Goal: Task Accomplishment & Management: Complete application form

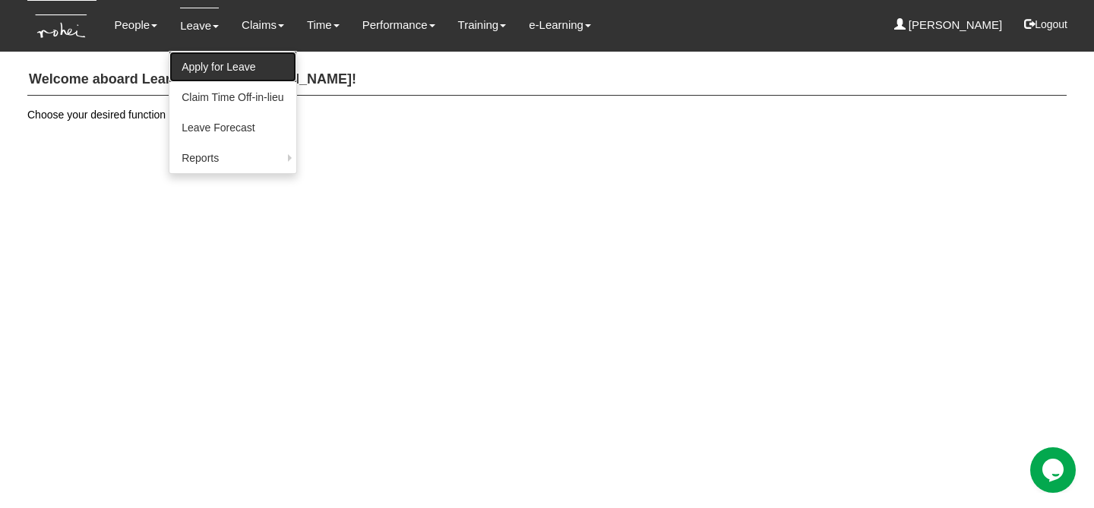
click at [215, 60] on link "Apply for Leave" at bounding box center [232, 67] width 126 height 30
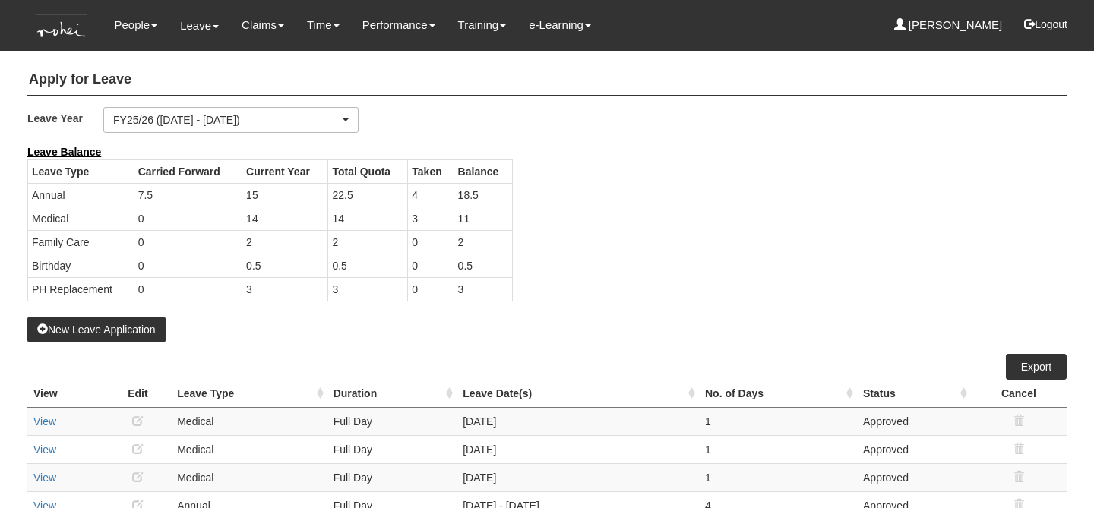
select select "50"
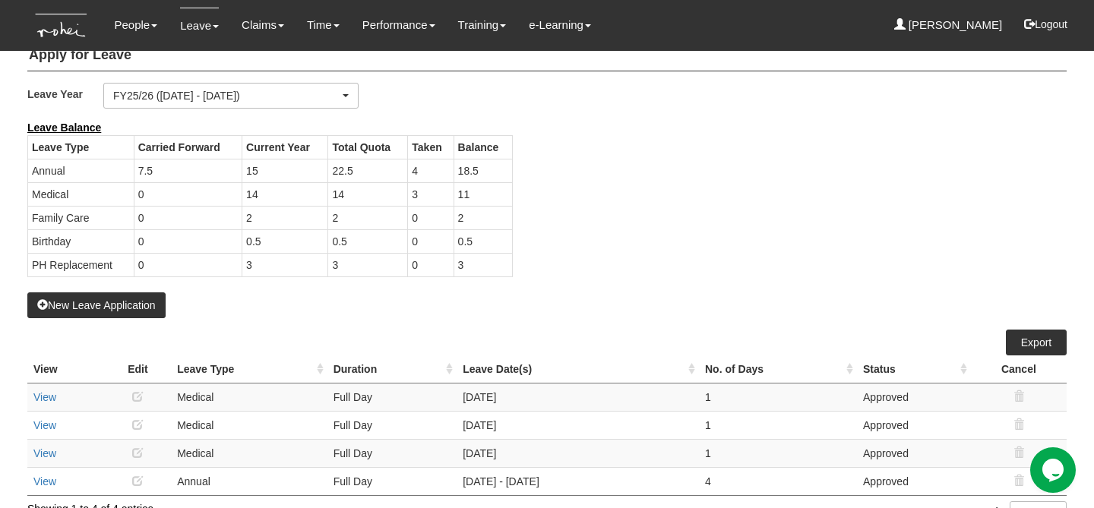
scroll to position [53, 0]
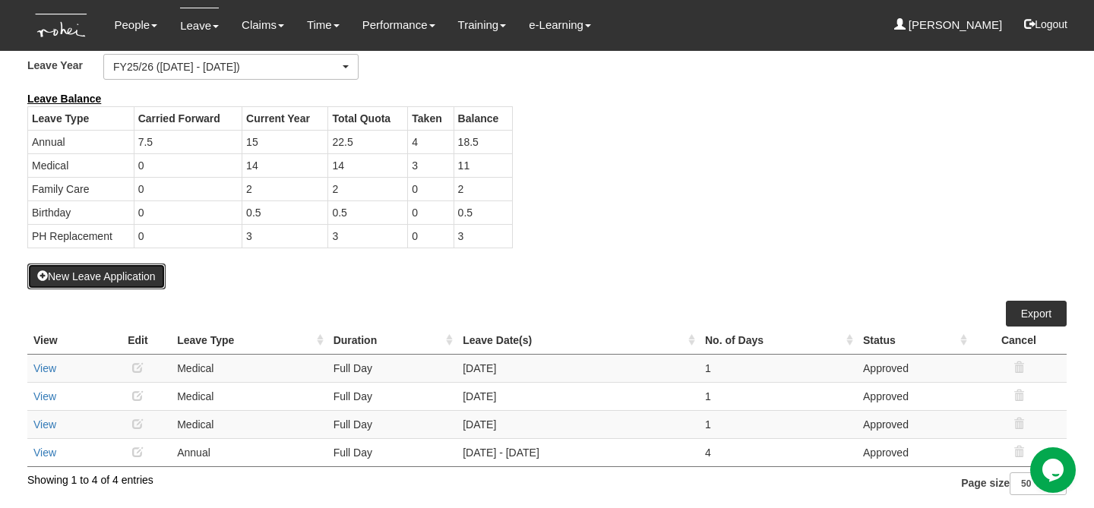
click at [106, 278] on button "New Leave Application" at bounding box center [96, 277] width 138 height 26
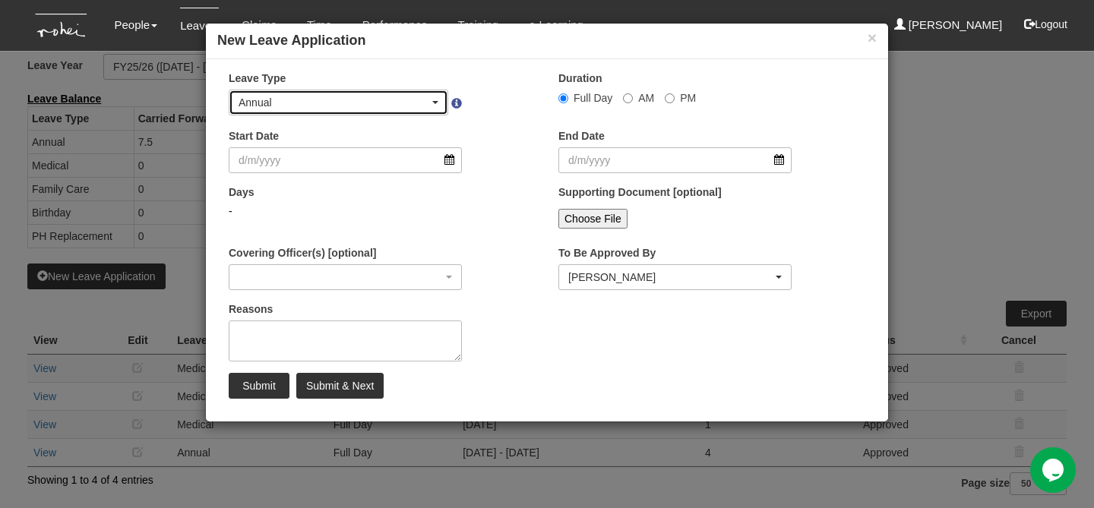
click at [346, 106] on div "Annual" at bounding box center [334, 102] width 191 height 15
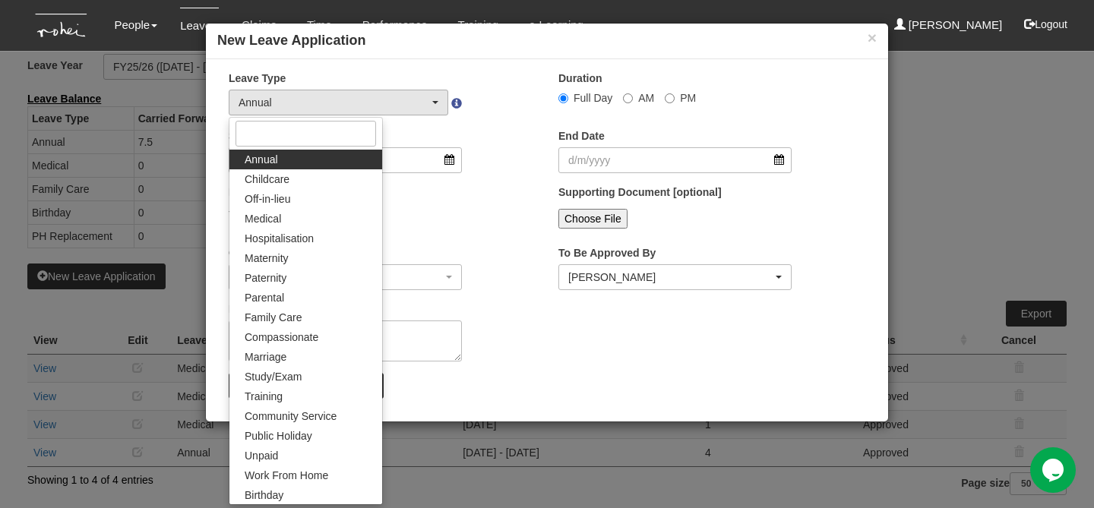
click at [412, 207] on div "-" at bounding box center [345, 211] width 233 height 15
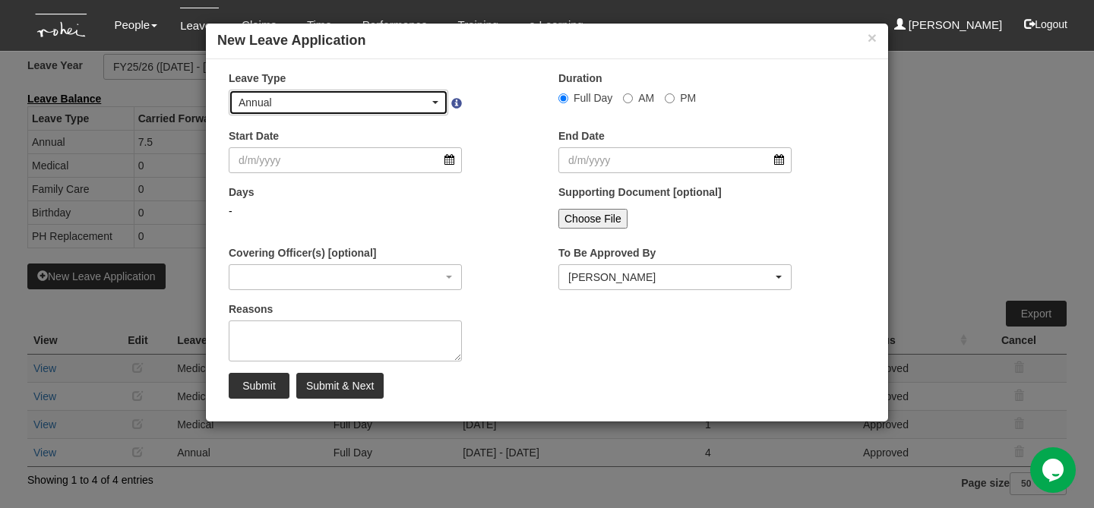
click at [365, 105] on div "Annual" at bounding box center [334, 102] width 191 height 15
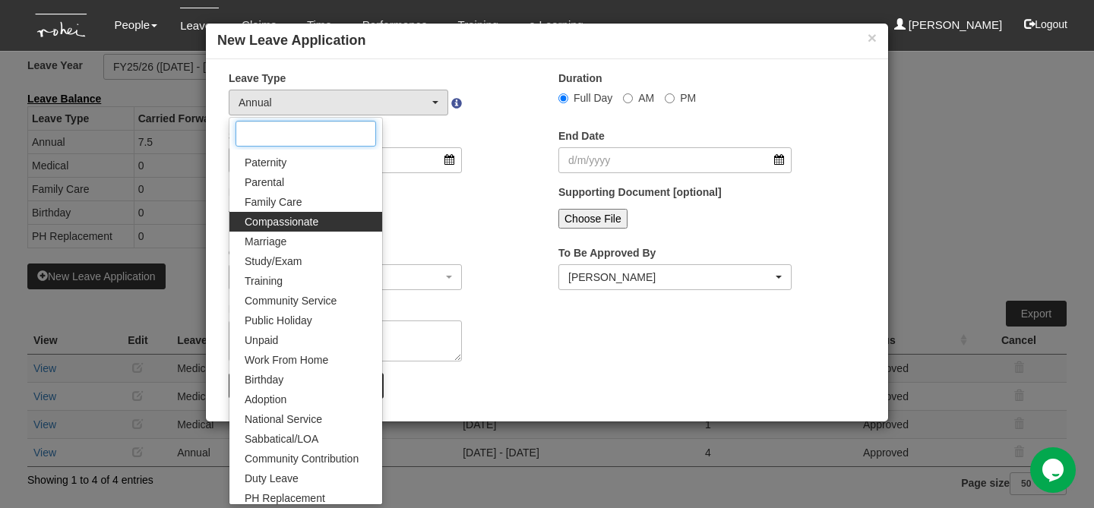
scroll to position [119, 0]
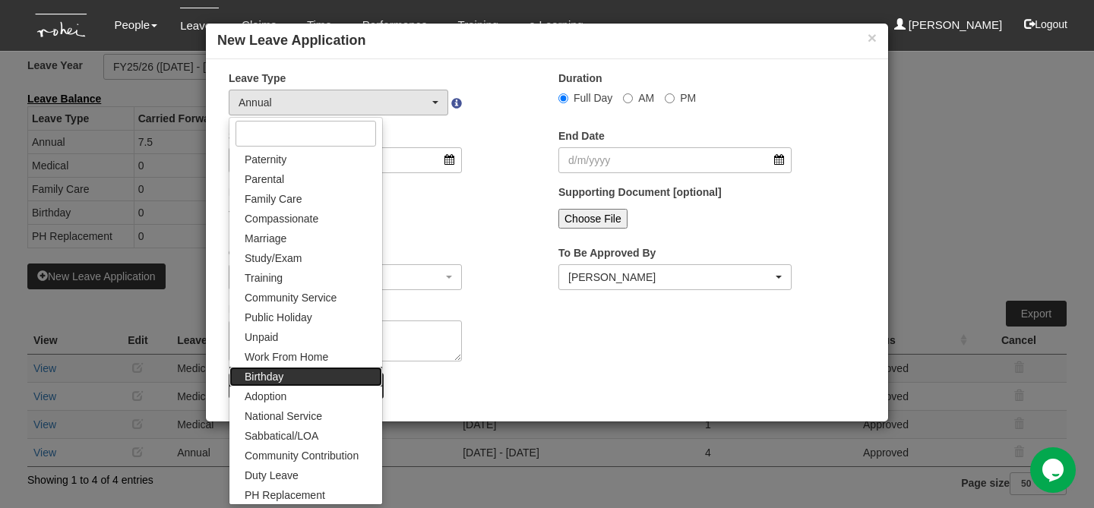
click at [286, 378] on link "Birthday" at bounding box center [305, 377] width 153 height 20
select select "19"
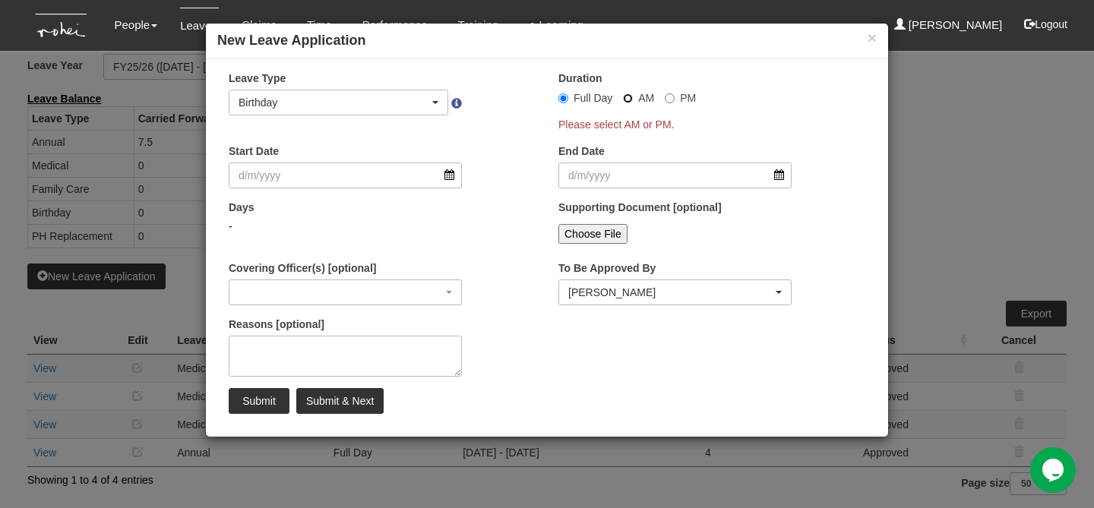
click at [628, 97] on input "AM" at bounding box center [628, 98] width 10 height 10
radio input "true"
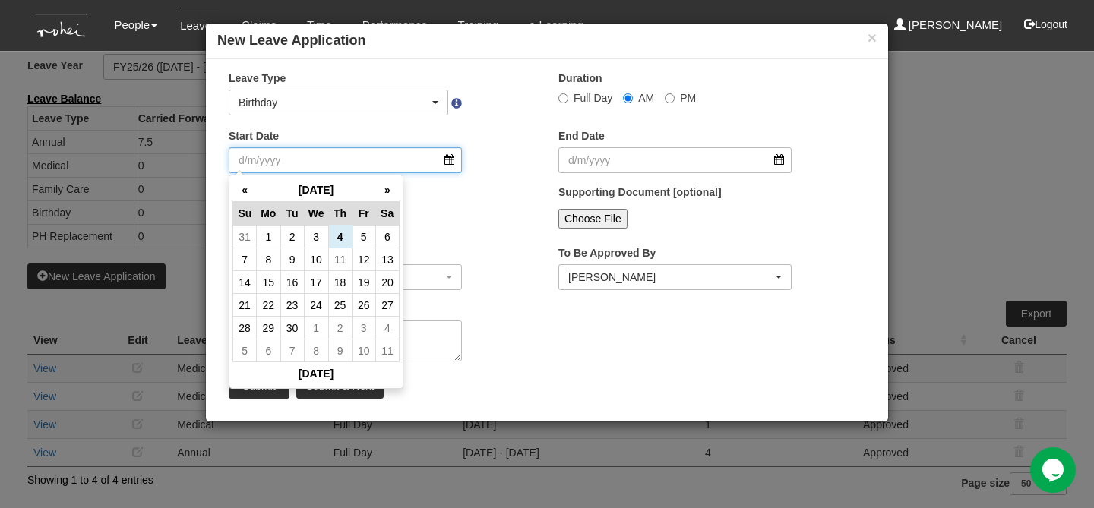
click at [367, 165] on input "Start Date" at bounding box center [345, 160] width 233 height 26
click at [364, 289] on td "19" at bounding box center [364, 282] width 24 height 23
type input "19/9/2025"
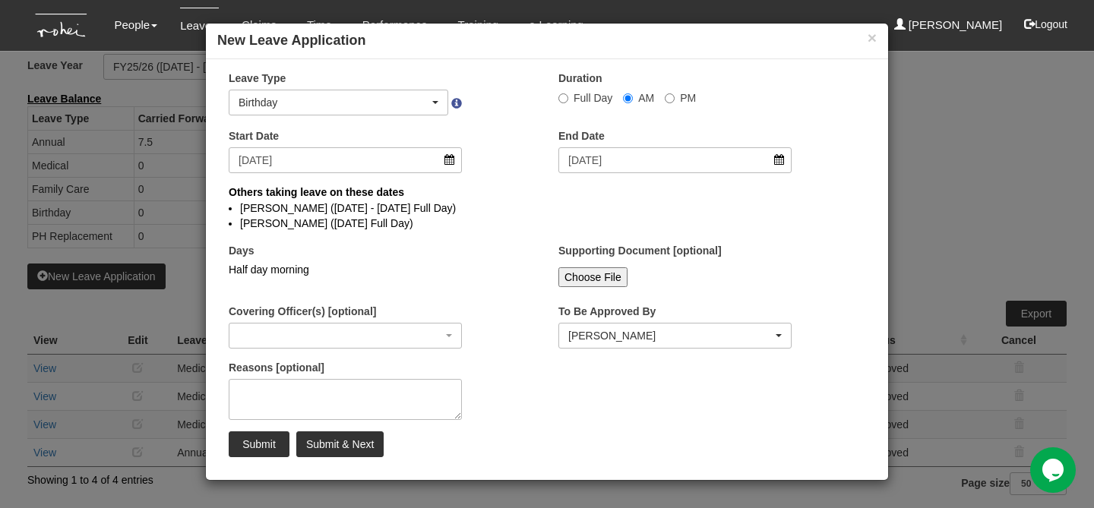
select select
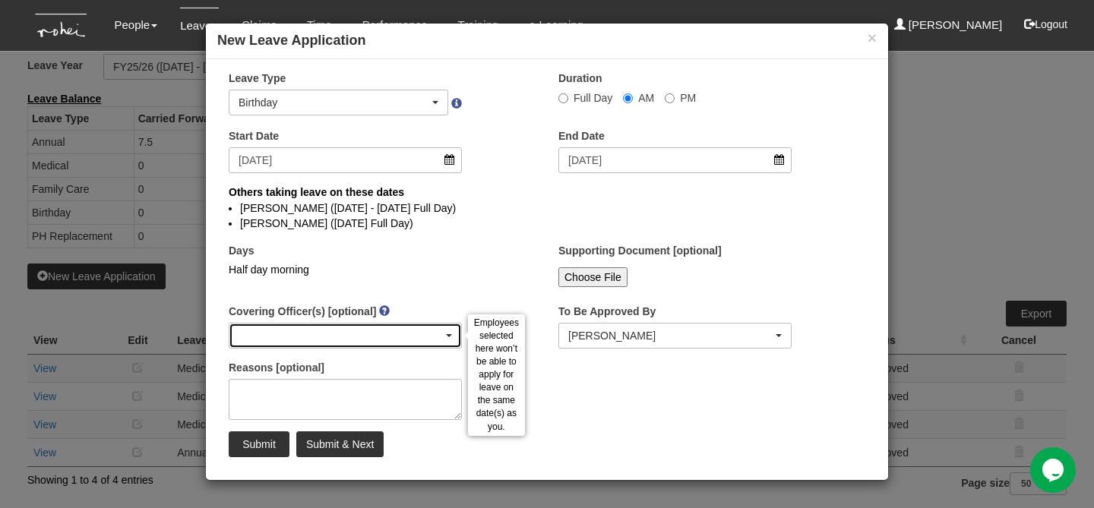
click at [340, 334] on div "button" at bounding box center [345, 336] width 232 height 24
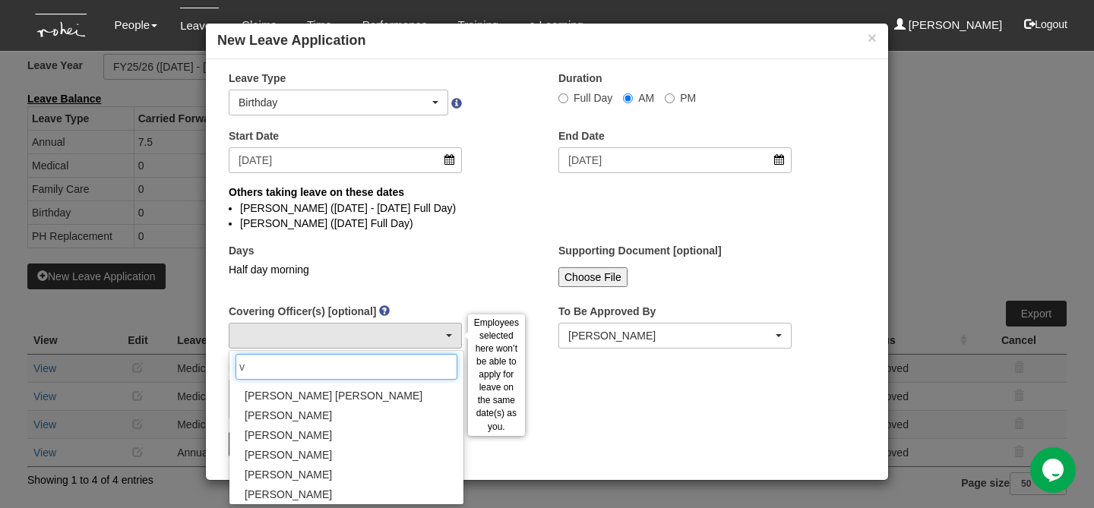
scroll to position [0, 0]
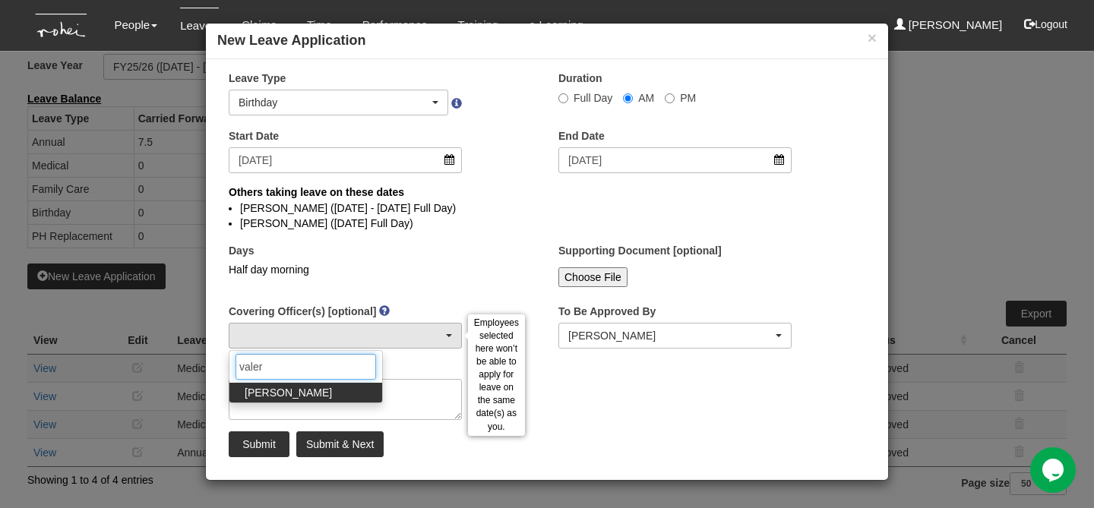
type input "valer"
click at [271, 394] on span "Valerie Chui" at bounding box center [288, 392] width 87 height 15
select select "df7a13c8-cd75-4da2-9b19-f6f478b78a1f"
click at [432, 285] on div "Days Half day morning" at bounding box center [345, 265] width 256 height 45
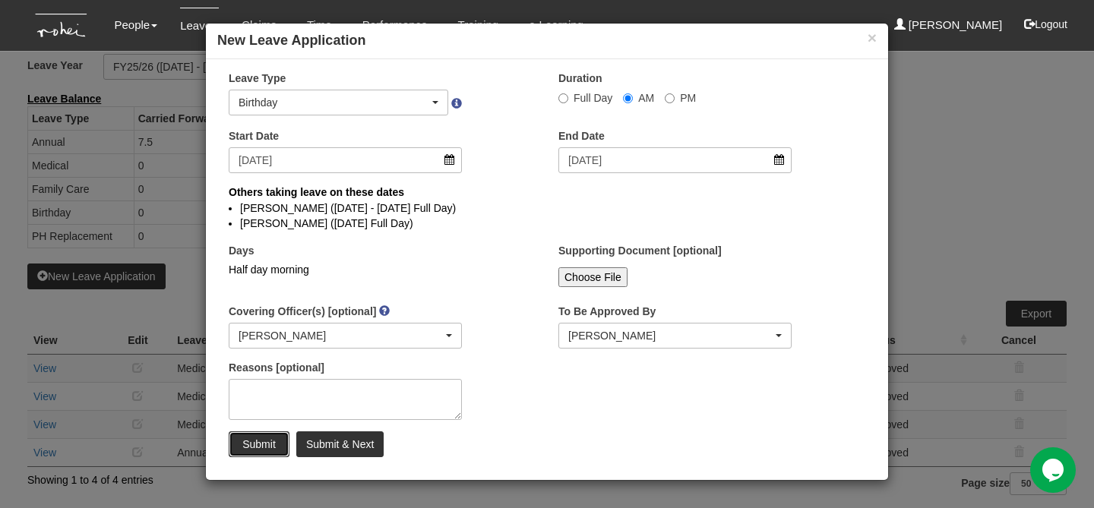
click at [260, 438] on input "Submit" at bounding box center [259, 445] width 61 height 26
select select "1"
radio input "true"
select select
select select "50"
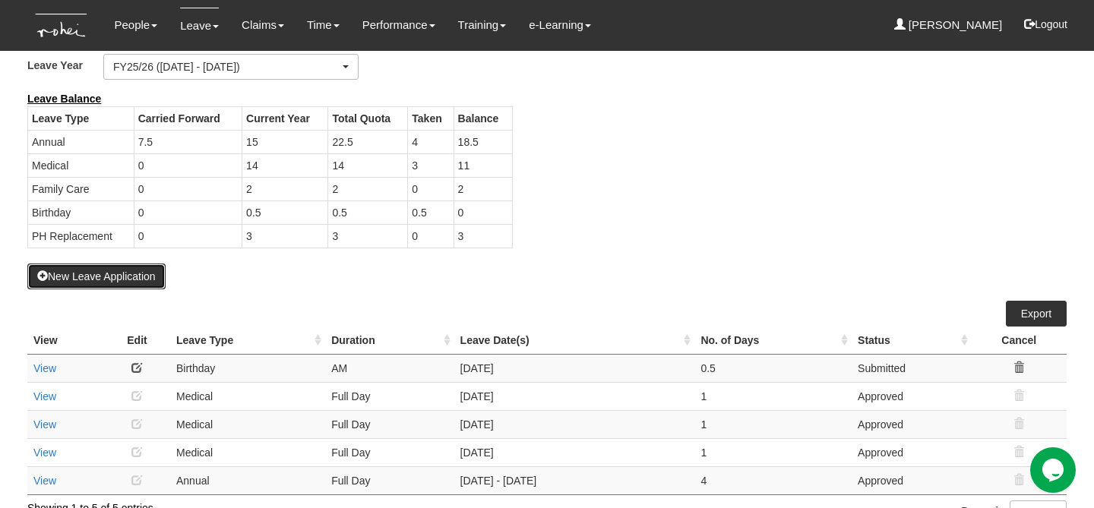
click at [102, 270] on button "New Leave Application" at bounding box center [96, 277] width 138 height 26
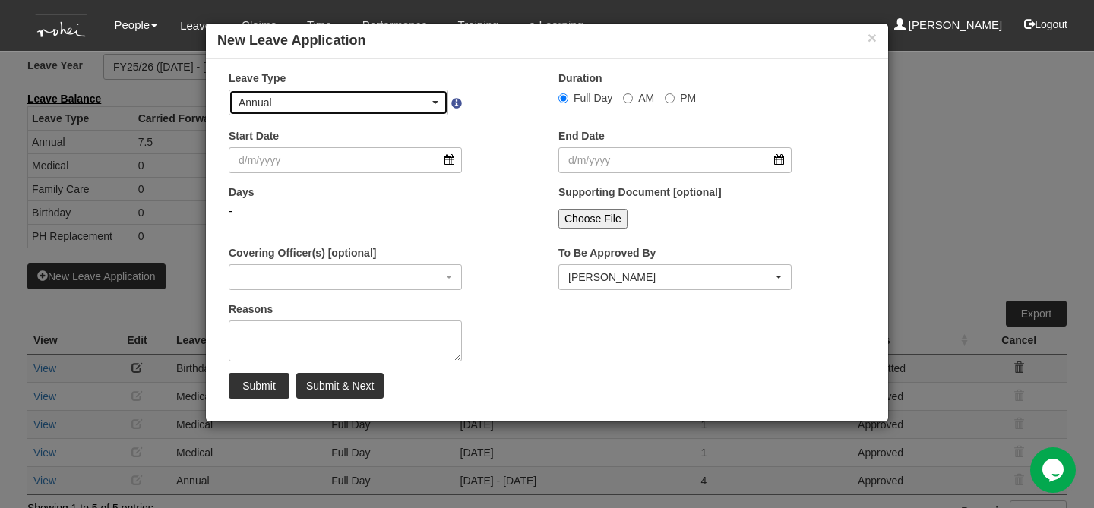
click at [330, 108] on div "Annual" at bounding box center [334, 102] width 191 height 15
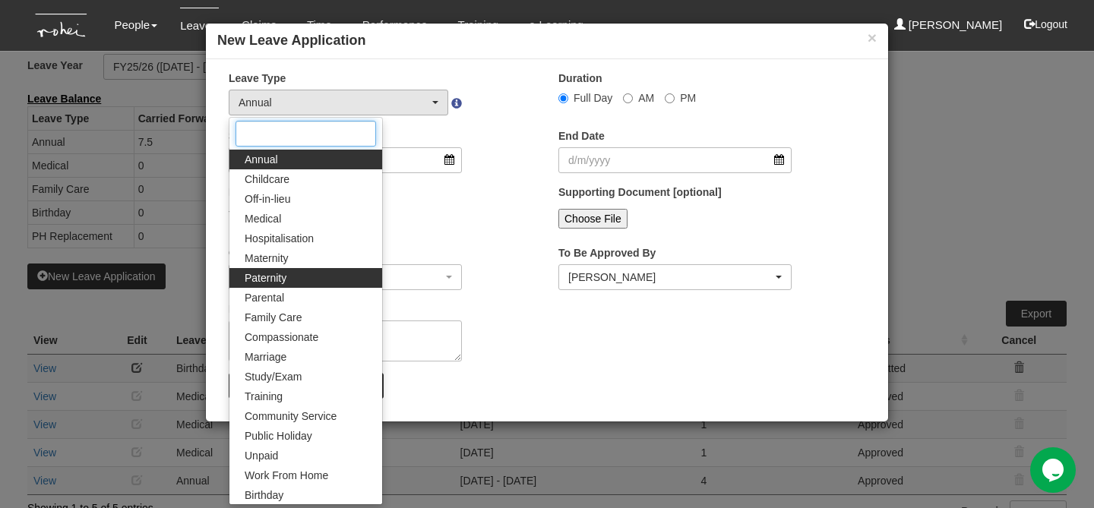
scroll to position [119, 0]
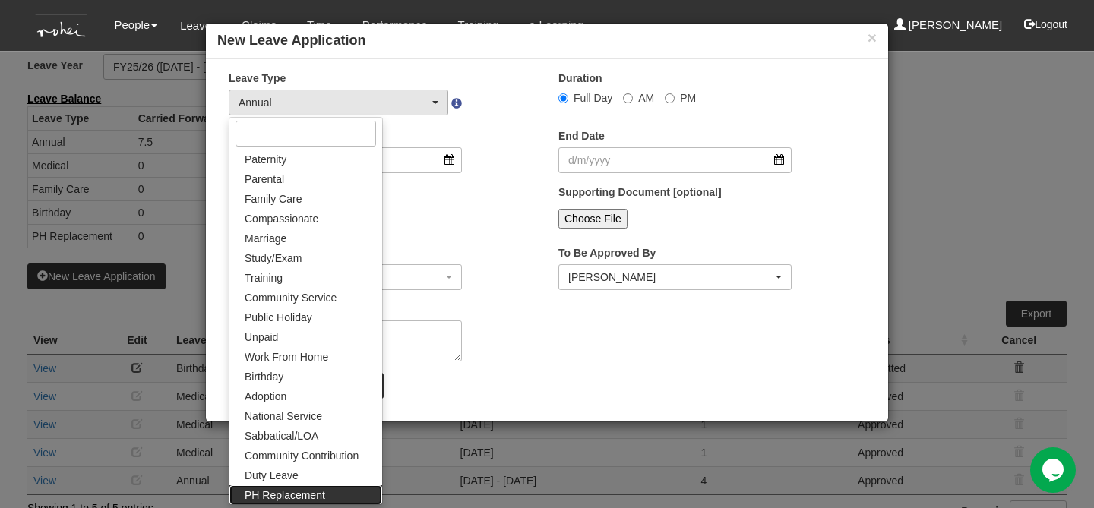
click at [287, 486] on link "PH Replacement" at bounding box center [305, 496] width 153 height 20
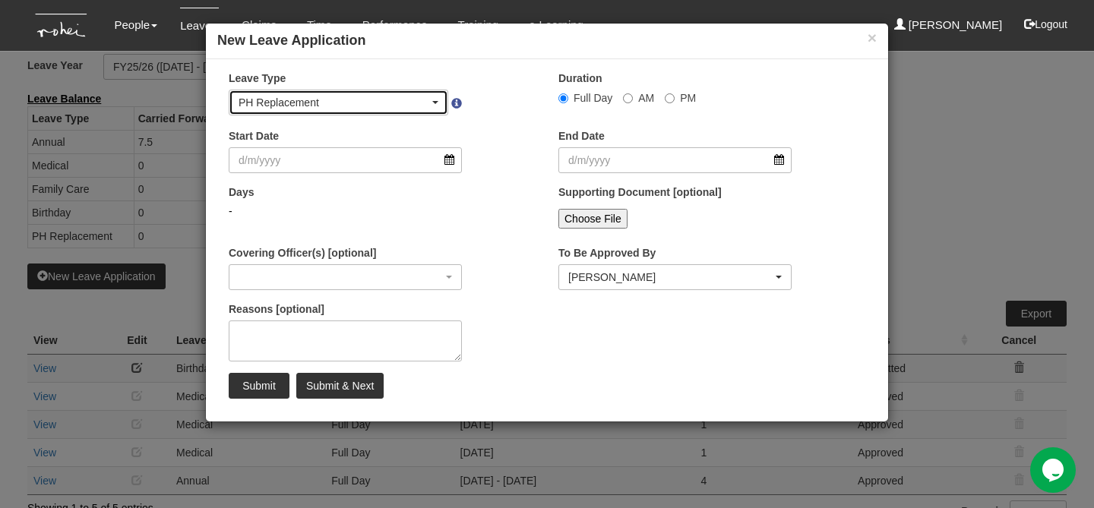
click at [398, 111] on div "PH Replacement" at bounding box center [338, 102] width 218 height 24
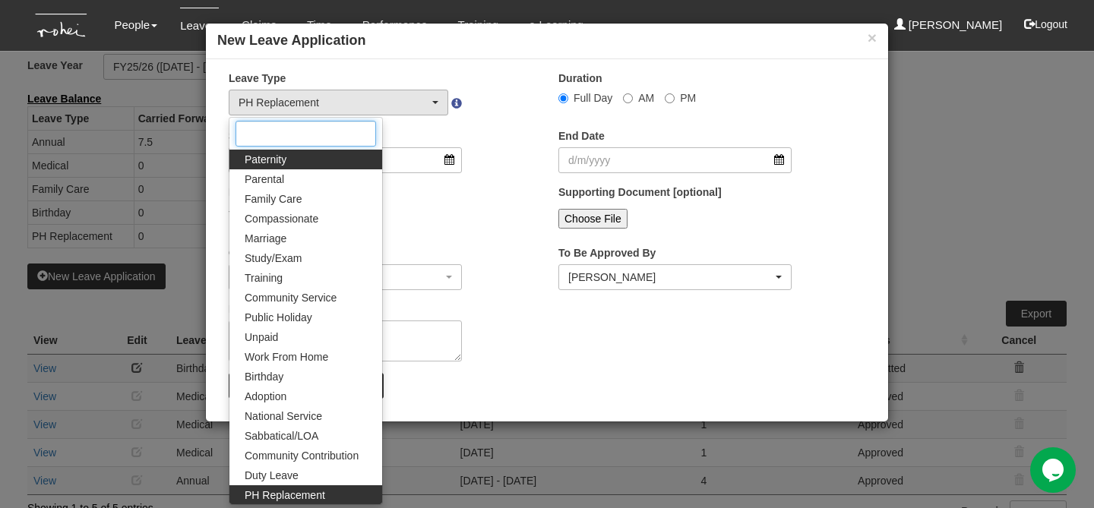
scroll to position [0, 0]
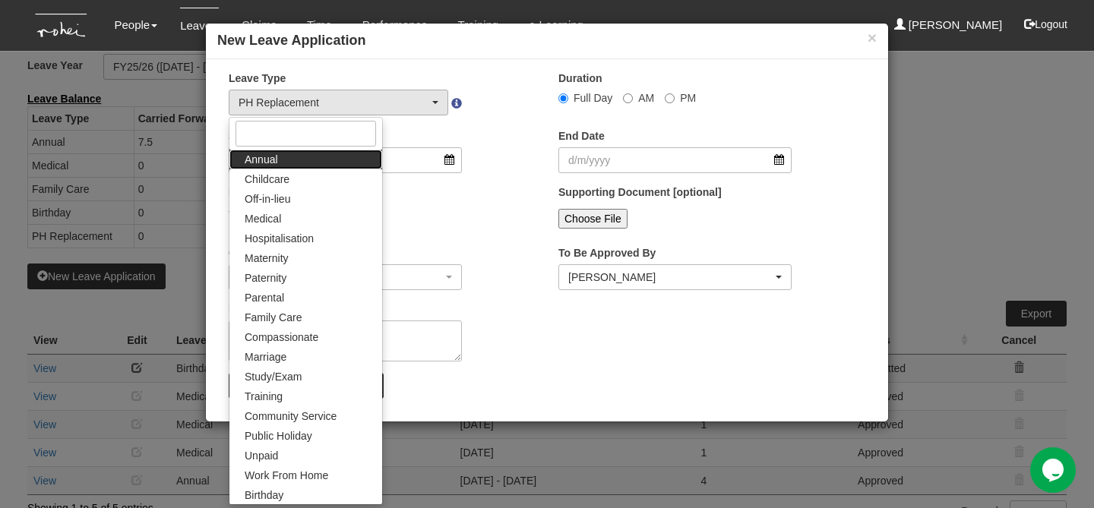
click at [308, 160] on link "Annual" at bounding box center [305, 160] width 153 height 20
select select "1"
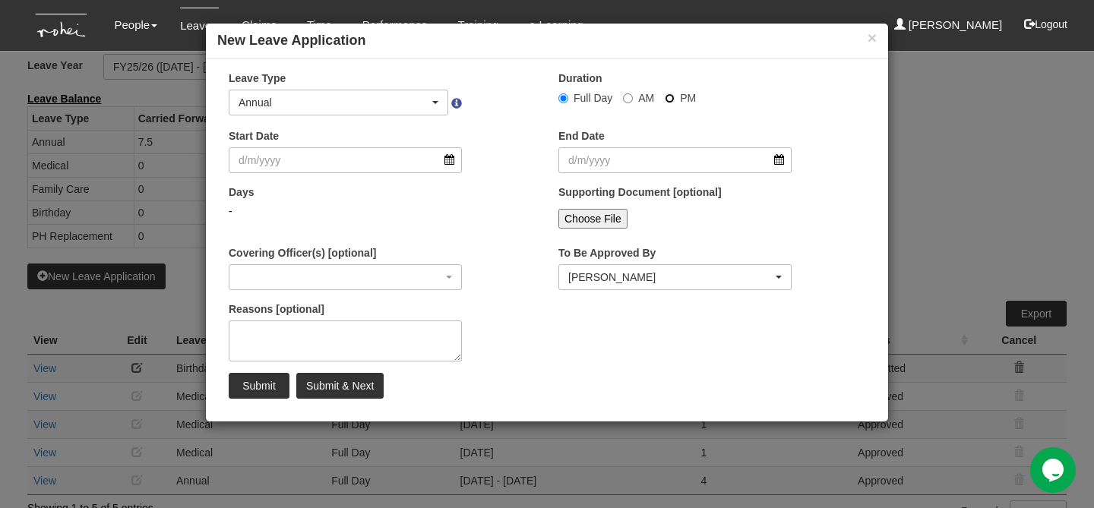
click at [666, 97] on input "PM" at bounding box center [670, 98] width 10 height 10
radio input "true"
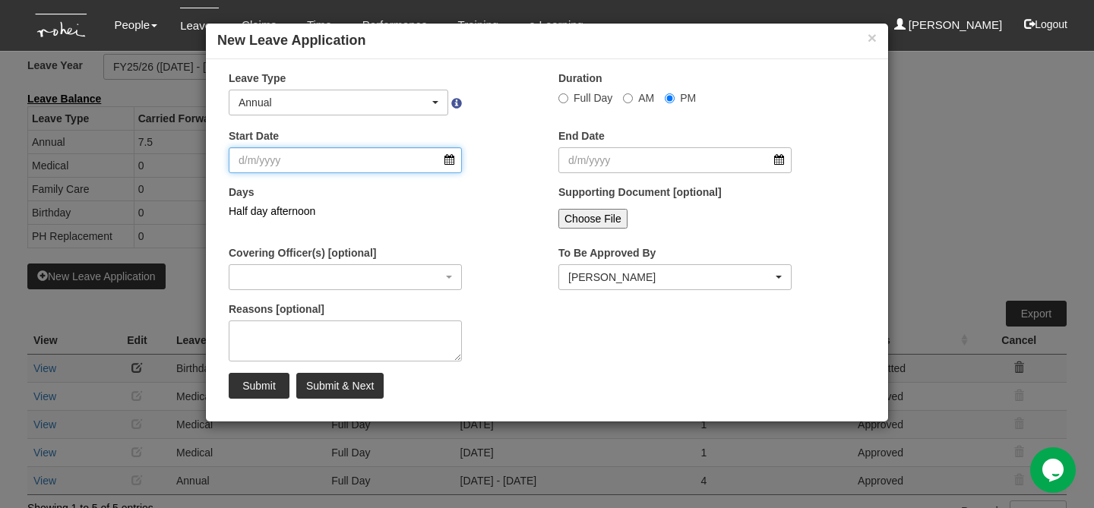
click at [370, 167] on input "Start Date" at bounding box center [345, 160] width 233 height 26
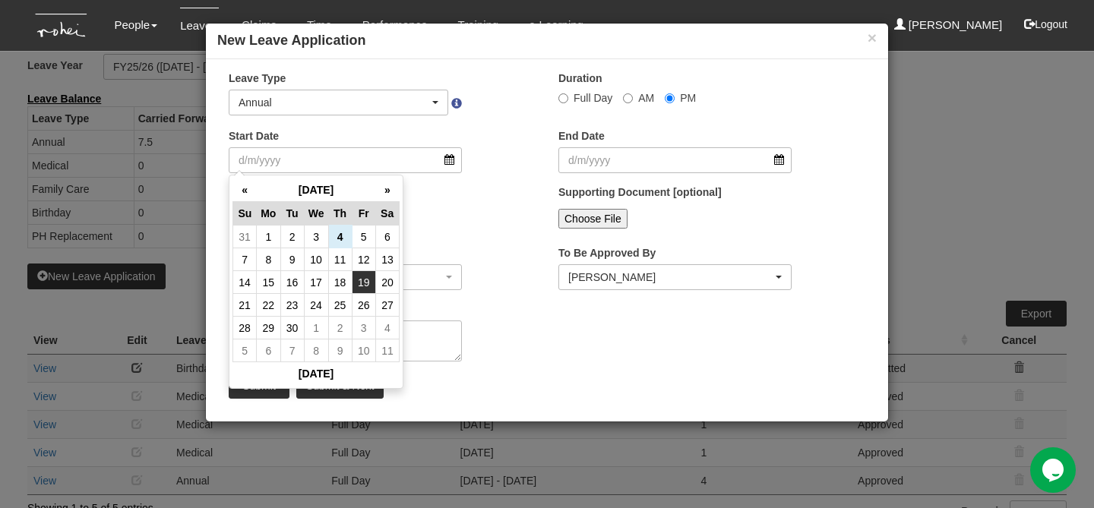
click at [367, 281] on td "19" at bounding box center [364, 282] width 24 height 23
type input "19/9/2025"
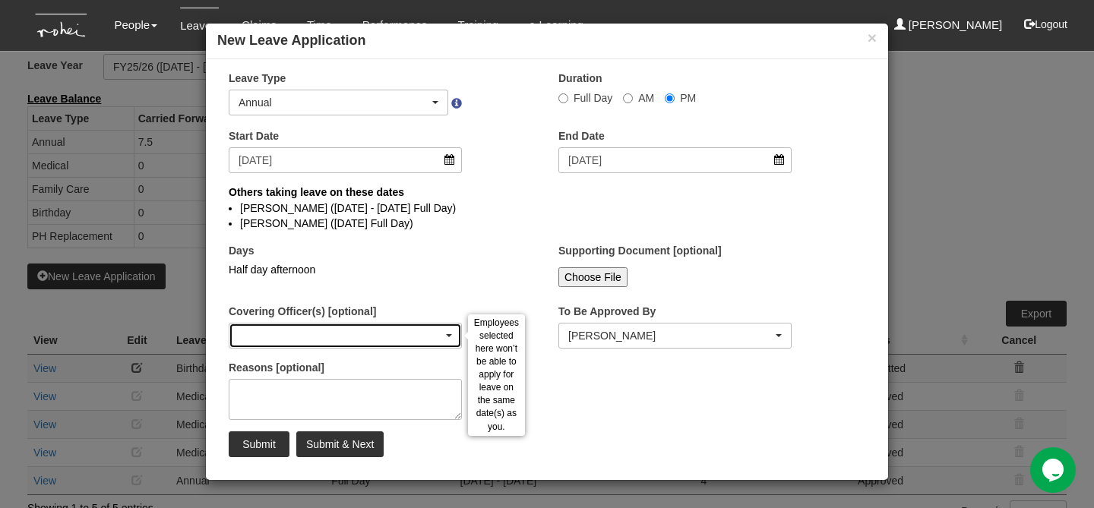
click at [331, 331] on div "button" at bounding box center [345, 336] width 232 height 24
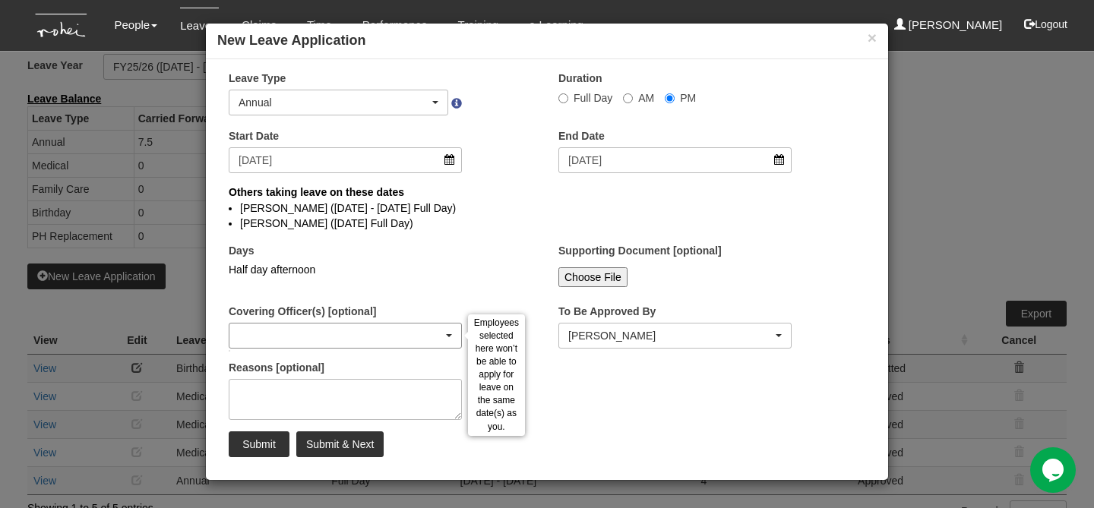
select select
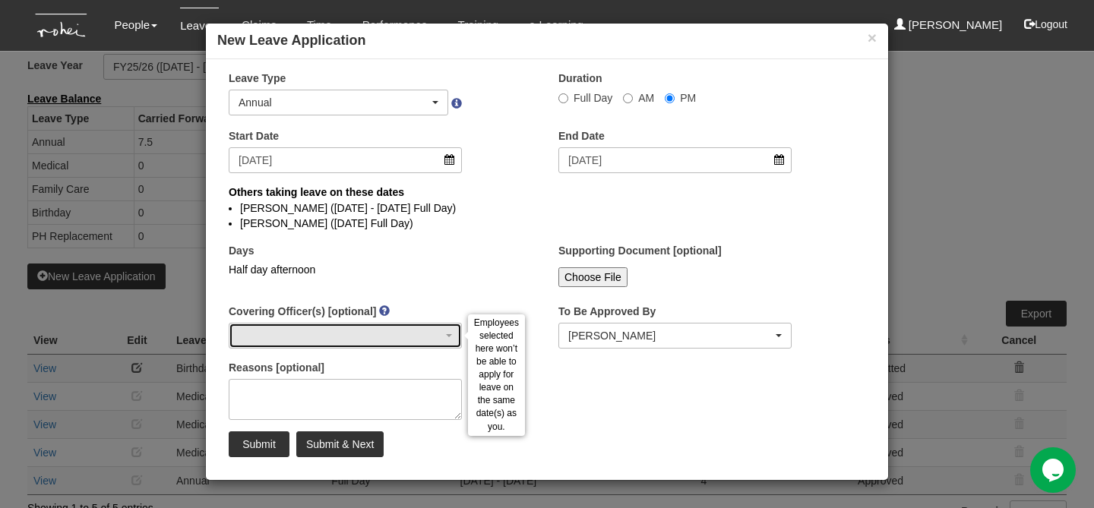
click at [331, 331] on div "button" at bounding box center [345, 336] width 232 height 24
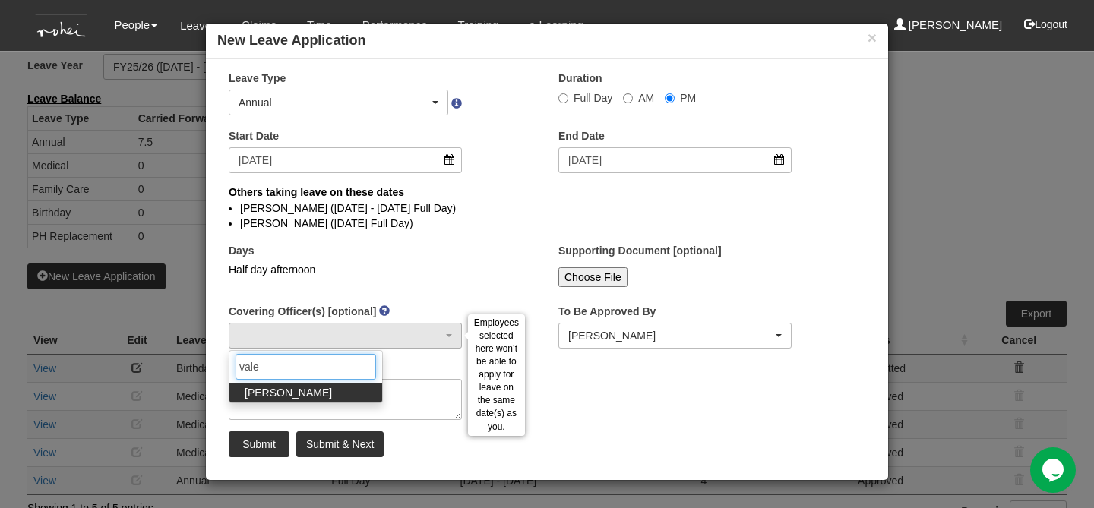
type input "valer"
select select "df7a13c8-cd75-4da2-9b19-f6f478b78a1f"
select select
type input "valer"
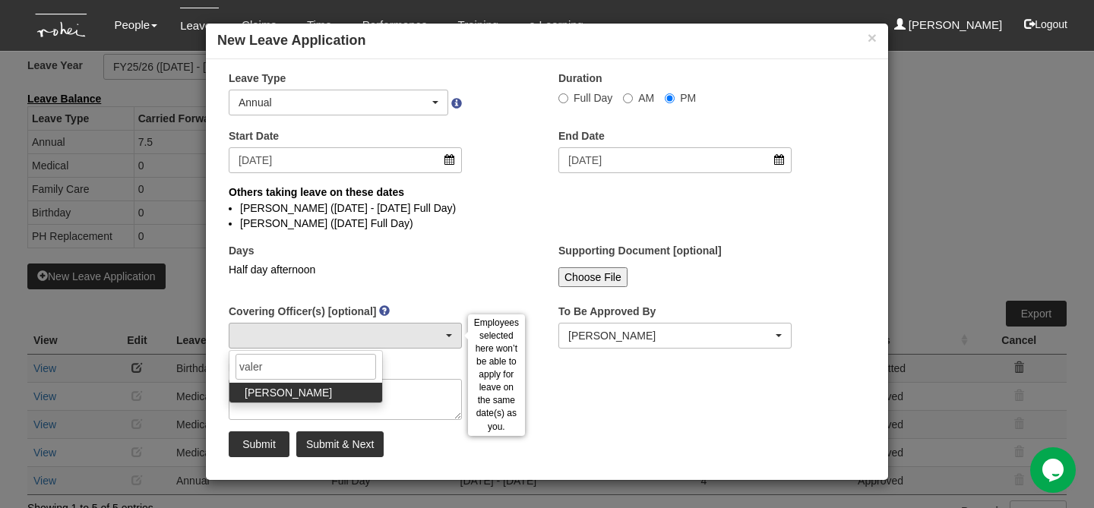
click at [301, 391] on link "Valerie Chui" at bounding box center [305, 393] width 153 height 20
select select "df7a13c8-cd75-4da2-9b19-f6f478b78a1f"
click at [372, 294] on div "Days Half day afternoon" at bounding box center [382, 271] width 330 height 56
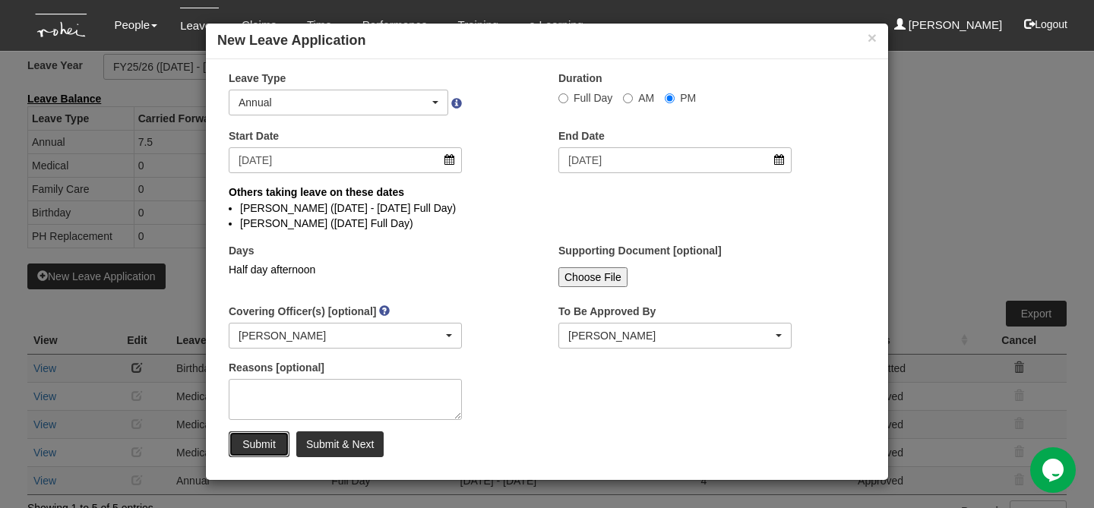
click at [252, 445] on input "Submit" at bounding box center [259, 445] width 61 height 26
radio input "true"
select select
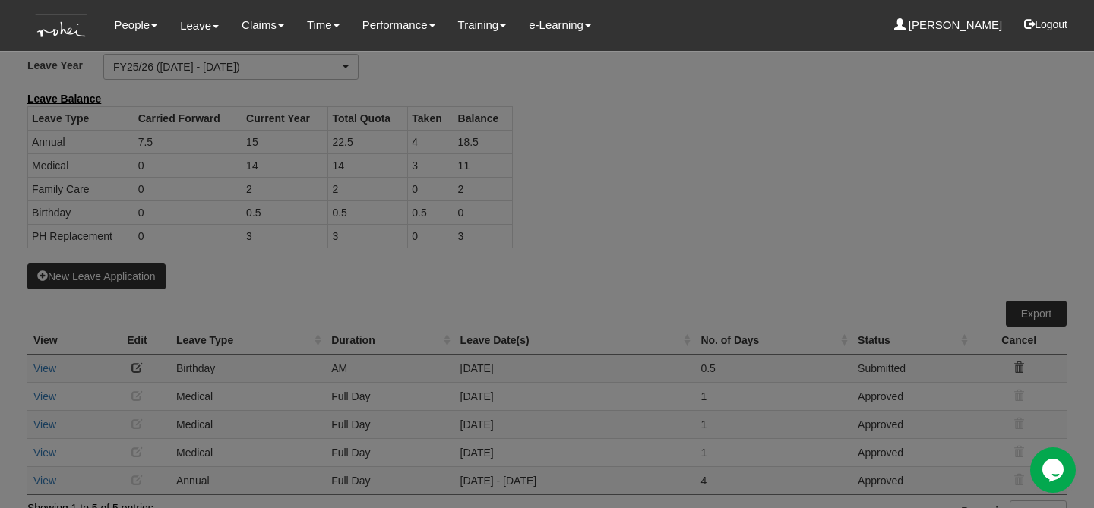
select select "50"
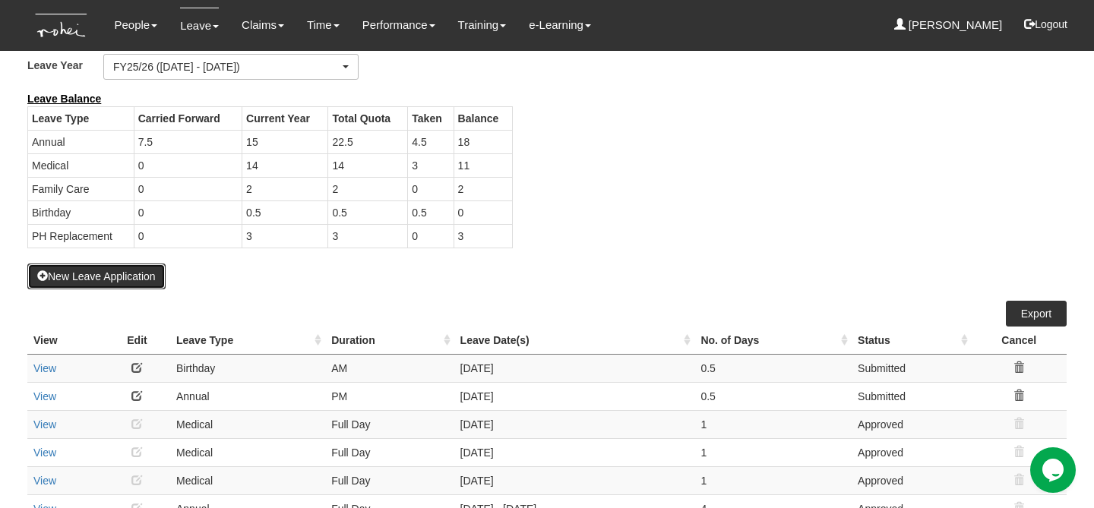
click at [149, 269] on button "New Leave Application" at bounding box center [96, 277] width 138 height 26
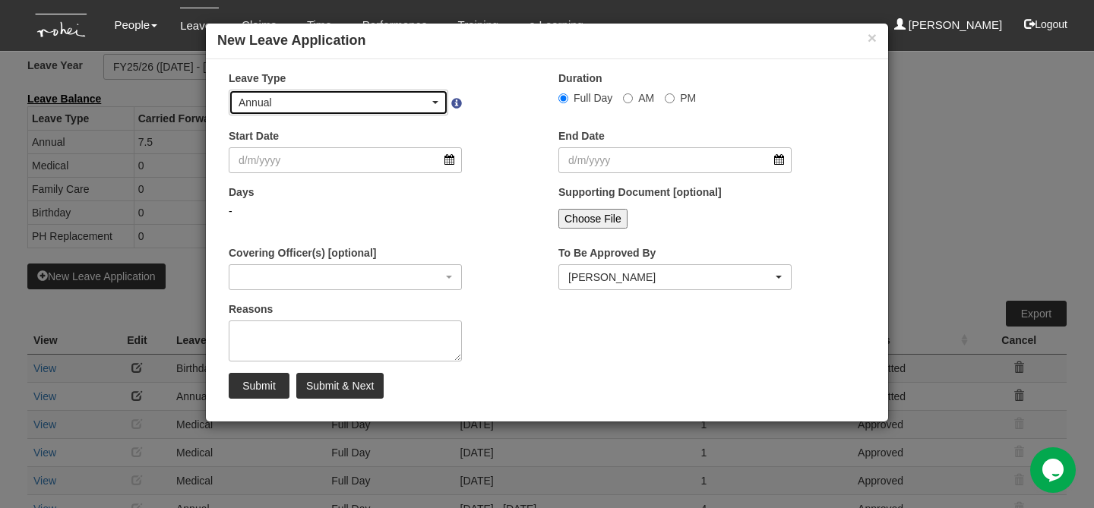
click at [364, 112] on div "Annual" at bounding box center [338, 102] width 218 height 24
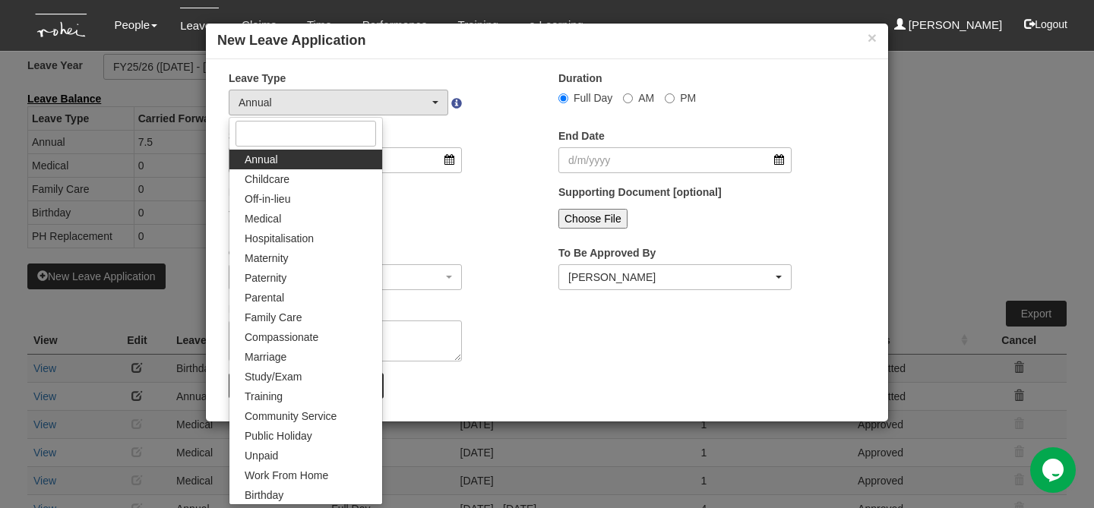
click at [433, 201] on div "Days -" at bounding box center [345, 207] width 256 height 45
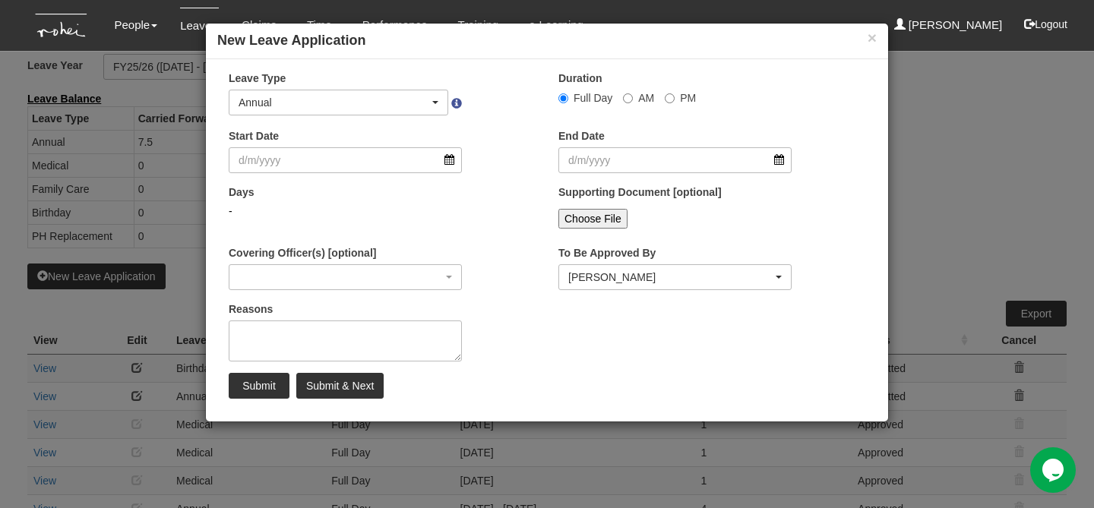
click at [359, 120] on div "Leave Type Annual Childcare Off-in-lieu Medical Hospitalisation Maternity Pater…" at bounding box center [382, 99] width 330 height 56
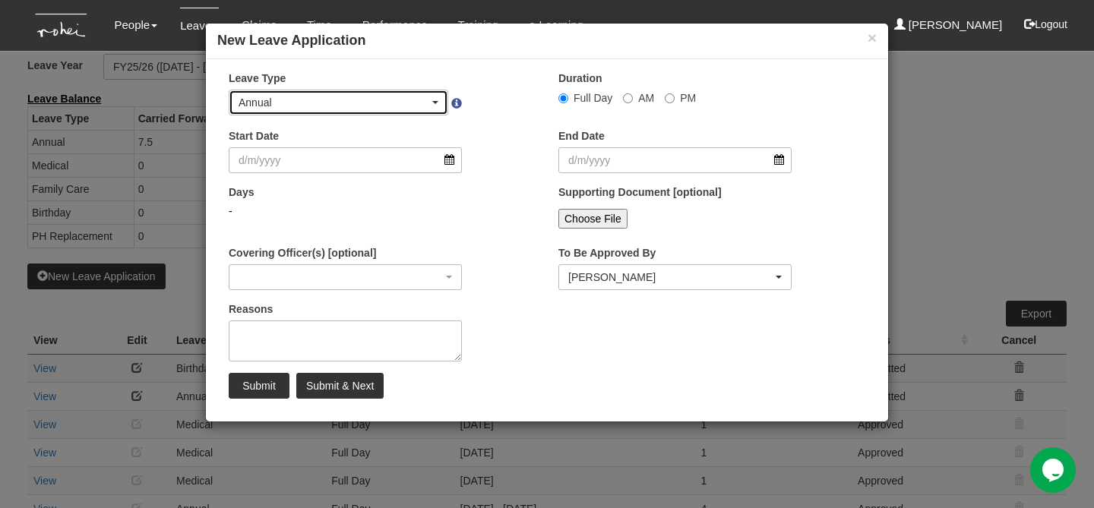
click at [356, 106] on div "Annual" at bounding box center [334, 102] width 191 height 15
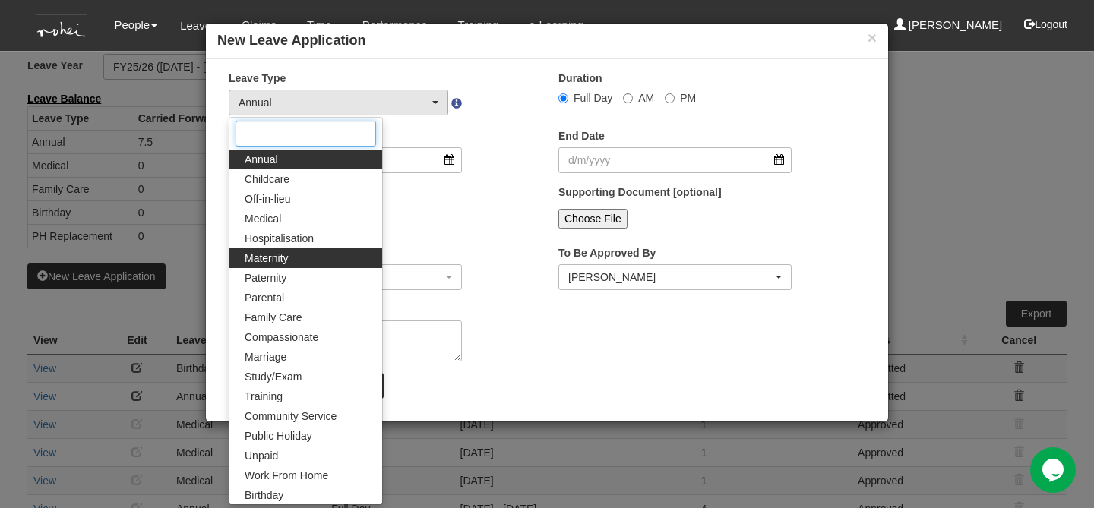
scroll to position [119, 0]
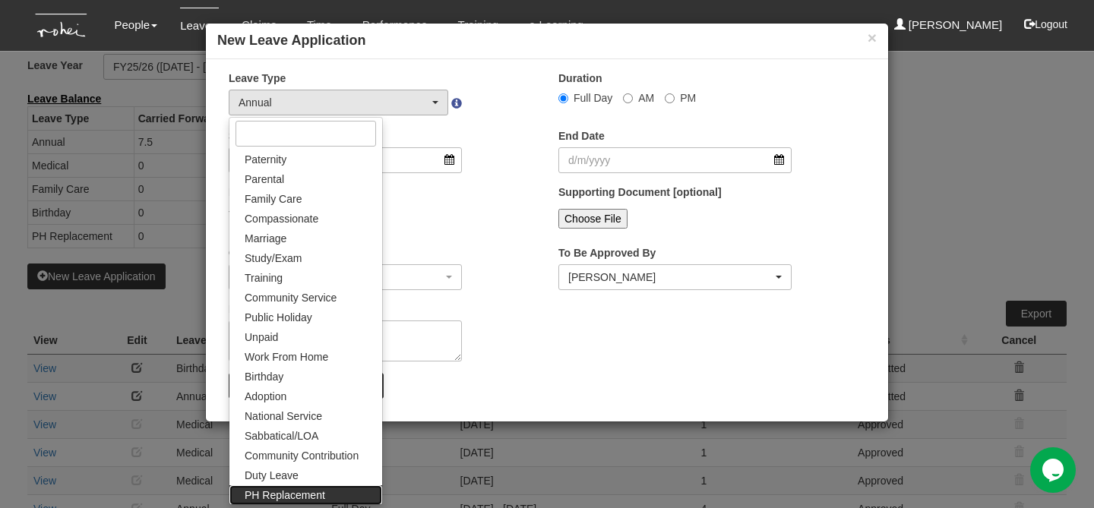
click at [289, 498] on span "PH Replacement" at bounding box center [285, 495] width 81 height 15
select select "26"
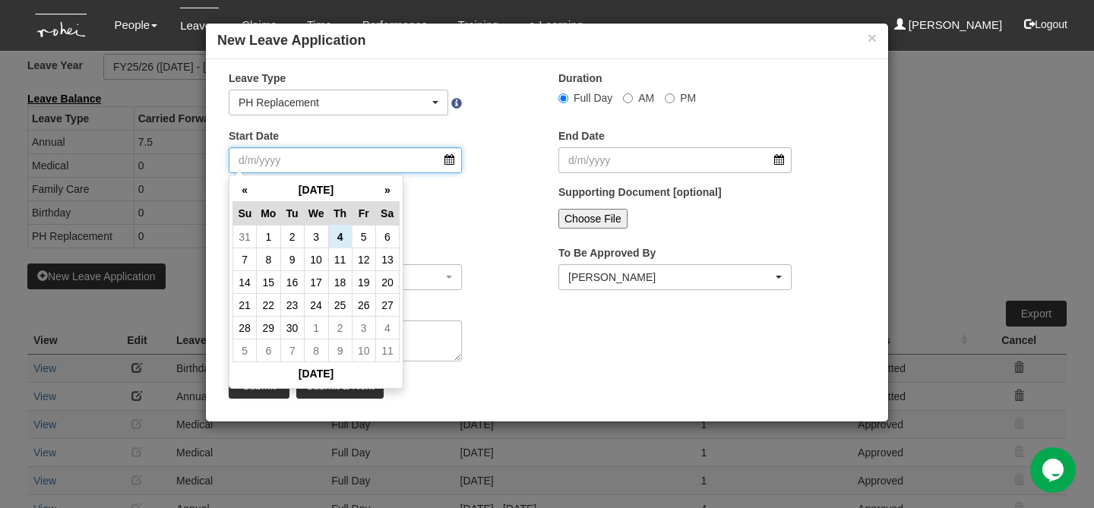
click at [318, 153] on input "Start Date" at bounding box center [345, 160] width 233 height 26
click at [390, 185] on th "»" at bounding box center [387, 191] width 24 height 24
click at [361, 240] on td "3" at bounding box center [364, 237] width 24 height 23
type input "3/10/2025"
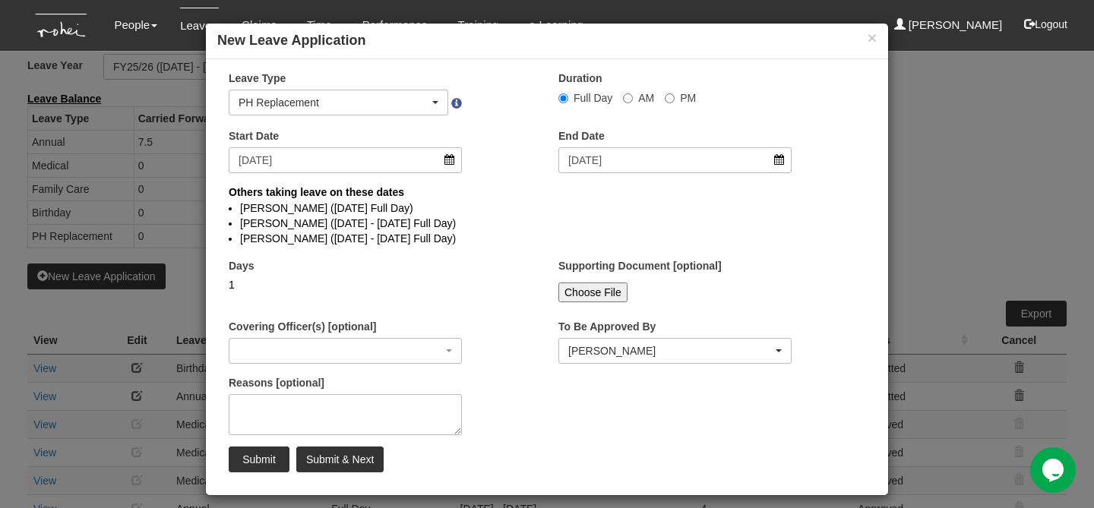
select select
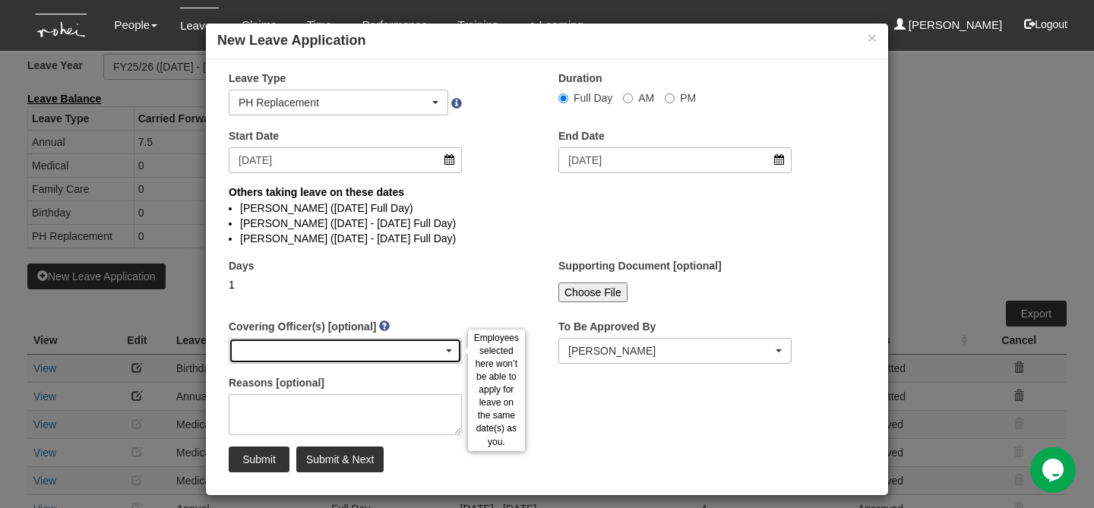
click at [318, 355] on div "button" at bounding box center [345, 351] width 232 height 24
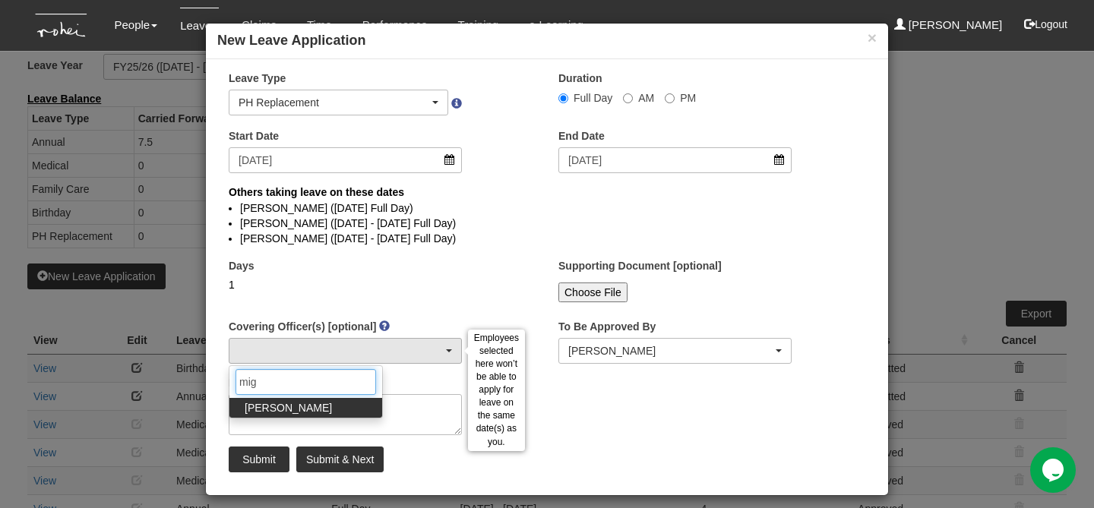
type input "mig"
click at [298, 406] on span "Miguel Velasquez" at bounding box center [288, 407] width 87 height 15
select select "6c7edb49-7ae9-4b9f-b850-86f1e0ad6dd3"
type input "m"
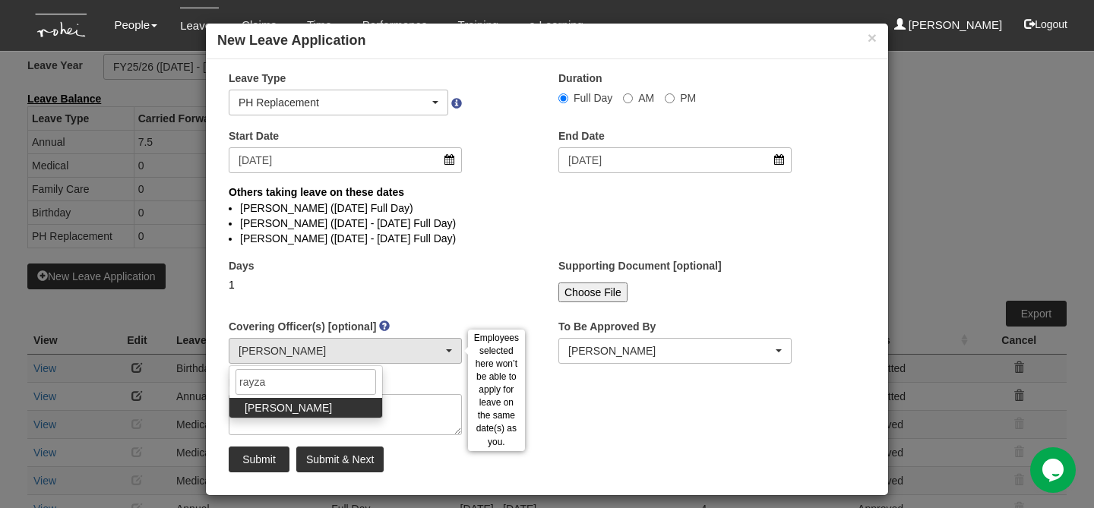
click at [308, 401] on span "Rayza Gardon" at bounding box center [288, 407] width 87 height 15
type input "r"
type input "valer"
click at [290, 406] on span "Valerie Chui" at bounding box center [288, 407] width 87 height 15
click at [391, 425] on textarea "Reasons [optional]" at bounding box center [345, 414] width 233 height 41
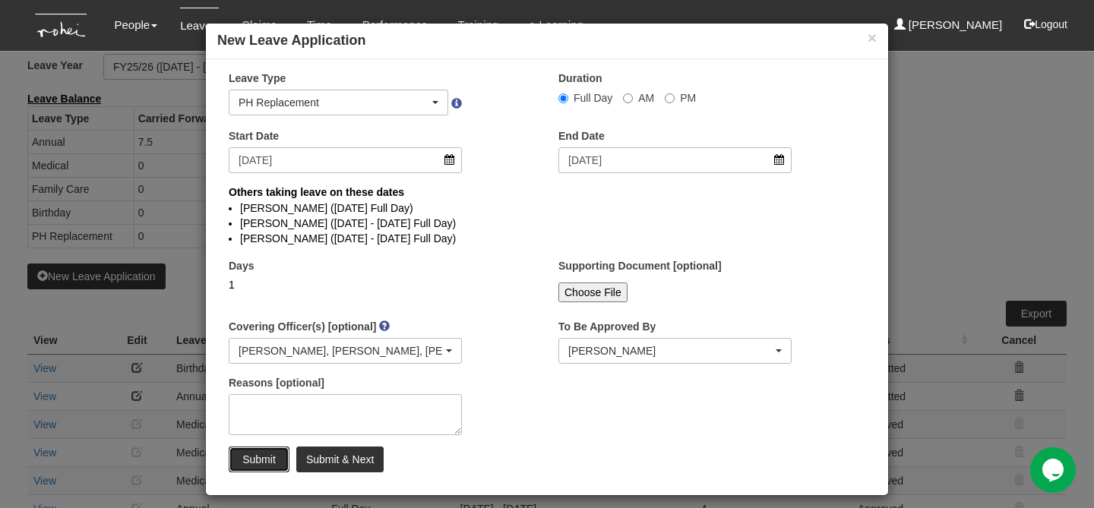
click at [258, 451] on input "Submit" at bounding box center [259, 460] width 61 height 26
select select "50"
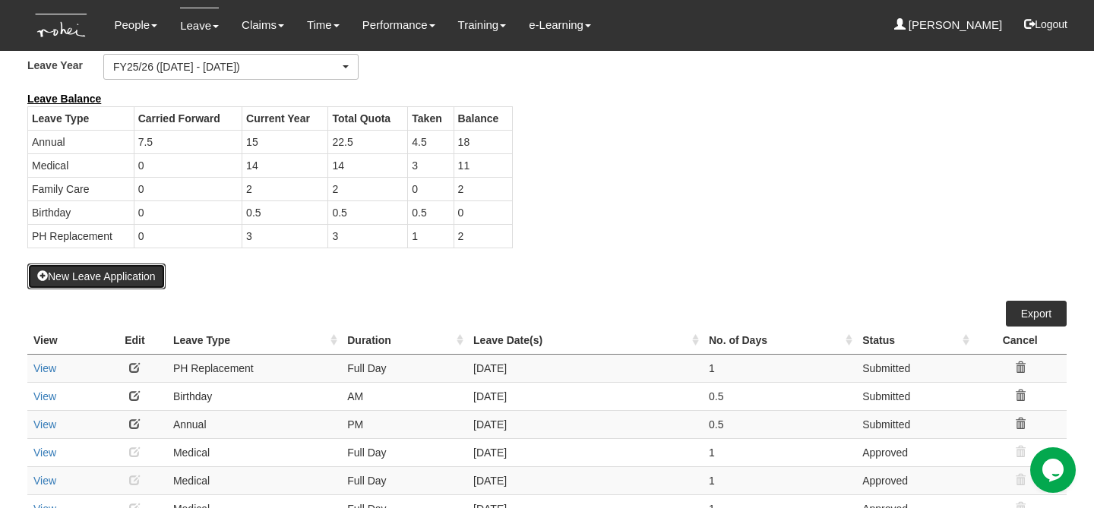
click at [149, 285] on button "New Leave Application" at bounding box center [96, 277] width 138 height 26
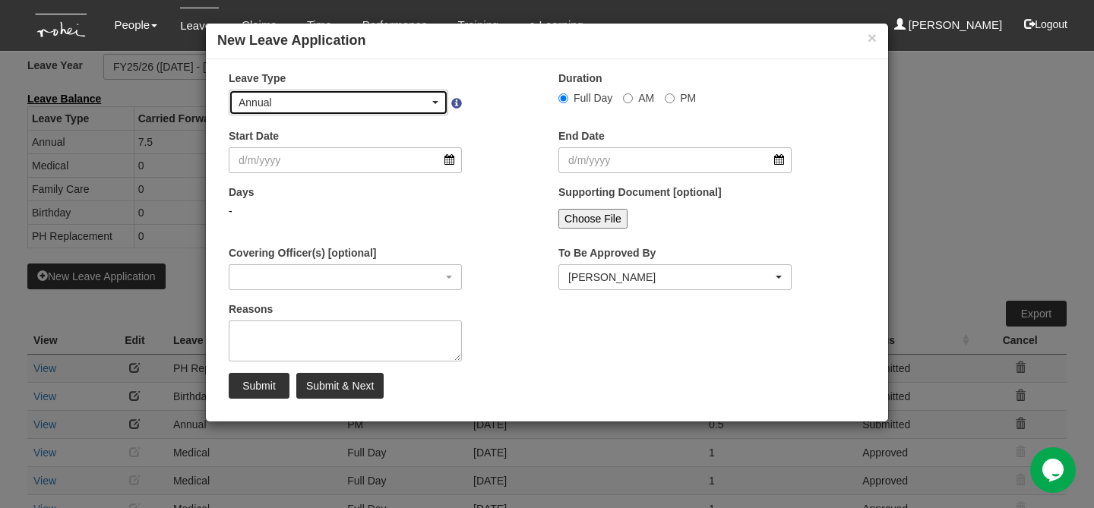
click at [312, 104] on div "Annual" at bounding box center [334, 102] width 191 height 15
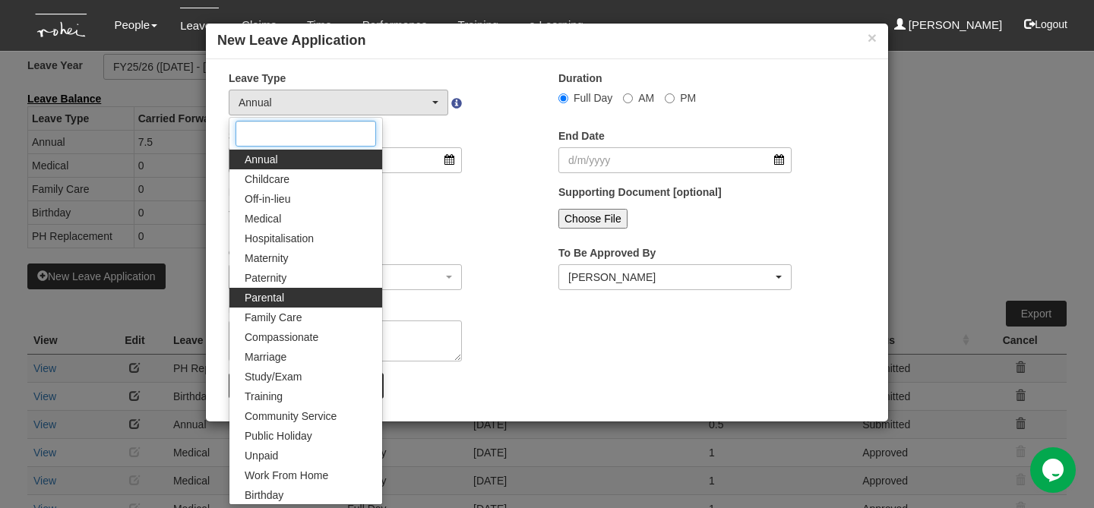
scroll to position [119, 0]
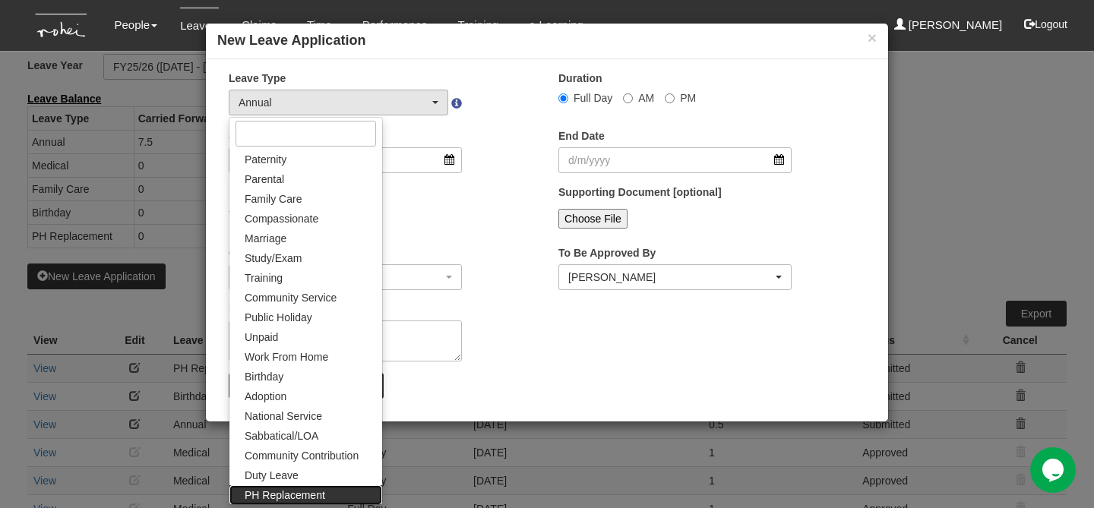
click at [301, 492] on span "PH Replacement" at bounding box center [285, 495] width 81 height 15
select select "26"
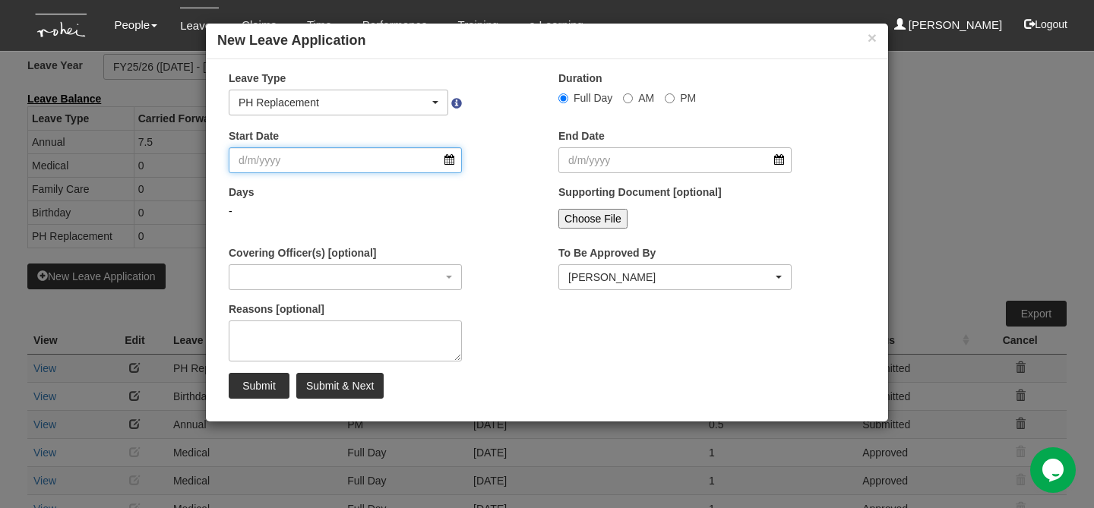
click at [320, 161] on input "Start Date" at bounding box center [345, 160] width 233 height 26
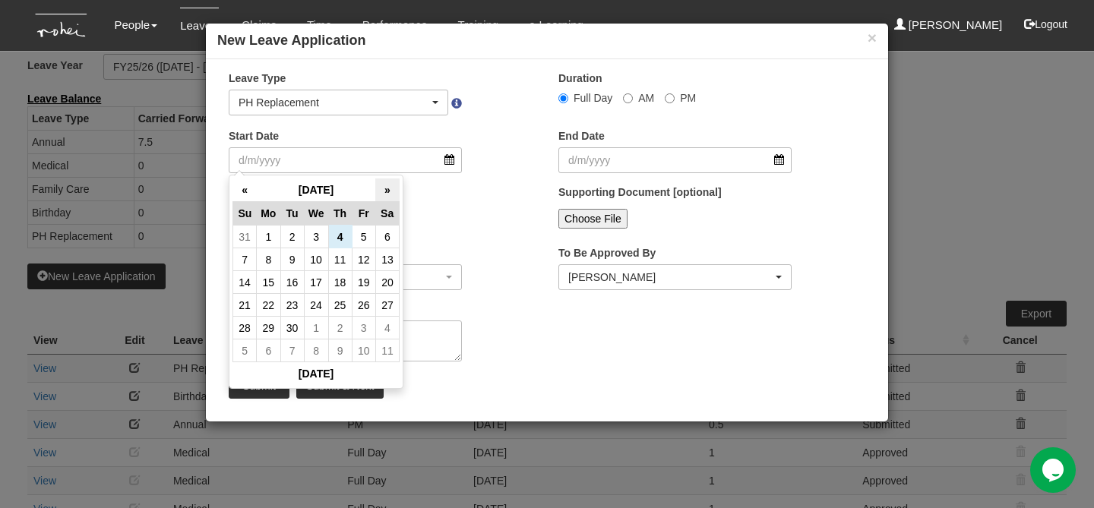
click at [395, 185] on th "»" at bounding box center [387, 191] width 24 height 24
click at [338, 320] on td "30" at bounding box center [340, 328] width 24 height 23
type input "30/10/2025"
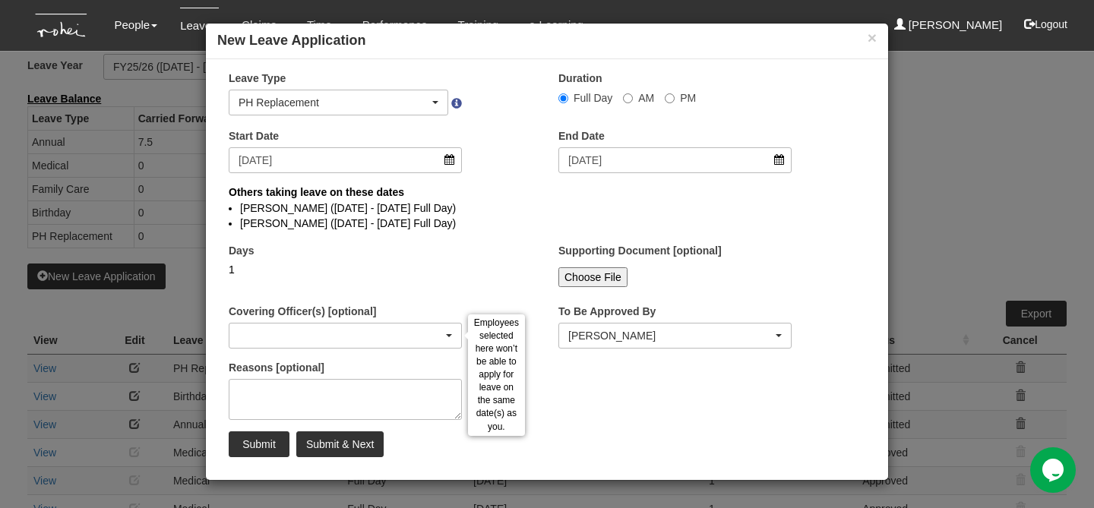
select select
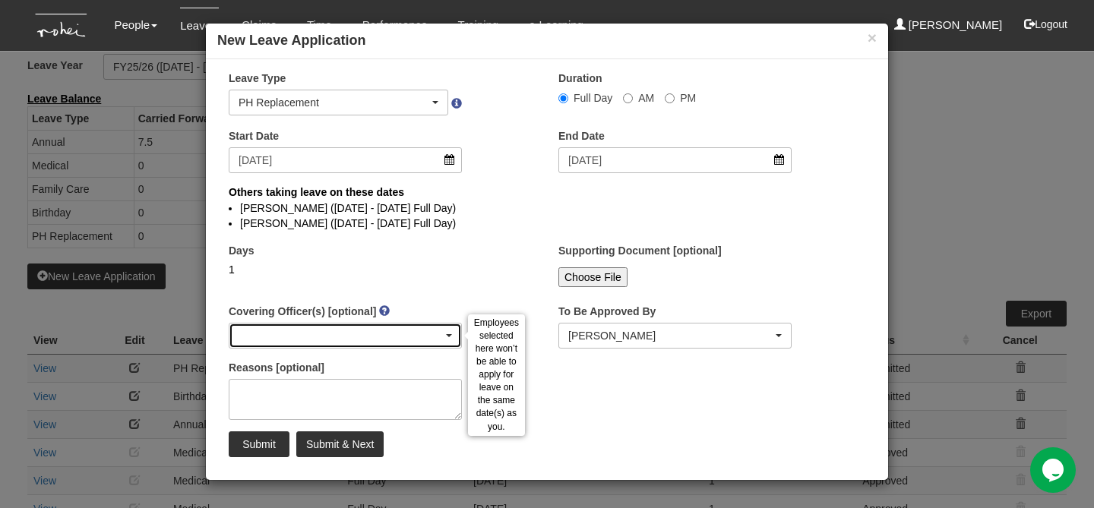
click at [264, 324] on div "button" at bounding box center [345, 336] width 232 height 24
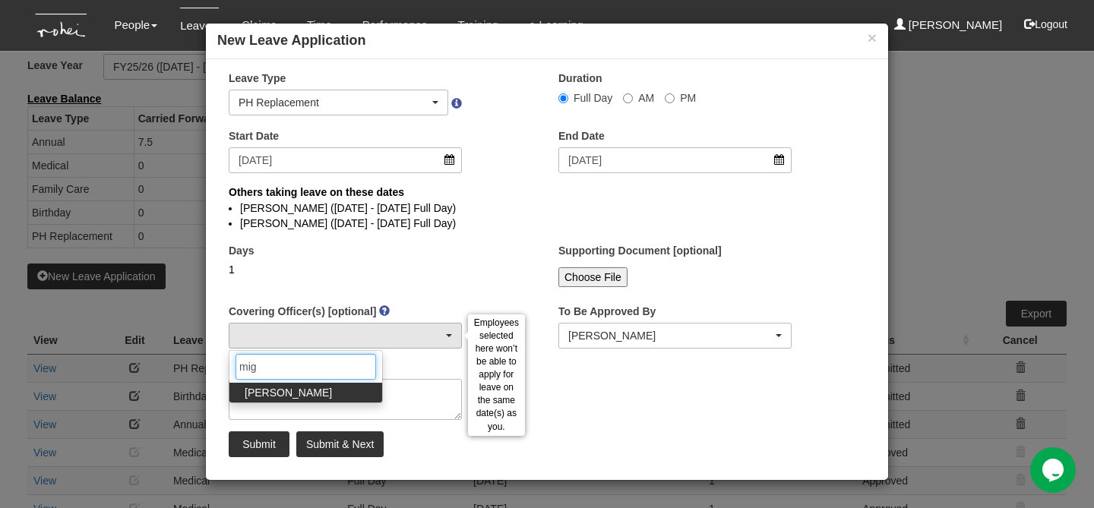
type input "mig"
click at [274, 391] on span "Miguel Velasquez" at bounding box center [288, 392] width 87 height 15
select select "6c7edb49-7ae9-4b9f-b850-86f1e0ad6dd3"
type input "m"
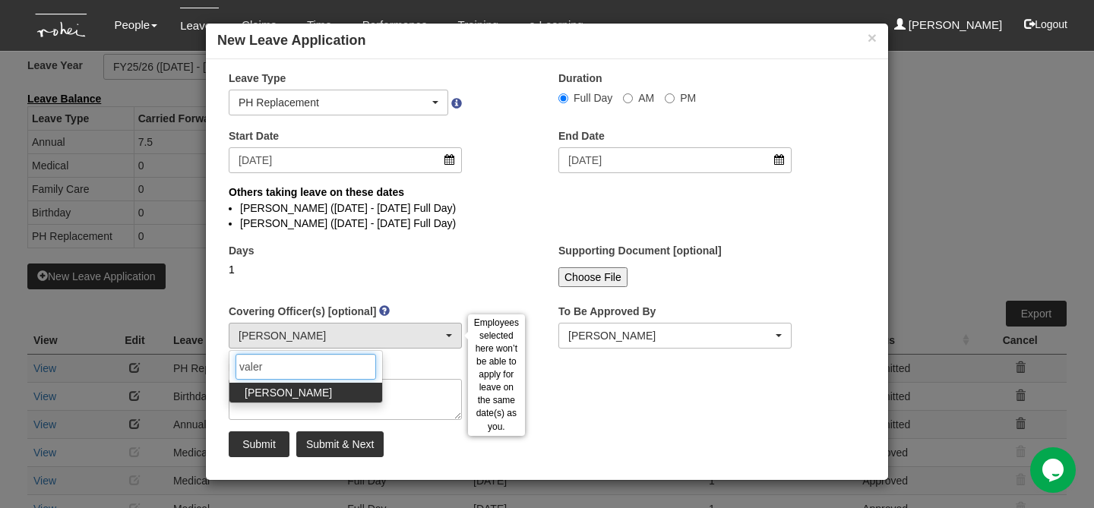
type input "valer"
click at [264, 397] on span "Valerie Chui" at bounding box center [288, 392] width 87 height 15
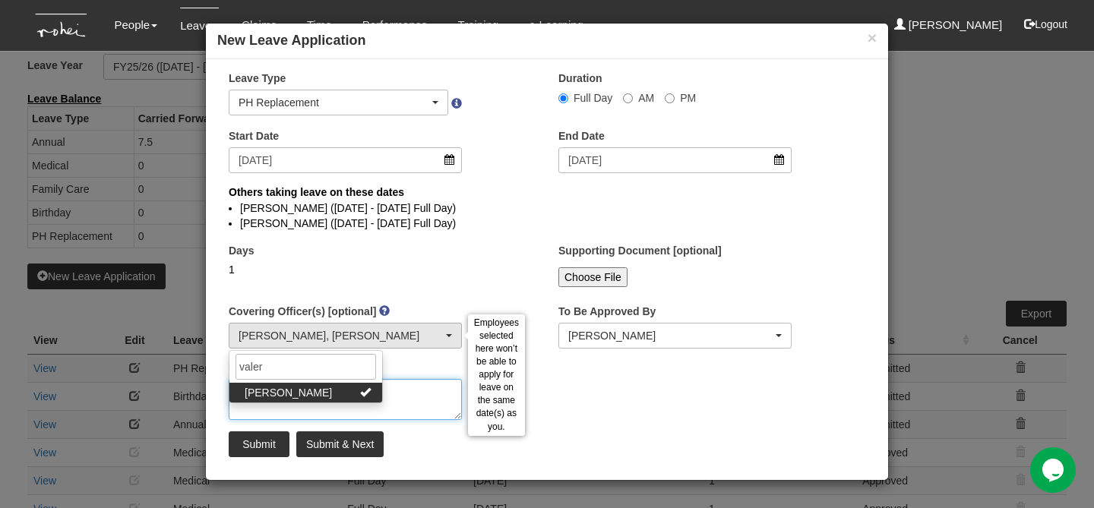
click at [387, 402] on textarea "Reasons [optional]" at bounding box center [345, 399] width 233 height 41
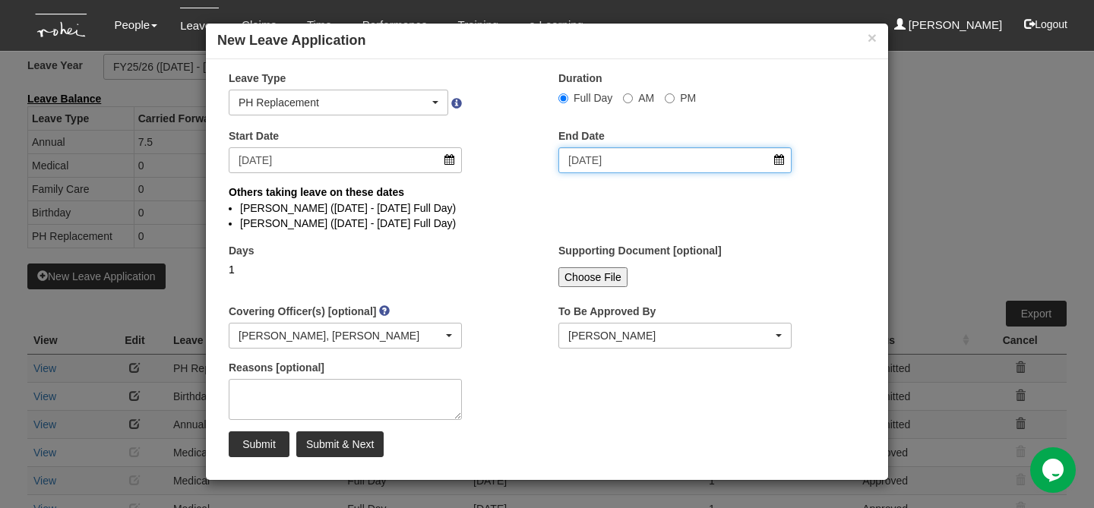
click at [581, 163] on input "30/10/2025" at bounding box center [674, 160] width 233 height 26
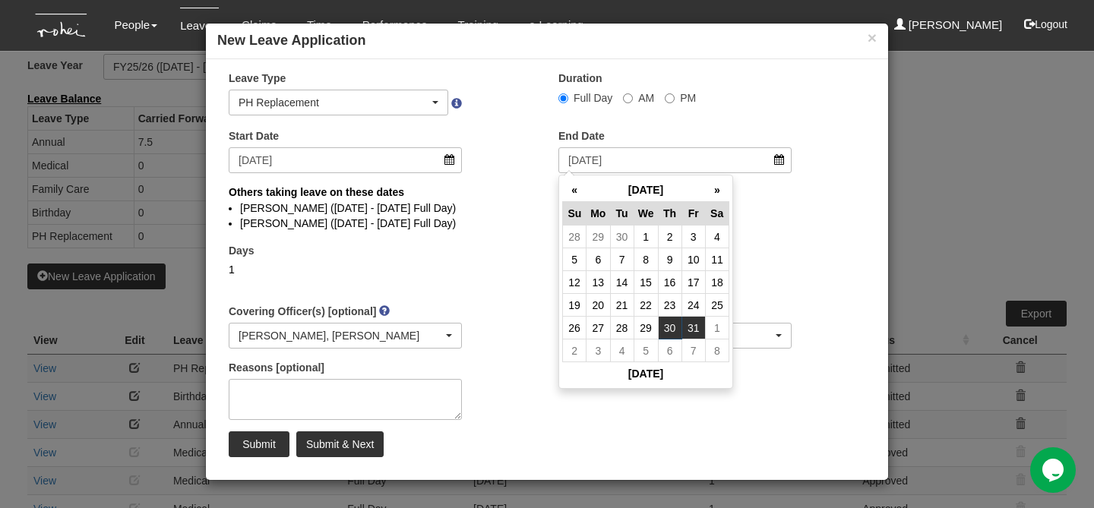
click at [694, 324] on td "31" at bounding box center [694, 328] width 24 height 23
type input "31/10/2025"
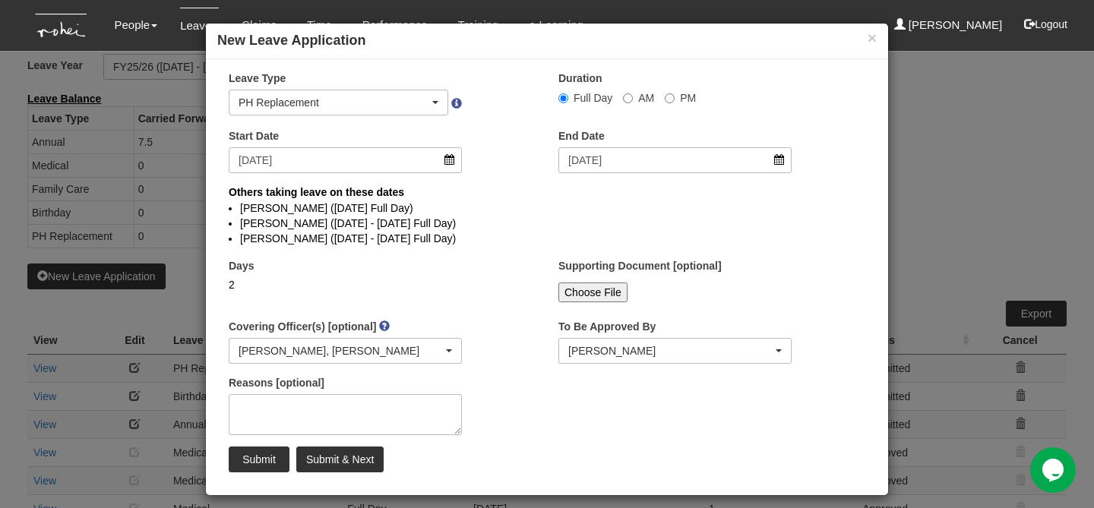
select select "6c7edb49-7ae9-4b9f-b850-86f1e0ad6dd3"
click at [257, 457] on input "Submit" at bounding box center [259, 460] width 61 height 26
select select "1"
select select
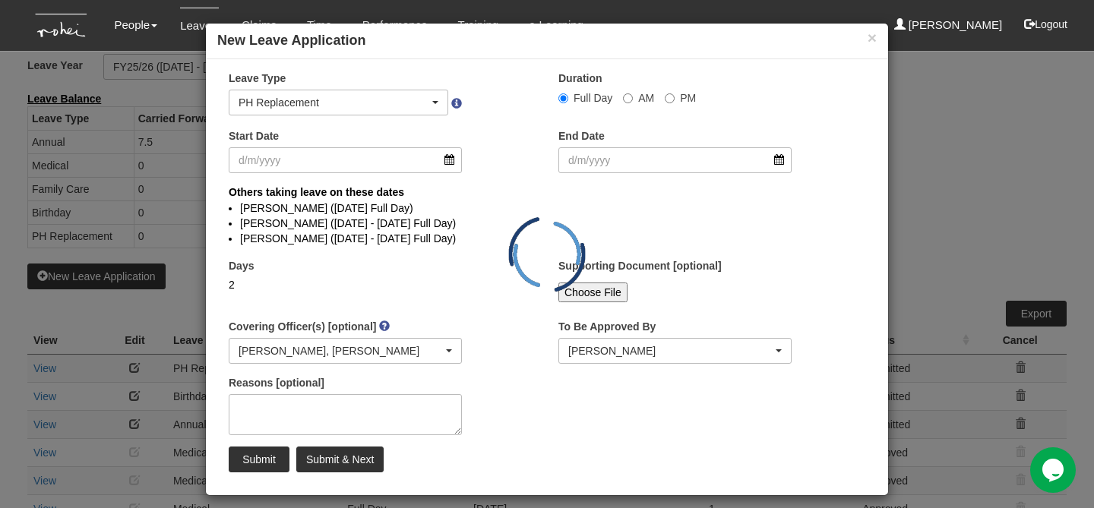
select select "50"
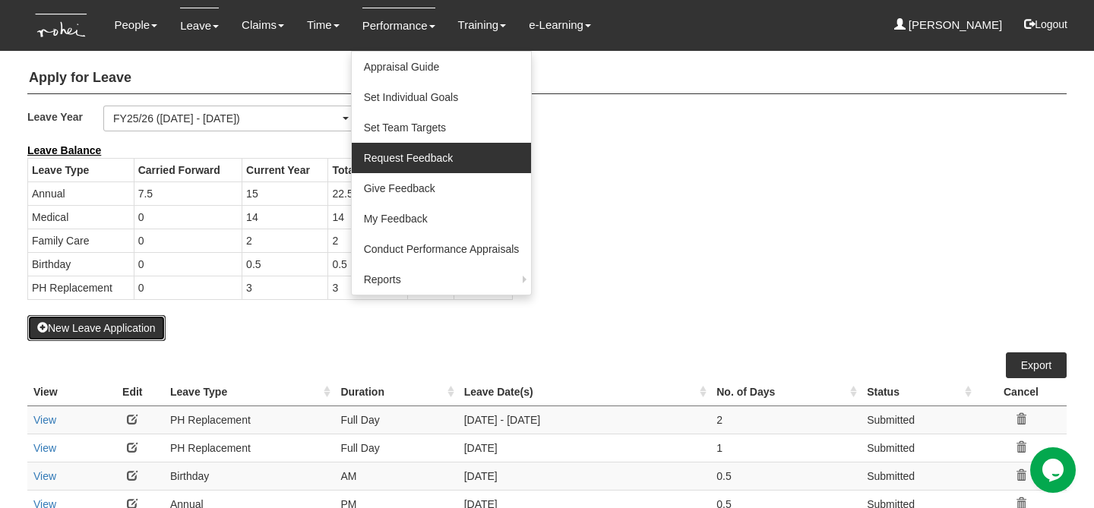
scroll to position [0, 0]
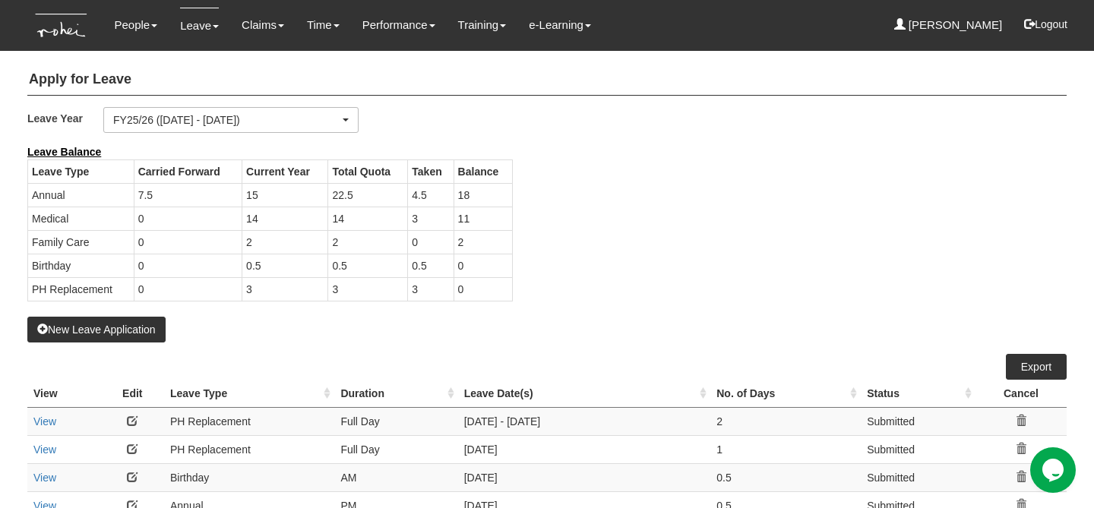
click at [258, 319] on div "New Leave Application" at bounding box center [546, 243] width 1039 height 198
select select "50"
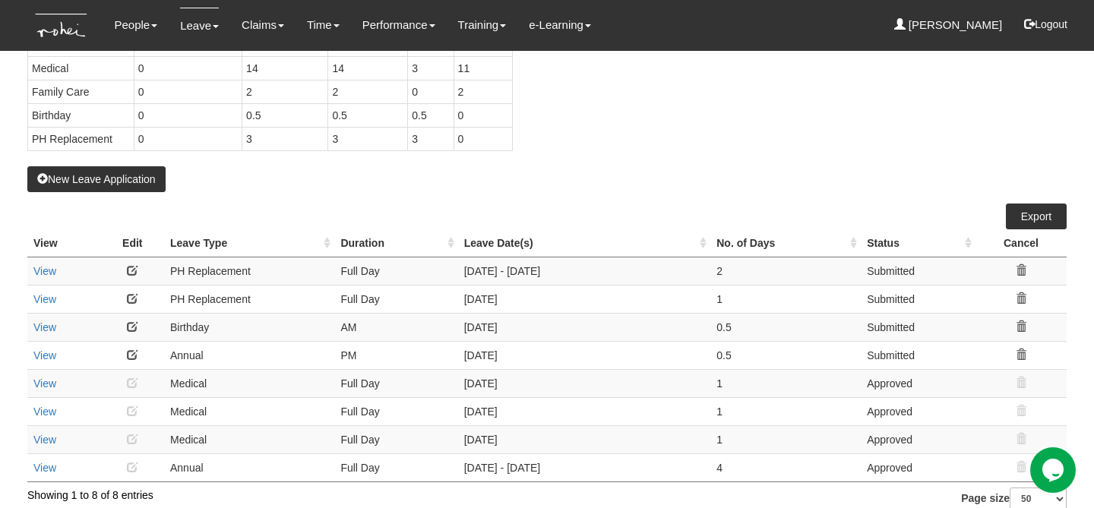
scroll to position [164, 0]
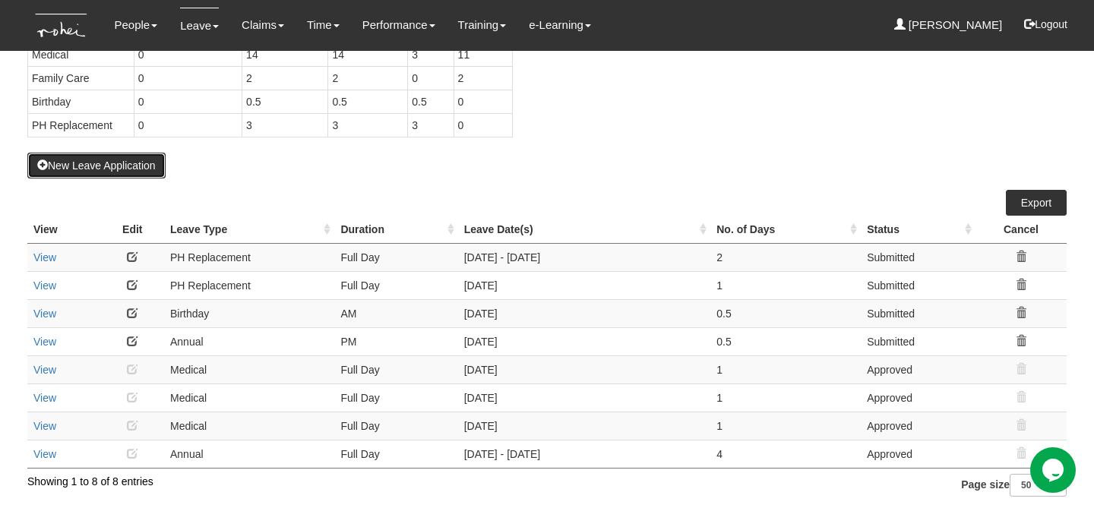
click at [141, 161] on button "New Leave Application" at bounding box center [96, 166] width 138 height 26
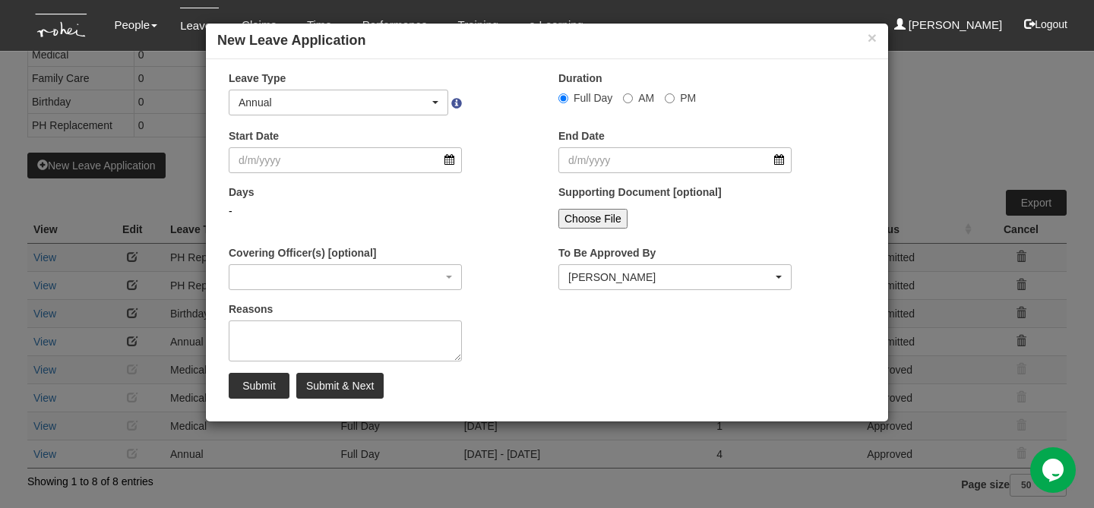
click at [337, 177] on div at bounding box center [547, 177] width 660 height 1
click at [326, 164] on input "Start Date" at bounding box center [345, 160] width 233 height 26
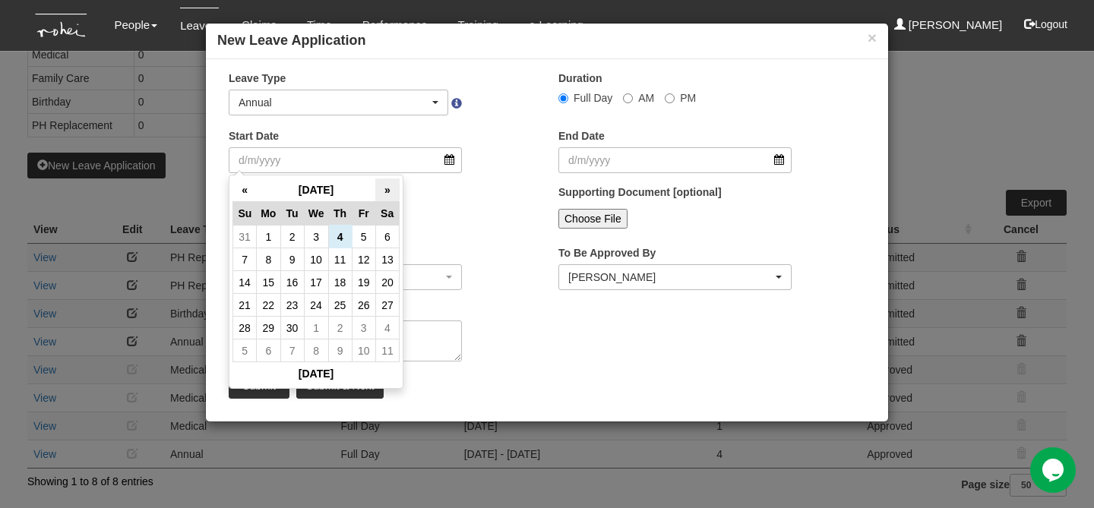
click at [384, 193] on th "»" at bounding box center [387, 191] width 24 height 24
click at [311, 305] on td "19" at bounding box center [316, 305] width 24 height 23
type input "19/11/2025"
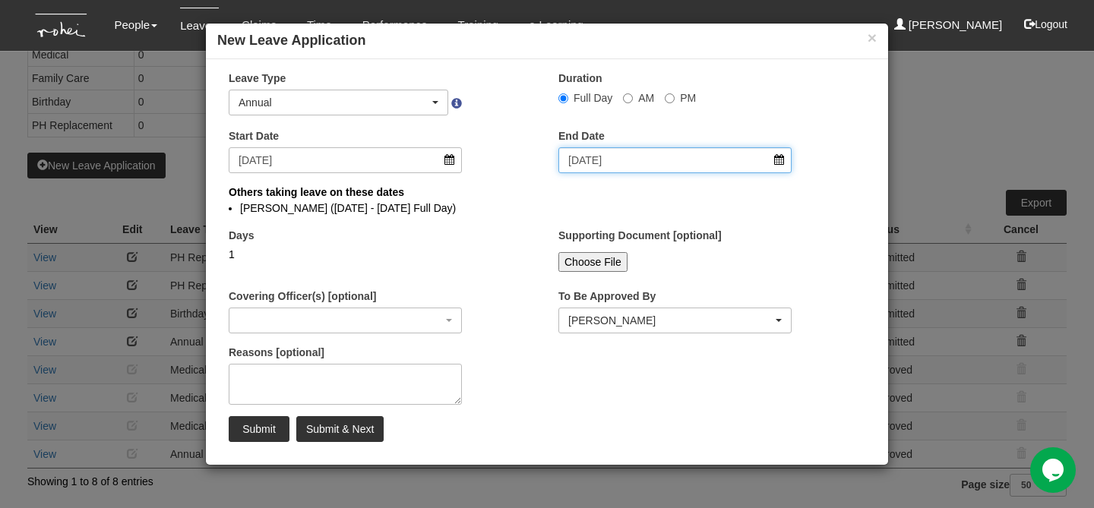
select select
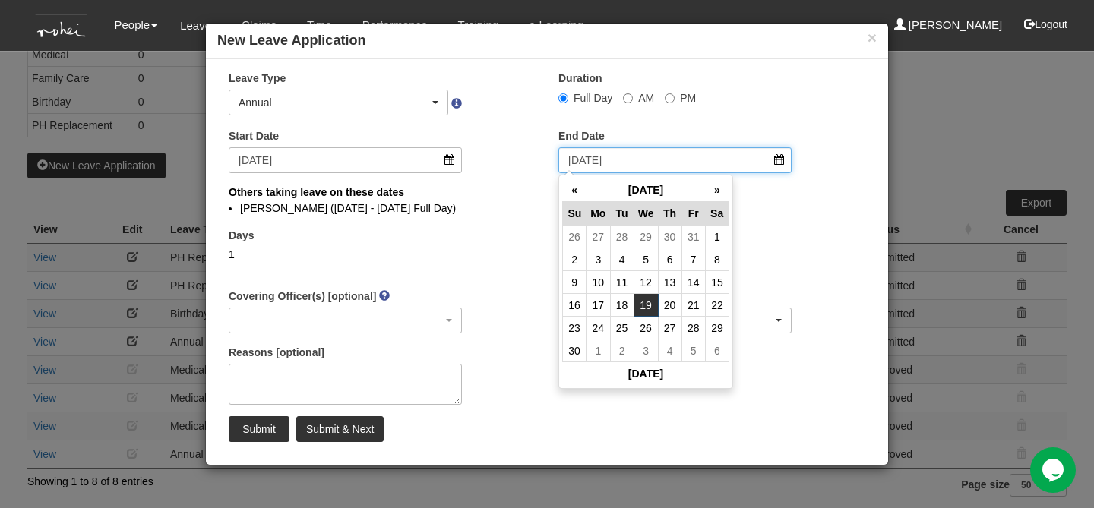
click at [603, 169] on input "19/11/2025" at bounding box center [674, 160] width 233 height 26
click at [693, 305] on td "21" at bounding box center [694, 305] width 24 height 23
type input "21/11/2025"
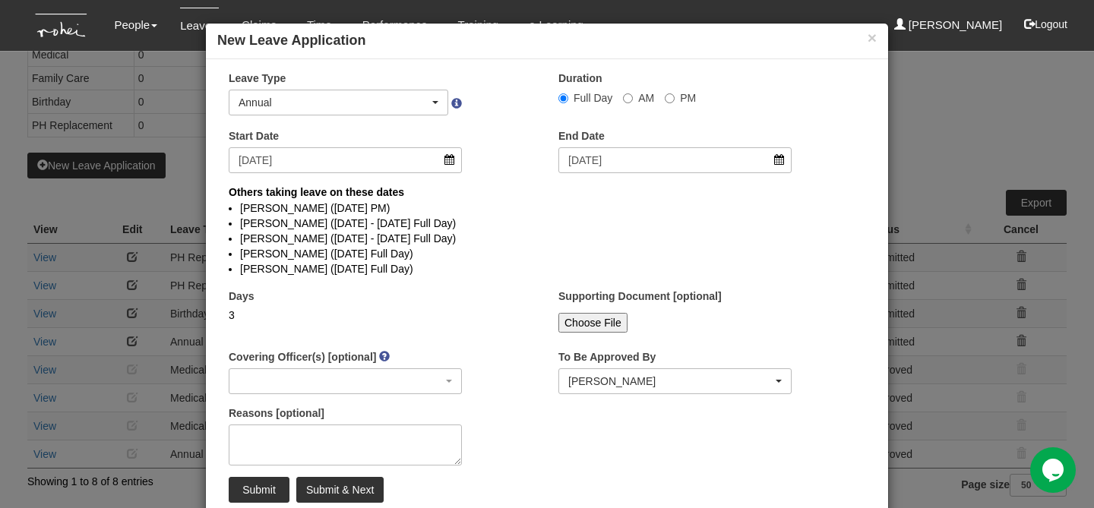
select select
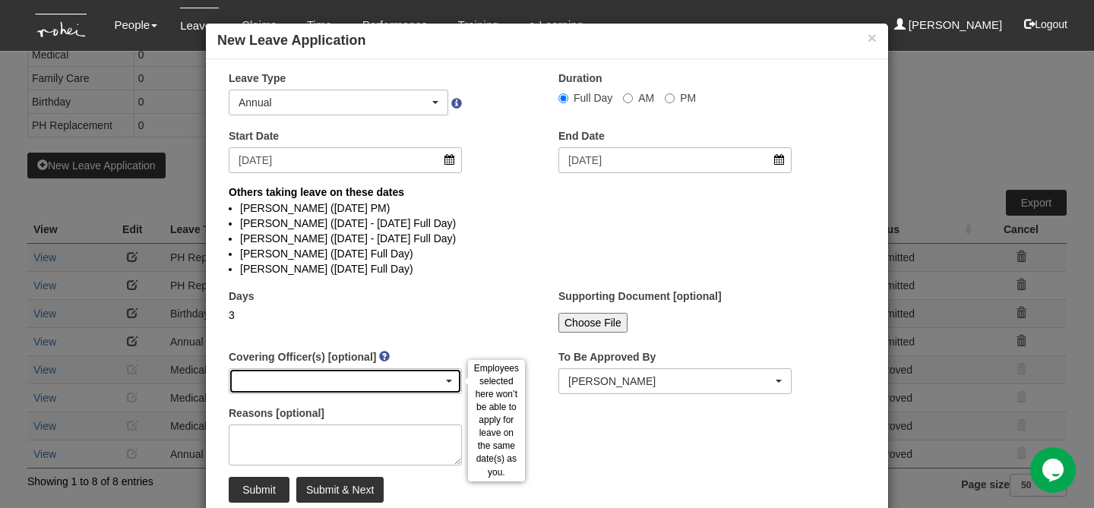
click at [321, 380] on div "button" at bounding box center [345, 381] width 232 height 24
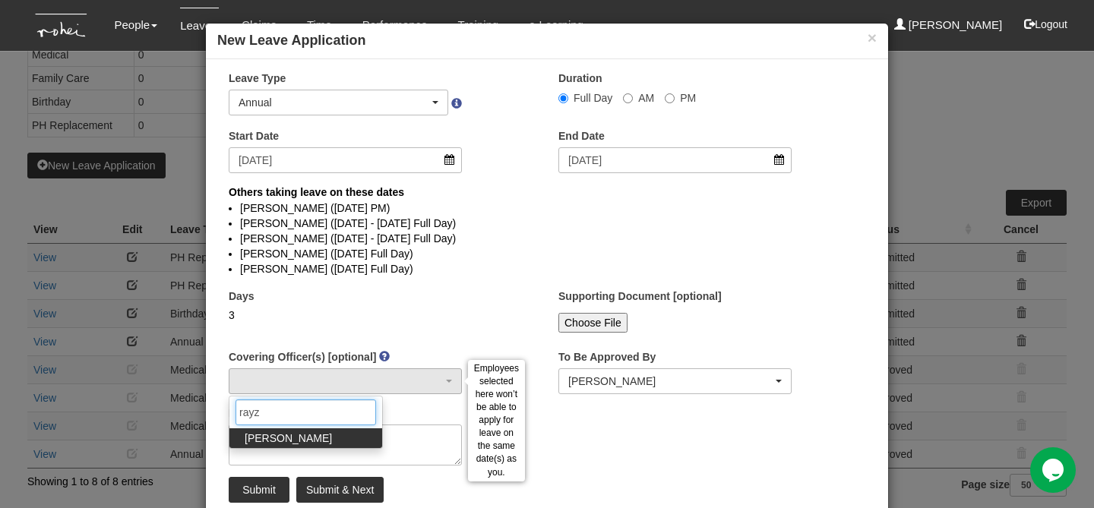
type input "rayza"
select select "14c70067-d654-436c-959d-c4e18fa1d7bc"
select select
type input "rayza"
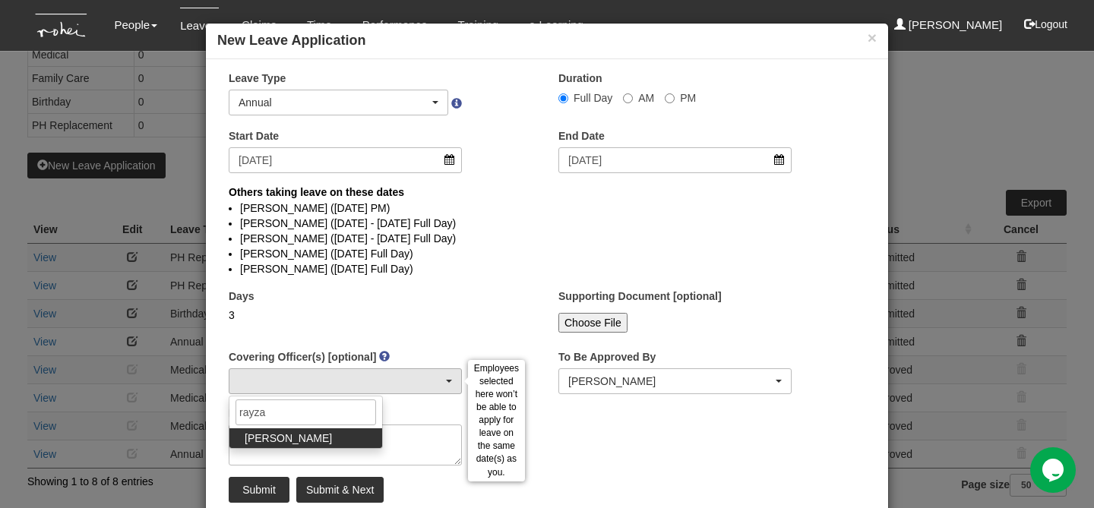
click at [290, 439] on span "Rayza Gardon" at bounding box center [288, 438] width 87 height 15
select select "14c70067-d654-436c-959d-c4e18fa1d7bc"
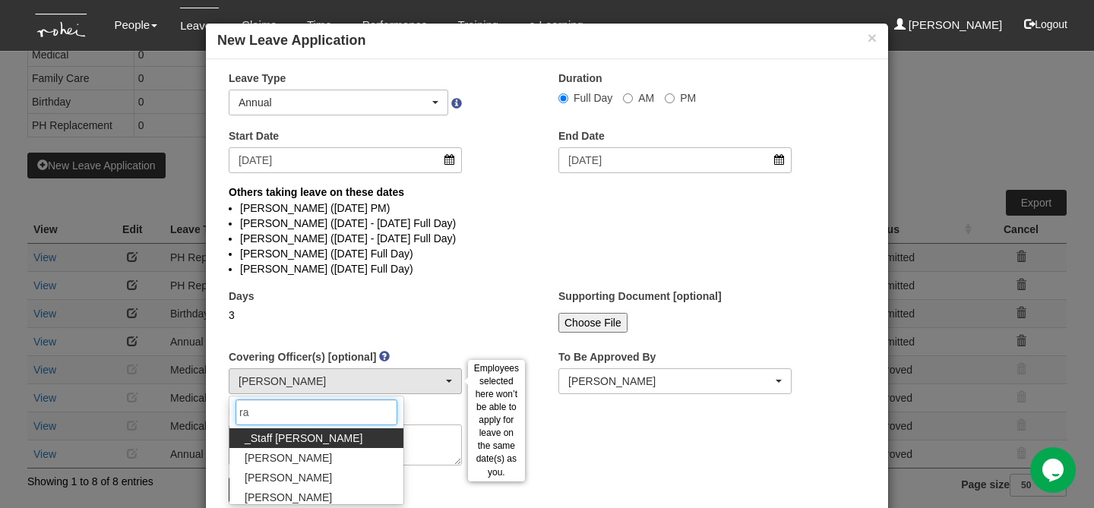
type input "r"
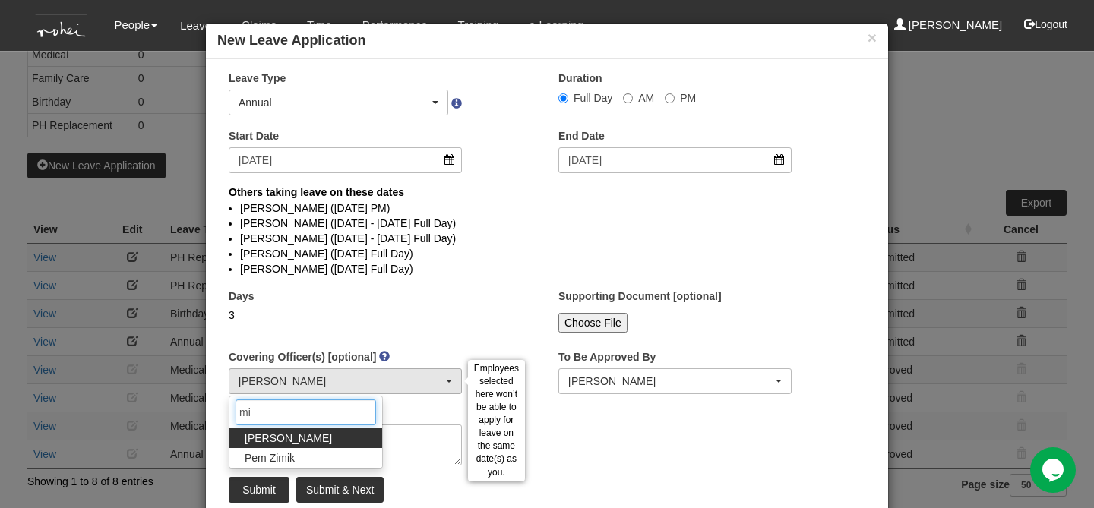
type input "mig"
select select "14c70067-d654-436c-959d-c4e18fa1d7bc"
type input "mig"
click at [263, 439] on span "Miguel Velasquez" at bounding box center [288, 438] width 87 height 15
select select "6c7edb49-7ae9-4b9f-b850-86f1e0ad6dd3"
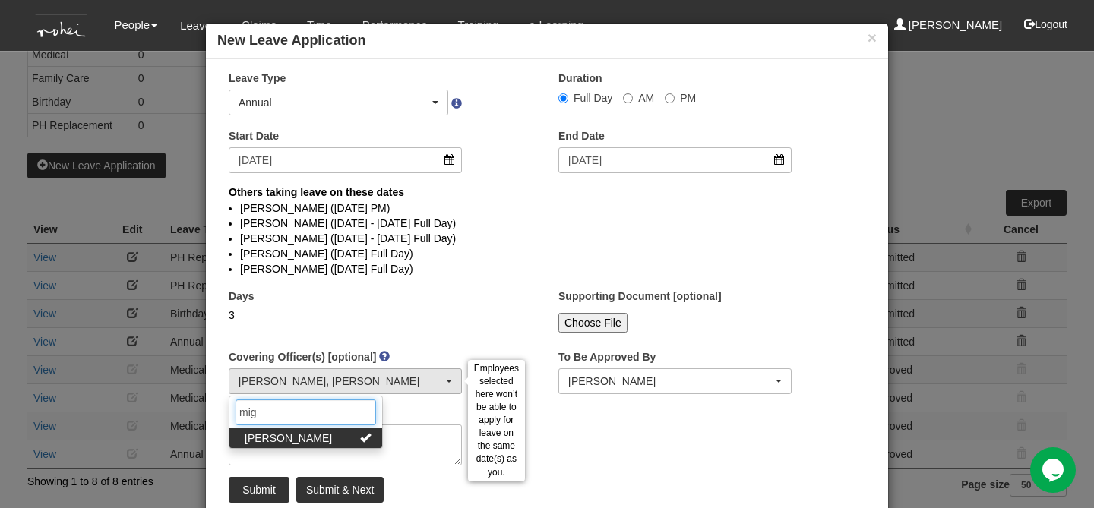
click at [263, 423] on input "mig" at bounding box center [306, 413] width 141 height 26
type input "valer"
click at [258, 432] on span "Valerie Chui" at bounding box center [288, 438] width 87 height 15
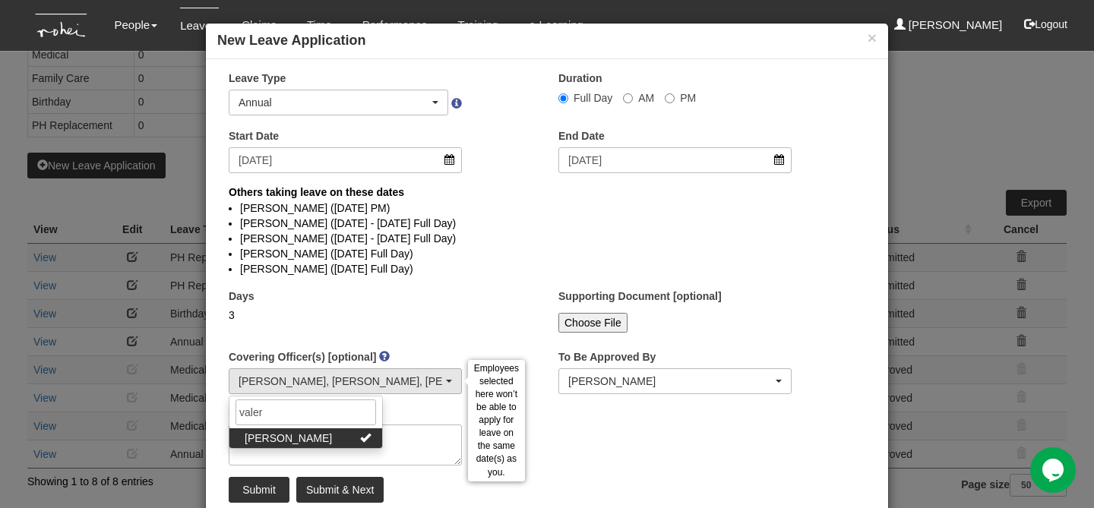
click at [389, 342] on div "Days 3" at bounding box center [382, 317] width 330 height 56
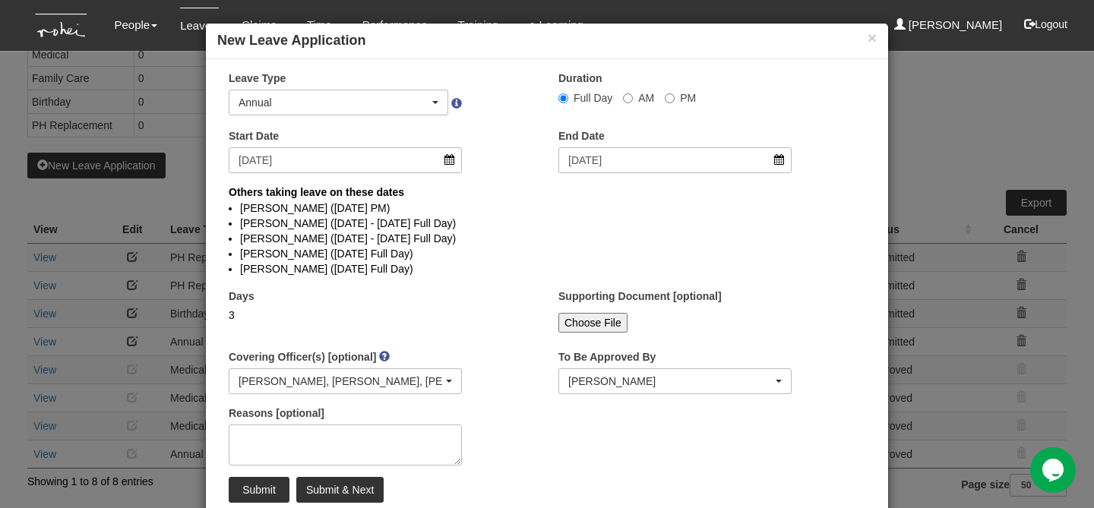
scroll to position [21, 0]
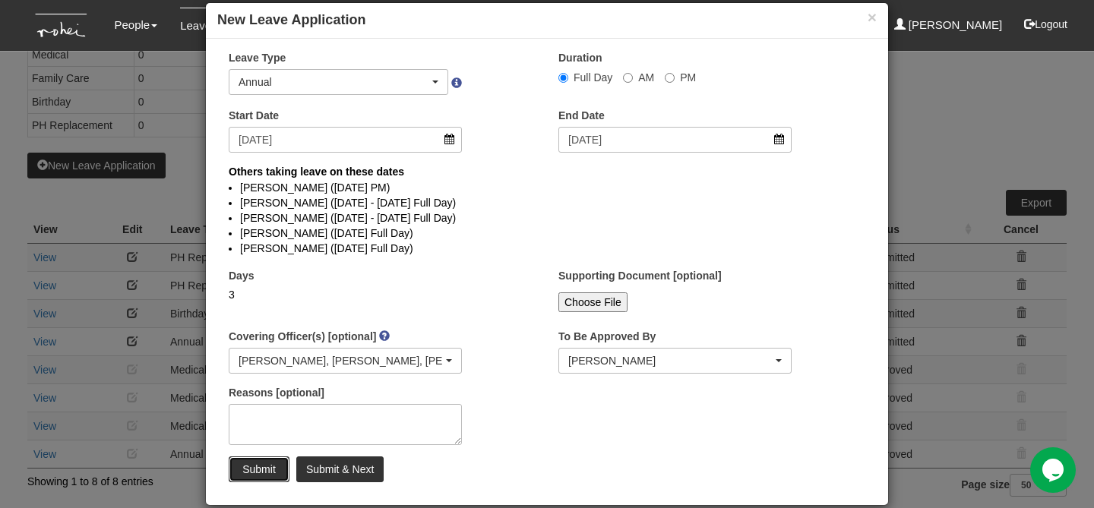
click at [273, 460] on input "Submit" at bounding box center [259, 470] width 61 height 26
select select
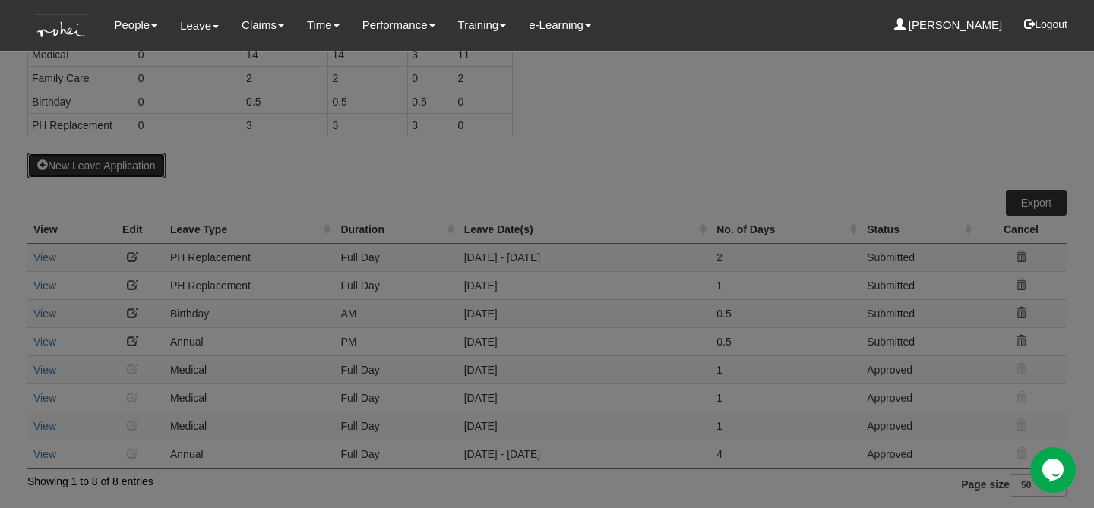
select select "50"
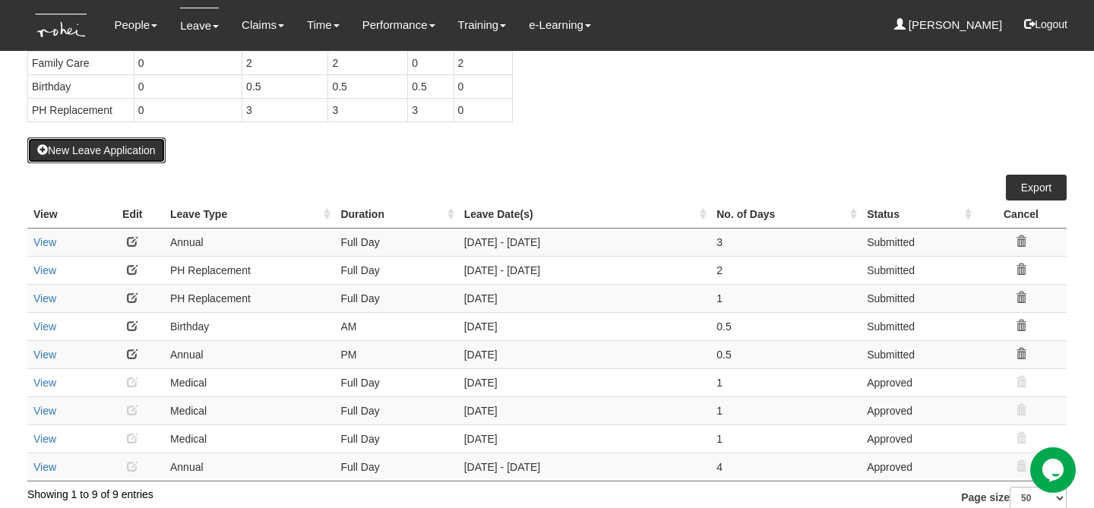
scroll to position [185, 0]
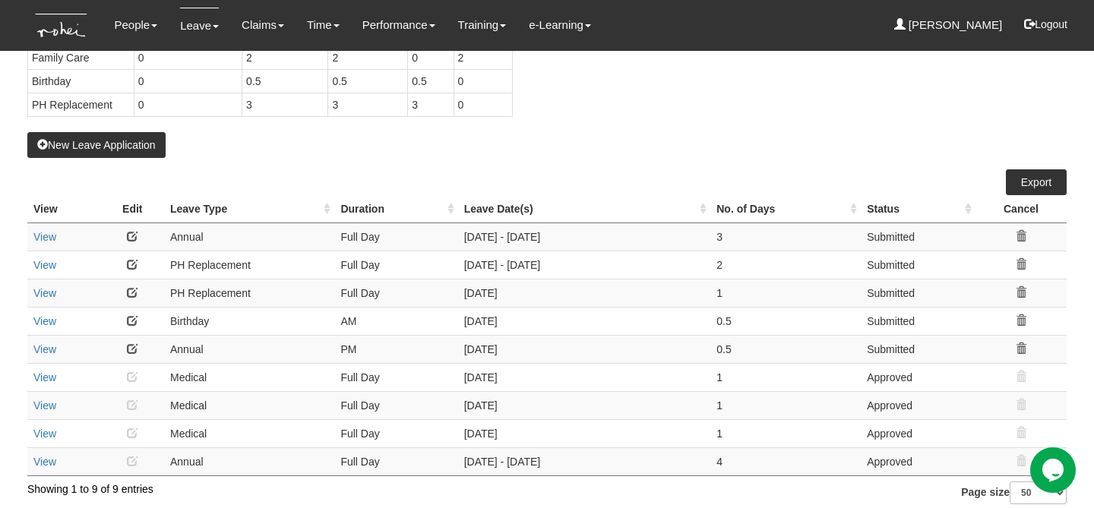
click at [463, 131] on div "Leave Type Carried Forward Current Year Total Quota Taken Balance Annual 7.5 15…" at bounding box center [270, 53] width 508 height 157
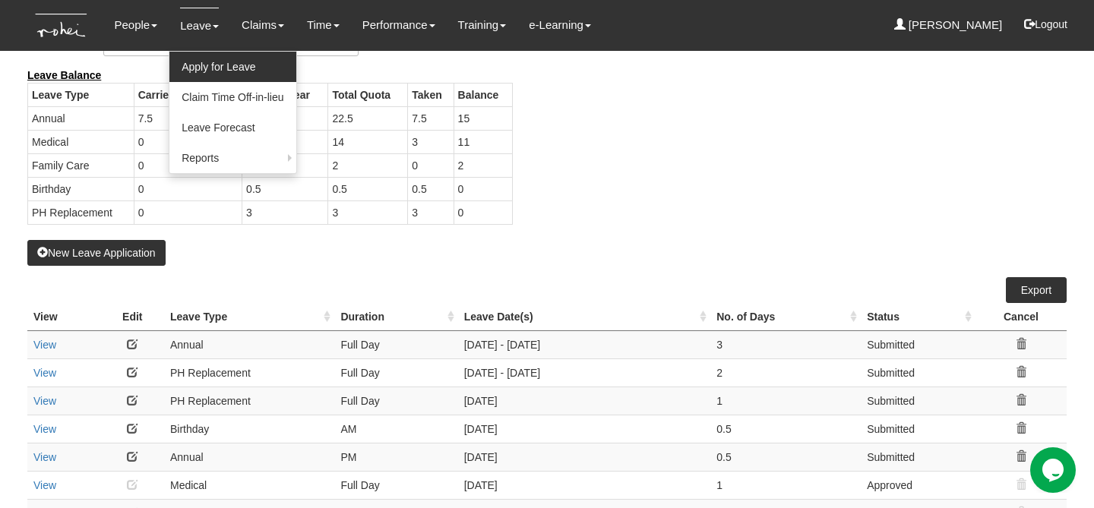
scroll to position [77, 0]
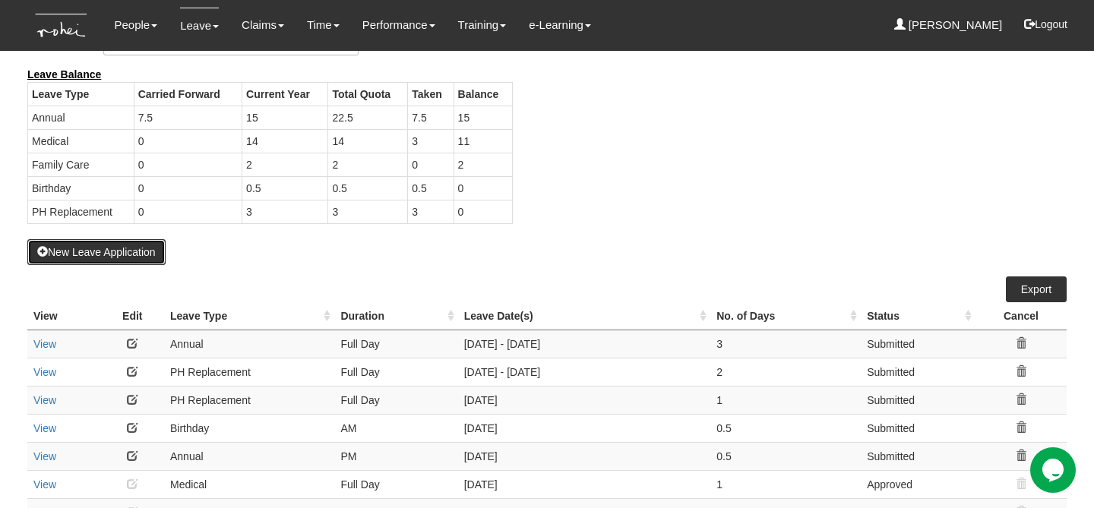
click at [125, 255] on button "New Leave Application" at bounding box center [96, 252] width 138 height 26
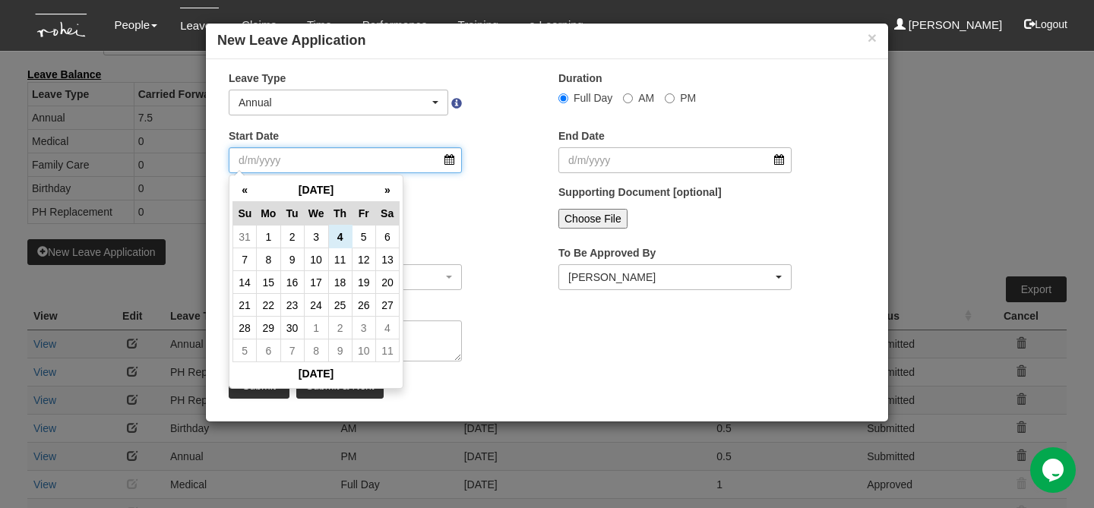
click at [334, 153] on input "Start Date" at bounding box center [345, 160] width 233 height 26
click at [382, 195] on th "»" at bounding box center [387, 191] width 24 height 24
click at [345, 328] on td "27" at bounding box center [340, 328] width 24 height 23
type input "27/11/2025"
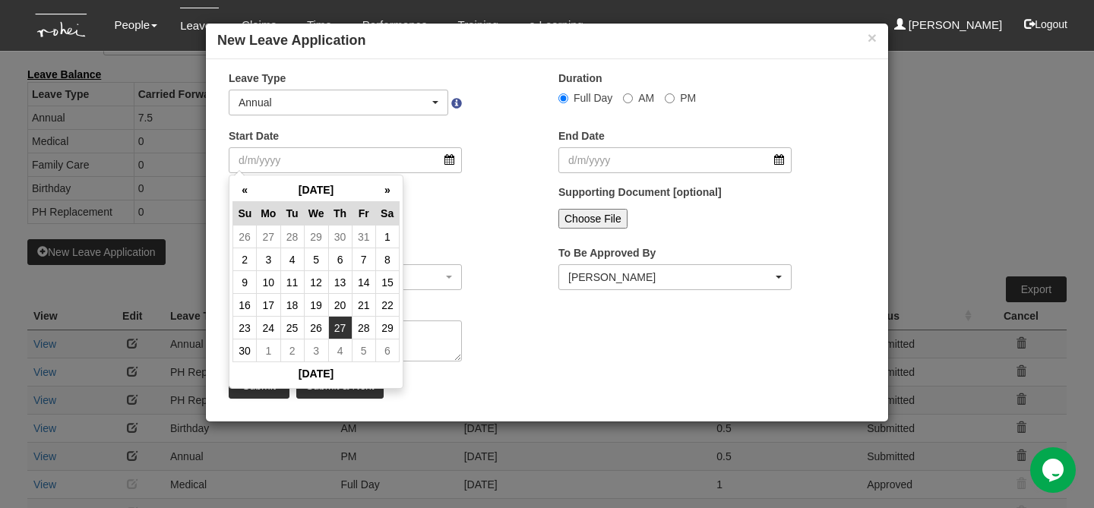
type input "27/11/2025"
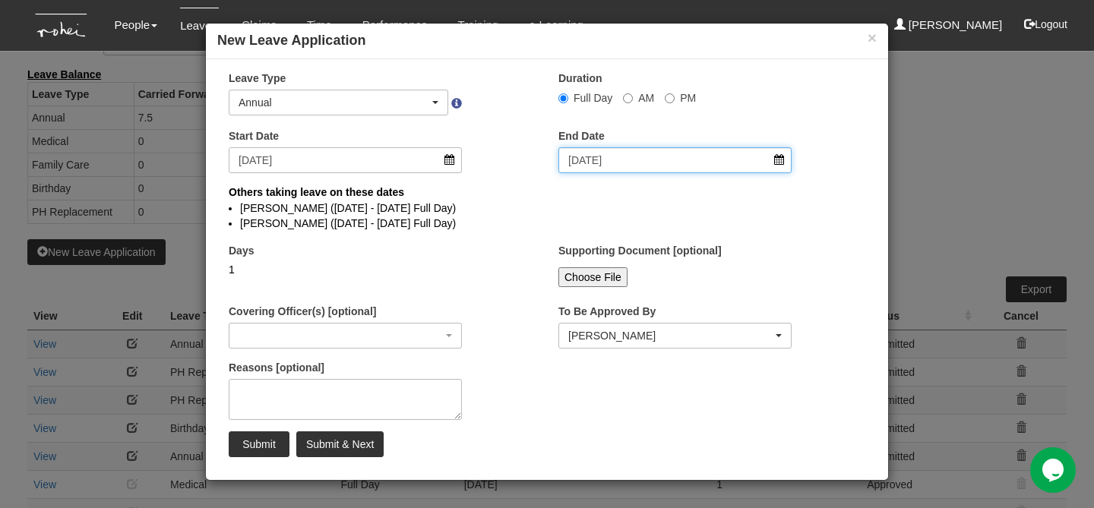
click at [584, 169] on input "27/11/2025" at bounding box center [674, 160] width 233 height 26
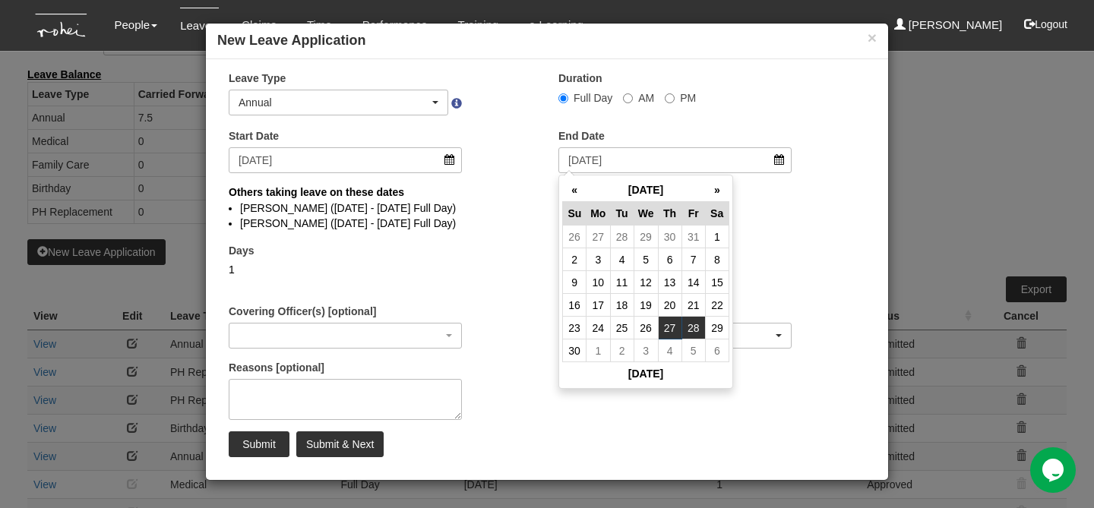
select select
click at [692, 324] on td "28" at bounding box center [694, 328] width 24 height 23
type input "28/11/2025"
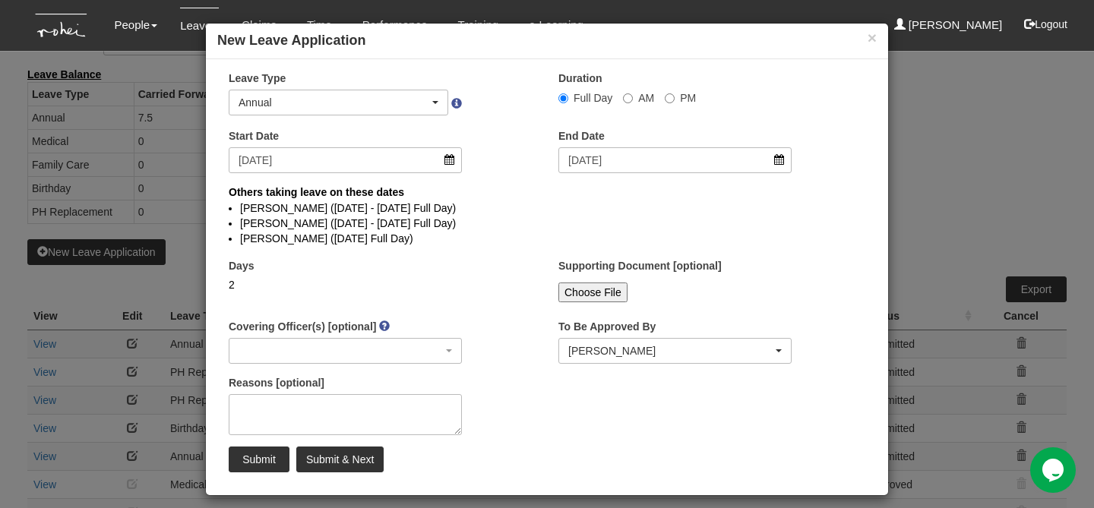
select select
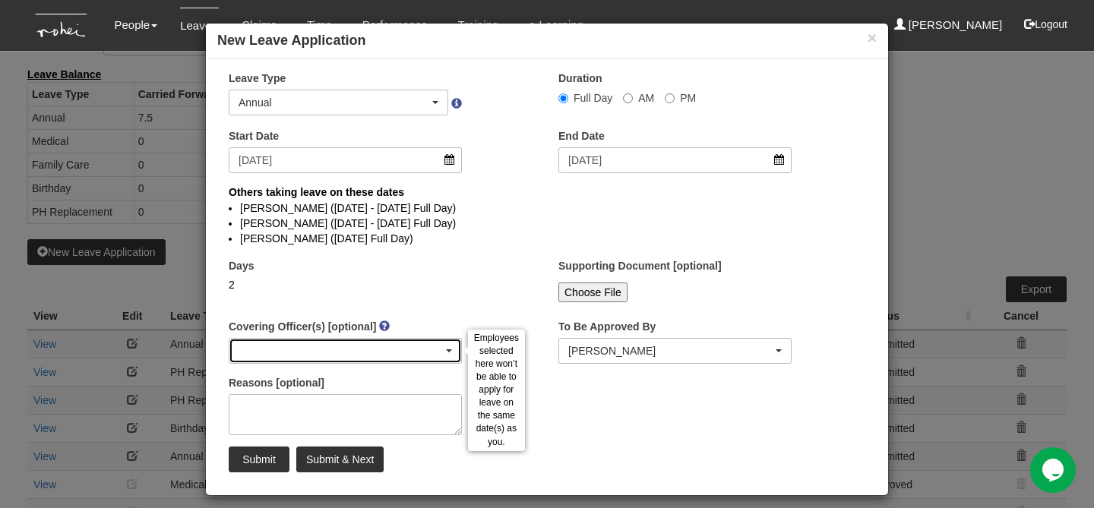
click at [295, 346] on div "button" at bounding box center [345, 351] width 232 height 24
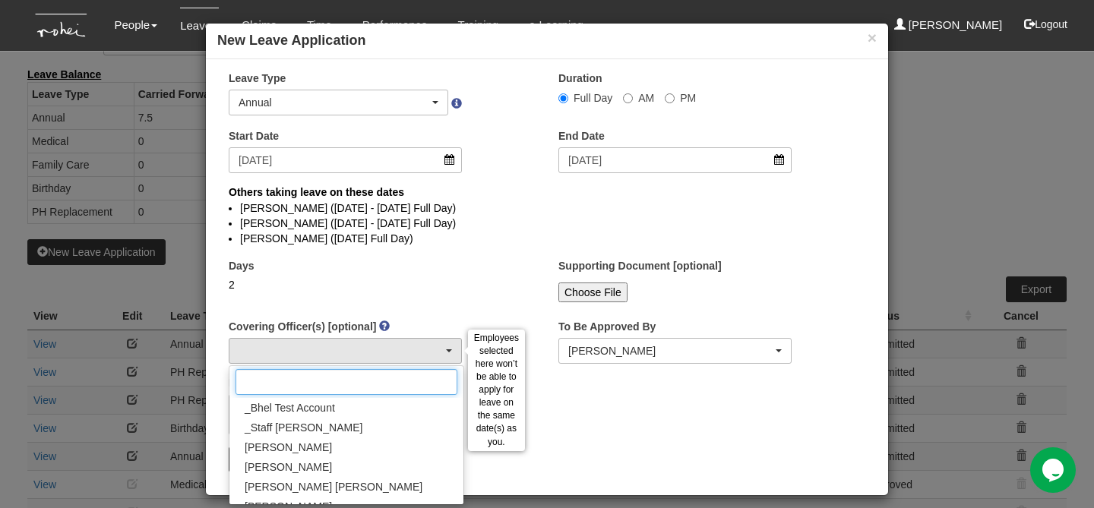
type input "v"
type input "m"
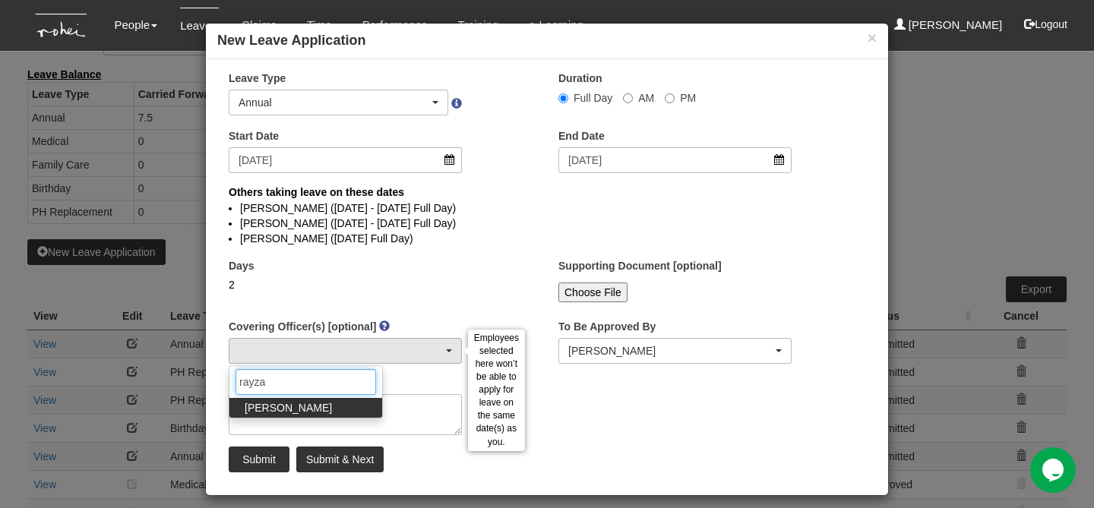
type input "rayza"
click at [281, 406] on span "Rayza Gardon" at bounding box center [288, 407] width 87 height 15
select select "14c70067-d654-436c-959d-c4e18fa1d7bc"
click at [283, 378] on input "rayza" at bounding box center [306, 382] width 141 height 26
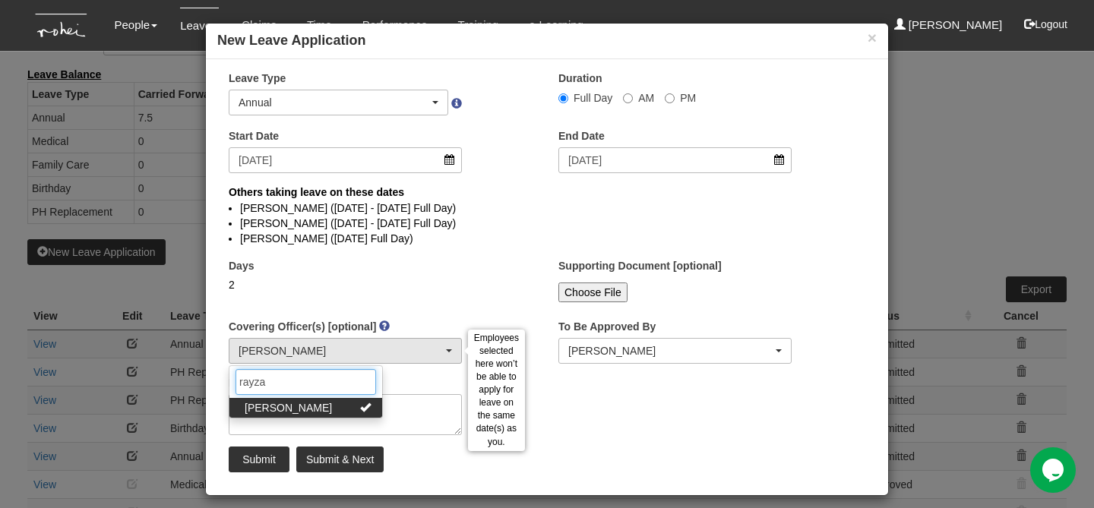
click at [283, 378] on input "rayza" at bounding box center [306, 382] width 141 height 26
type input "migue"
click at [270, 403] on span "Miguel Velasquez" at bounding box center [288, 407] width 87 height 15
select select "6c7edb49-7ae9-4b9f-b850-86f1e0ad6dd3"
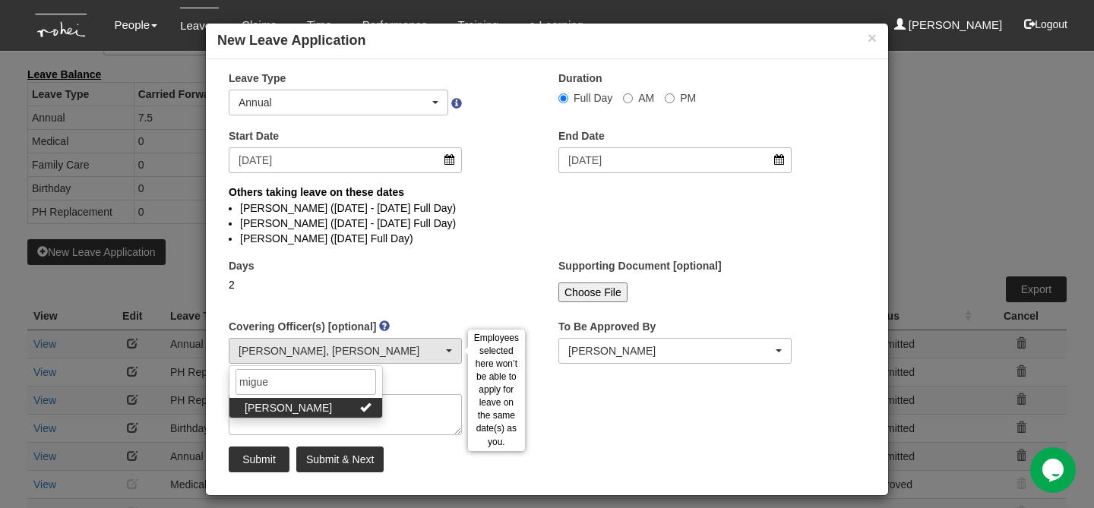
click at [392, 384] on div "Reasons [optional]" at bounding box center [345, 405] width 256 height 60
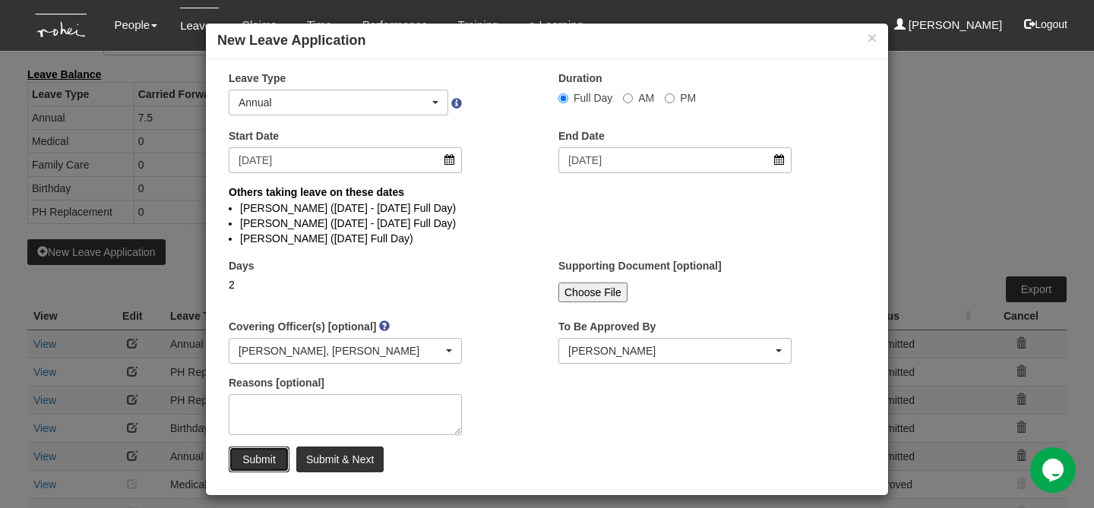
click at [264, 461] on input "Submit" at bounding box center [259, 460] width 61 height 26
select select
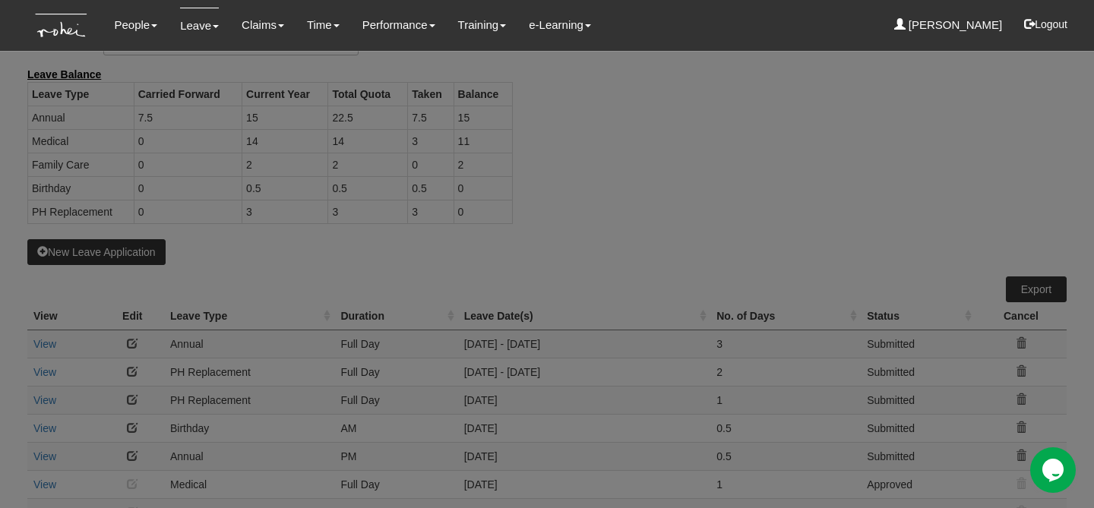
select select "50"
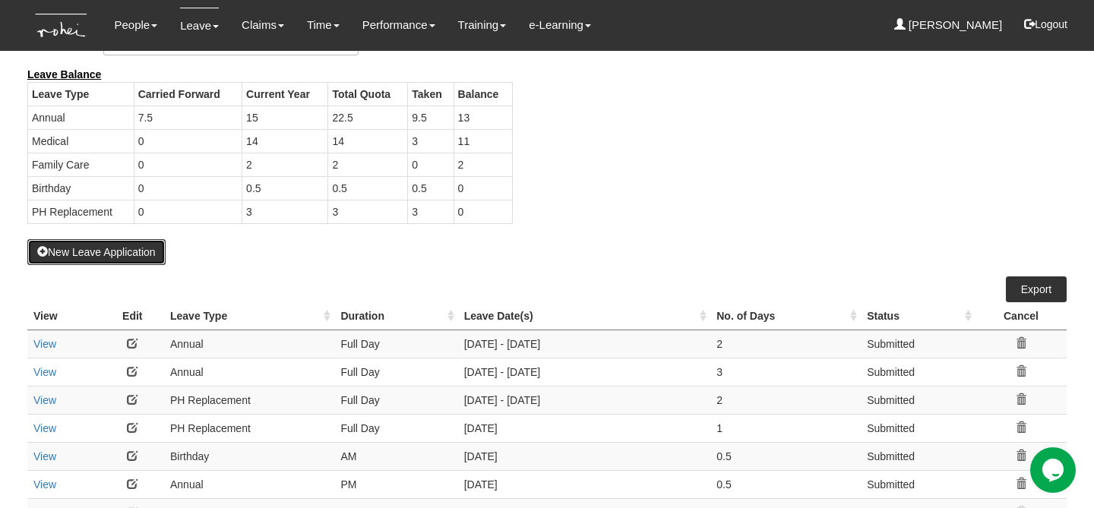
click at [147, 252] on button "New Leave Application" at bounding box center [96, 252] width 138 height 26
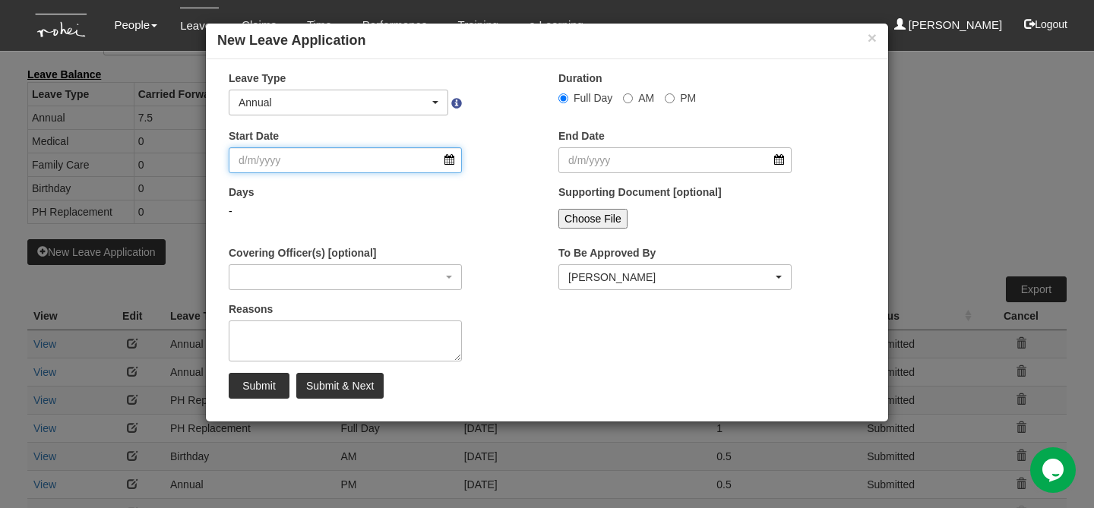
click at [324, 162] on input "Start Date" at bounding box center [345, 160] width 233 height 26
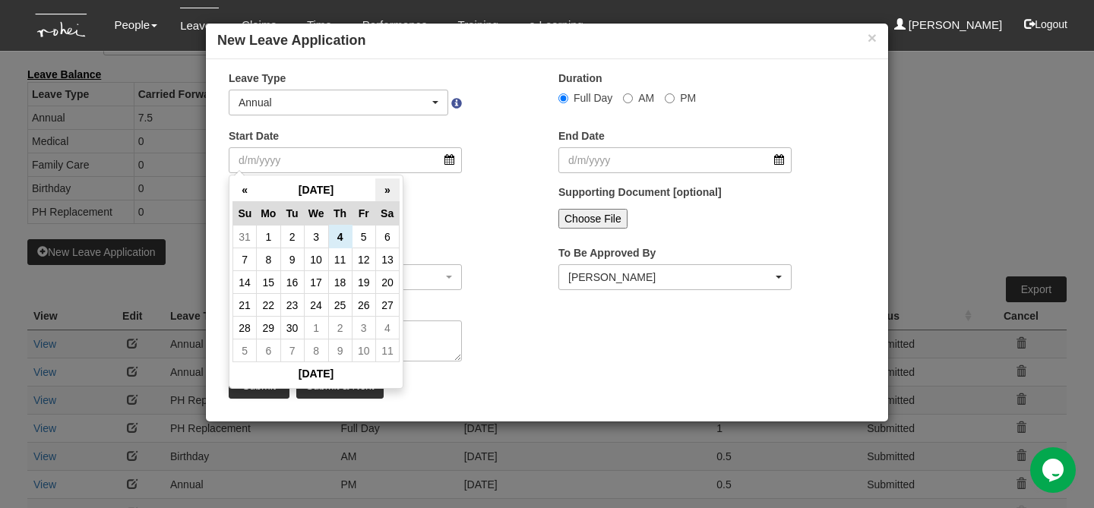
click at [384, 195] on th "»" at bounding box center [387, 191] width 24 height 24
click at [277, 305] on td "22" at bounding box center [269, 305] width 24 height 23
type input "22/12/2025"
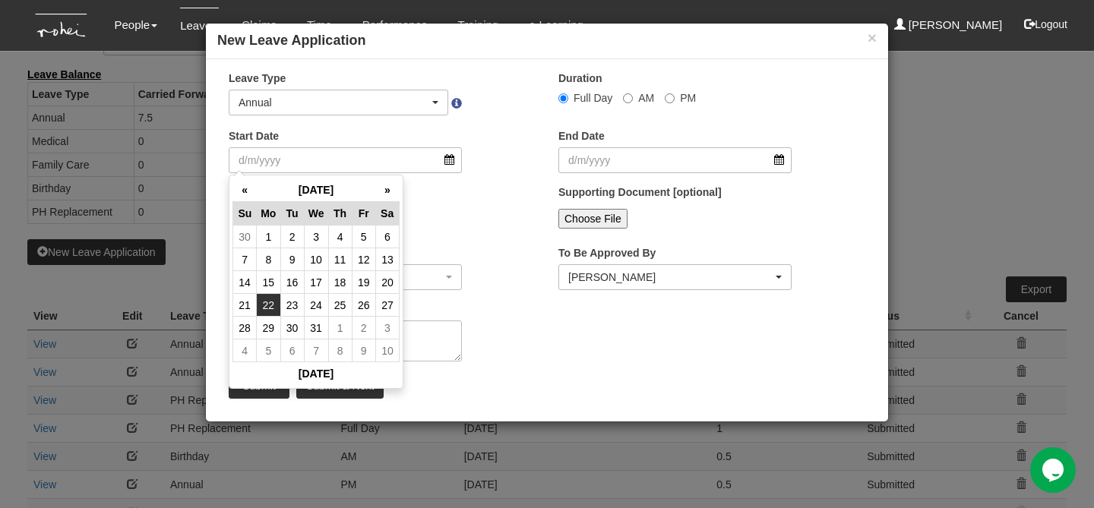
type input "22/12/2025"
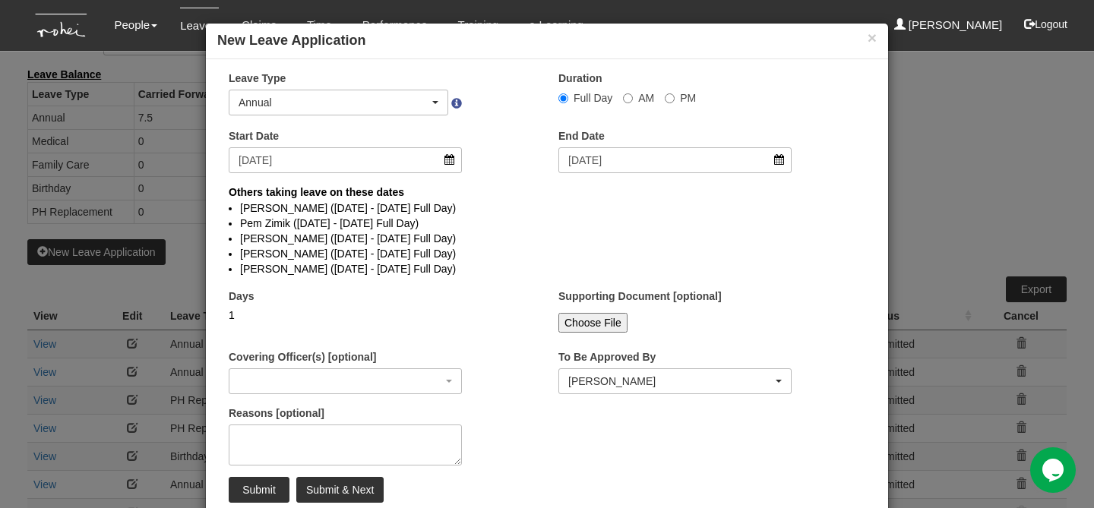
select select
click at [605, 148] on input "22/12/2025" at bounding box center [674, 160] width 233 height 26
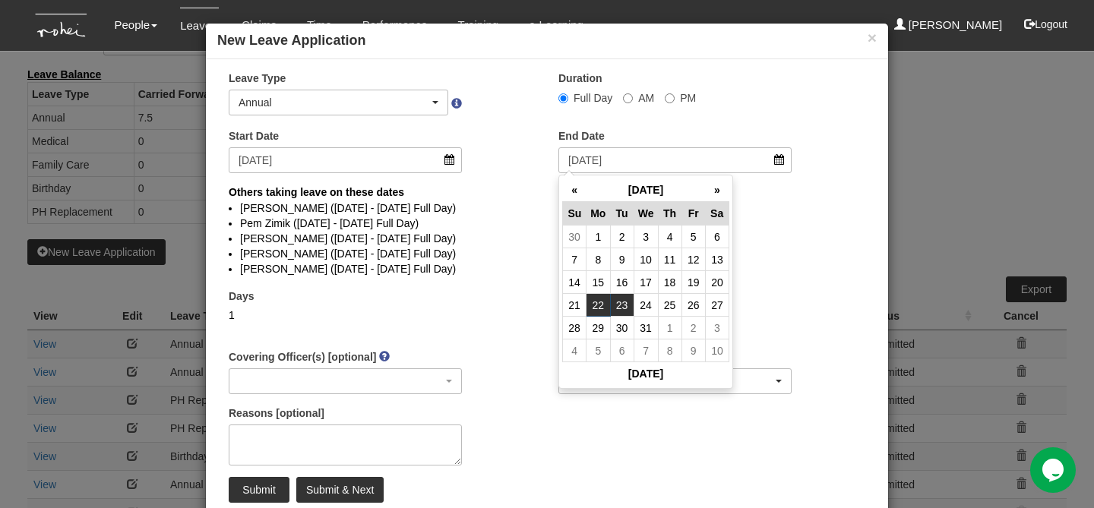
click at [630, 305] on td "23" at bounding box center [622, 305] width 24 height 23
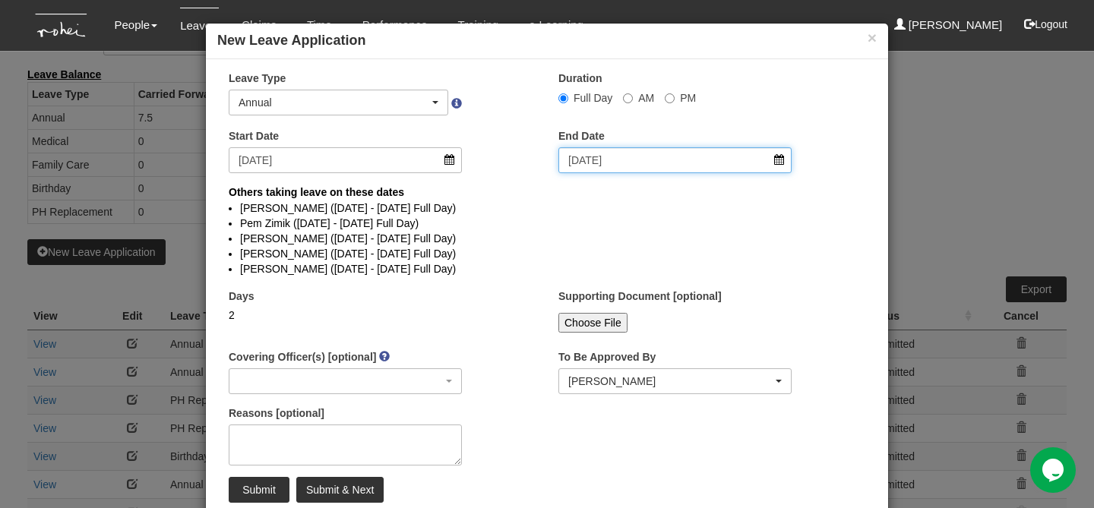
click at [610, 162] on input "23/12/2025" at bounding box center [674, 160] width 233 height 26
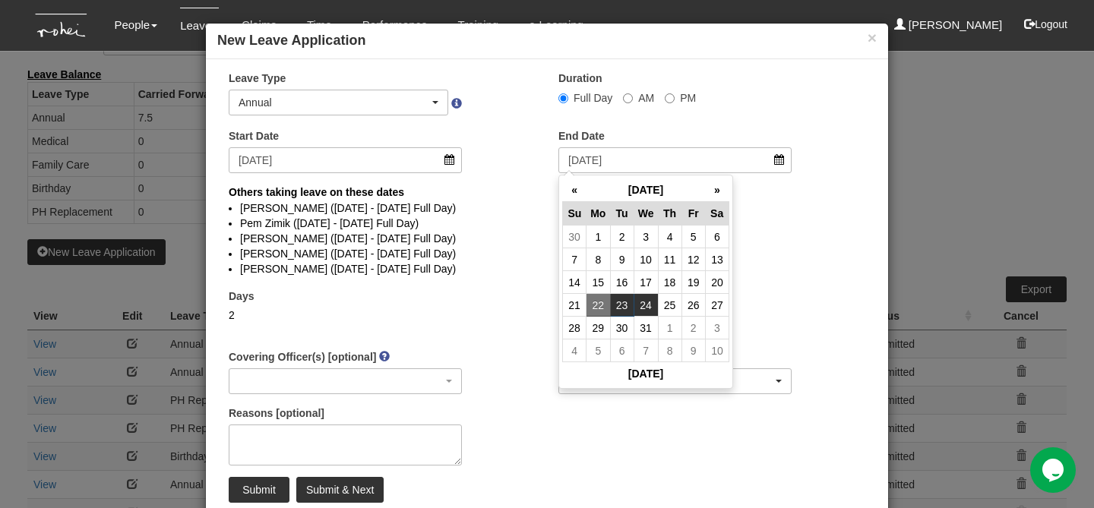
click at [653, 305] on td "24" at bounding box center [646, 305] width 24 height 23
type input "24/12/2025"
select select
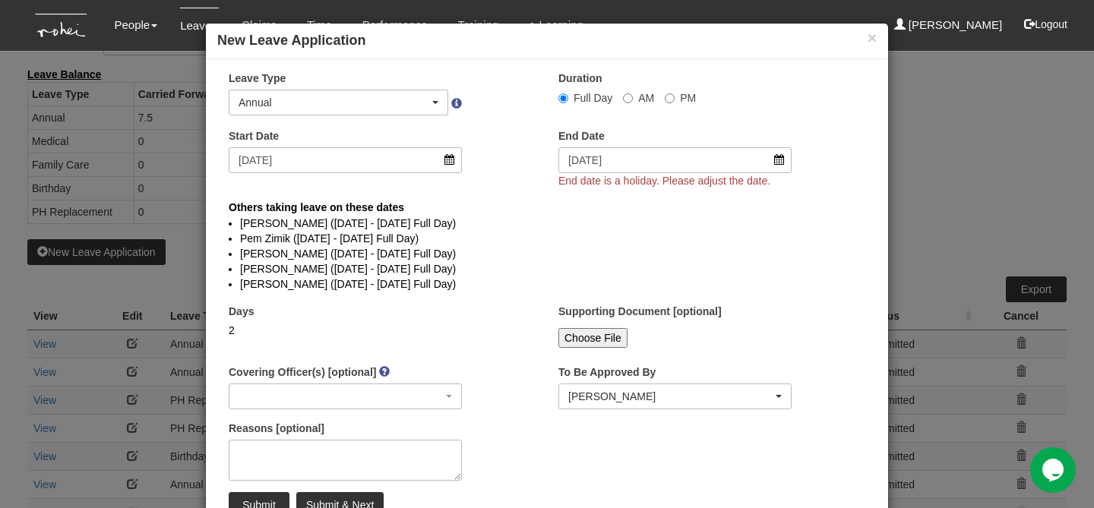
select select
click at [606, 153] on input "24/12/2025" at bounding box center [674, 160] width 233 height 26
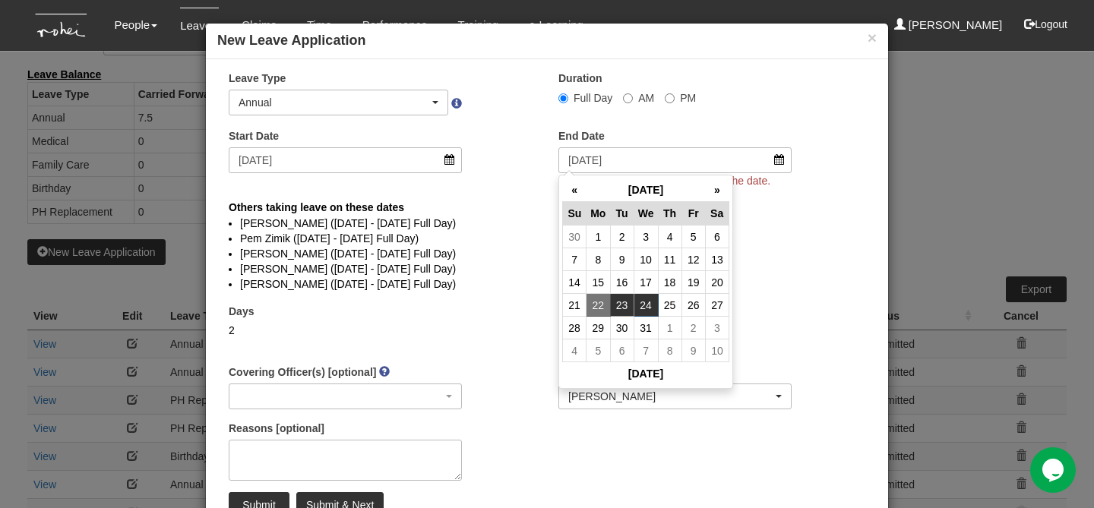
click at [625, 300] on td "23" at bounding box center [622, 305] width 24 height 23
type input "23/12/2025"
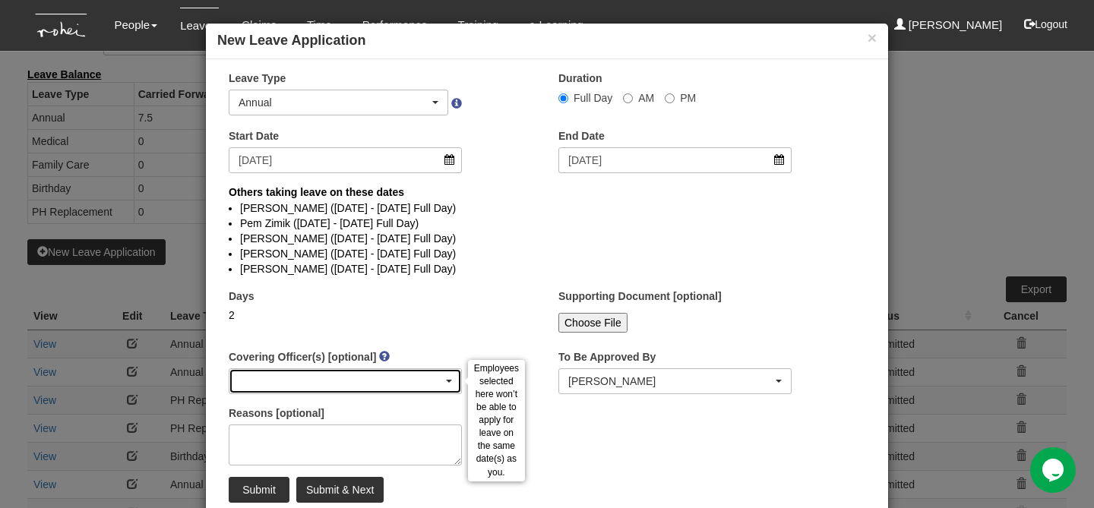
click at [312, 380] on div "button" at bounding box center [345, 381] width 232 height 24
select select
click at [261, 385] on div "button" at bounding box center [345, 381] width 232 height 24
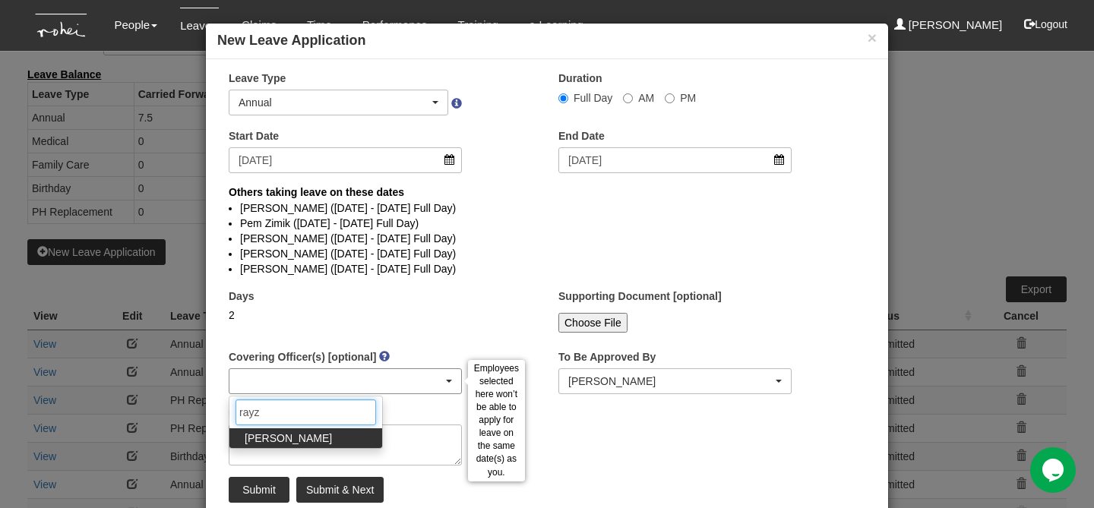
type input "rayza"
select select "14c70067-d654-436c-959d-c4e18fa1d7bc"
select select
type input "rayza"
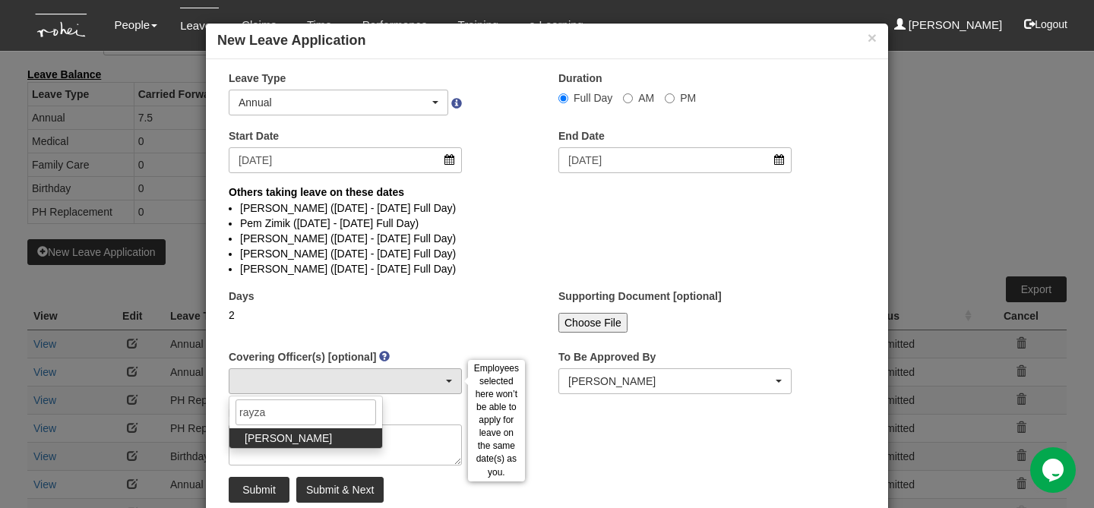
click at [283, 436] on span "Rayza Gardon" at bounding box center [288, 438] width 87 height 15
select select "14c70067-d654-436c-959d-c4e18fa1d7bc"
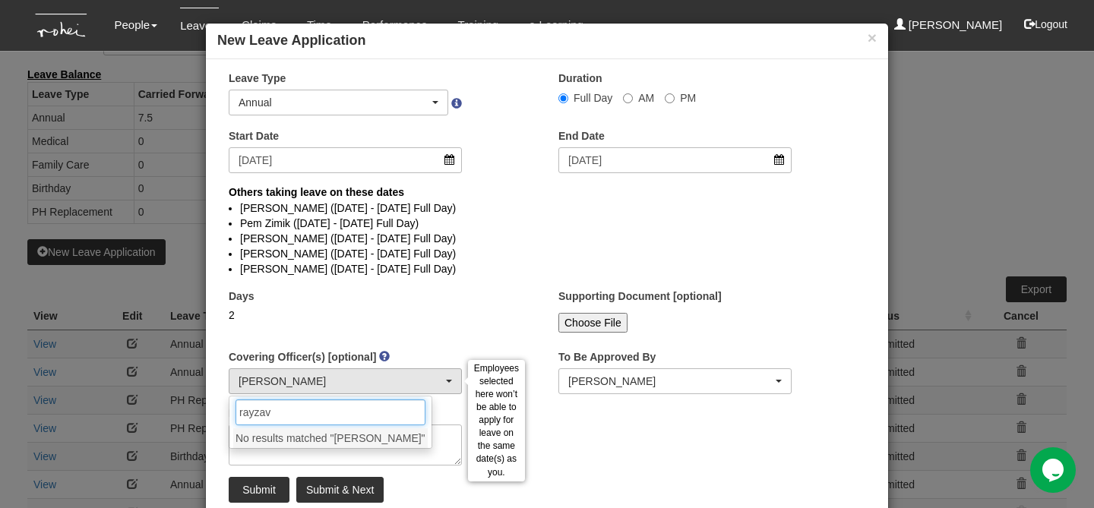
click at [294, 413] on input "rayzav" at bounding box center [331, 413] width 190 height 26
drag, startPoint x: 294, startPoint y: 413, endPoint x: 214, endPoint y: 413, distance: 80.5
click at [214, 413] on div "× Leave Type Annual Childcare Off-in-lieu Medical Hospitalisation Maternity Pat…" at bounding box center [547, 293] width 682 height 444
type input "rayzav"
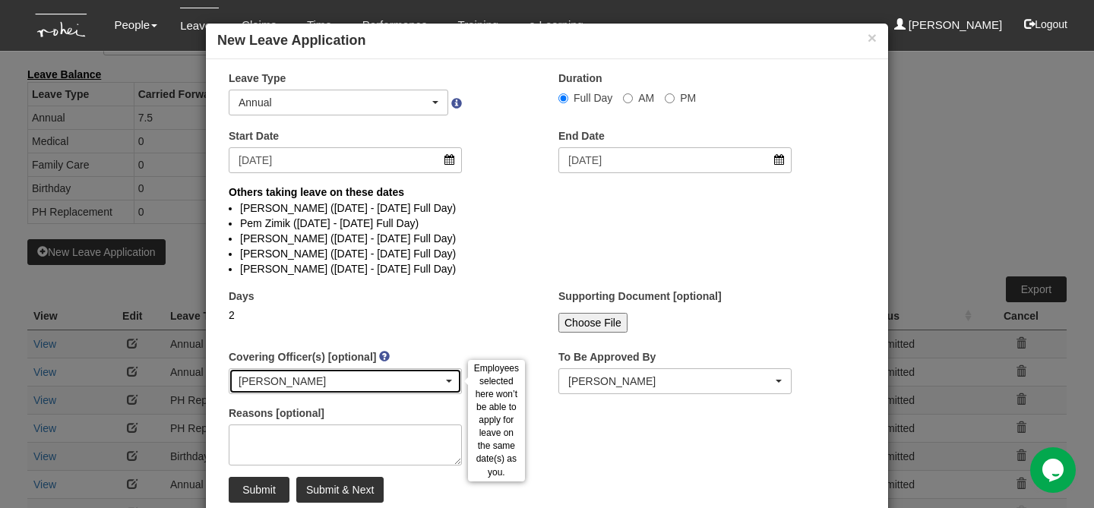
click at [270, 381] on div "Rayza Gardon" at bounding box center [341, 381] width 204 height 15
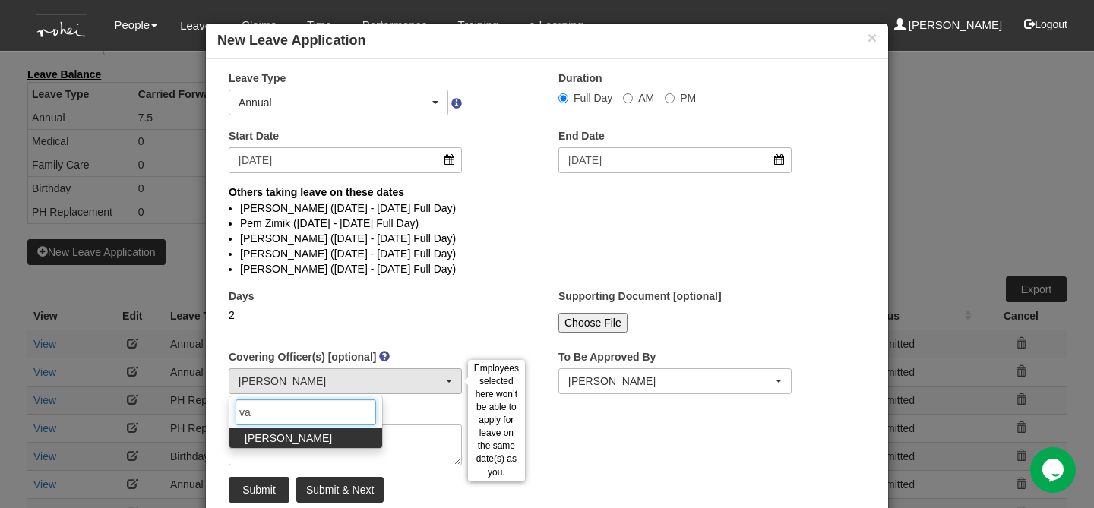
type input "va"
click at [259, 438] on span "Valerie Chui" at bounding box center [288, 438] width 87 height 15
click at [318, 325] on div "Days 2" at bounding box center [345, 311] width 256 height 45
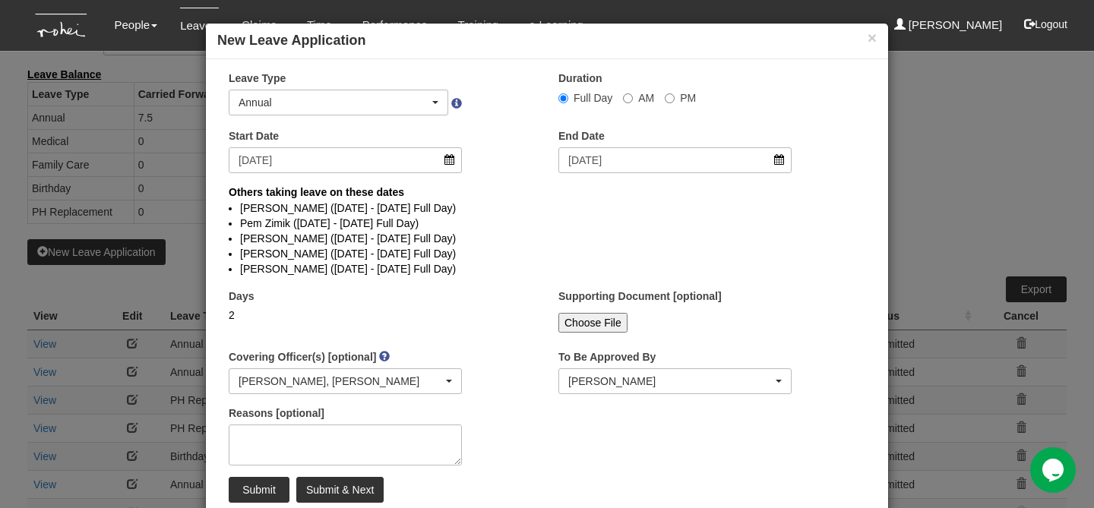
scroll to position [40, 0]
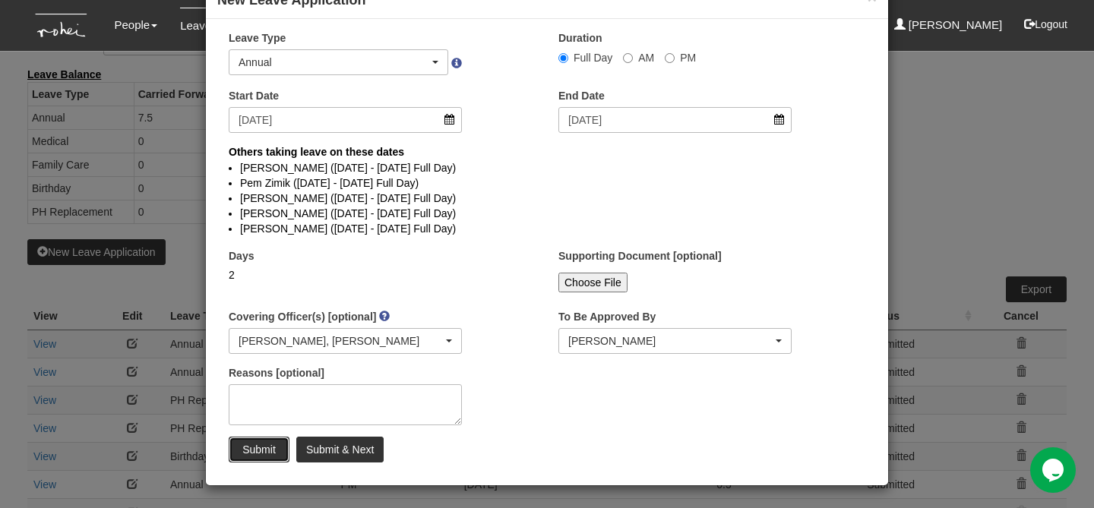
click at [271, 449] on input "Submit" at bounding box center [259, 450] width 61 height 26
select select
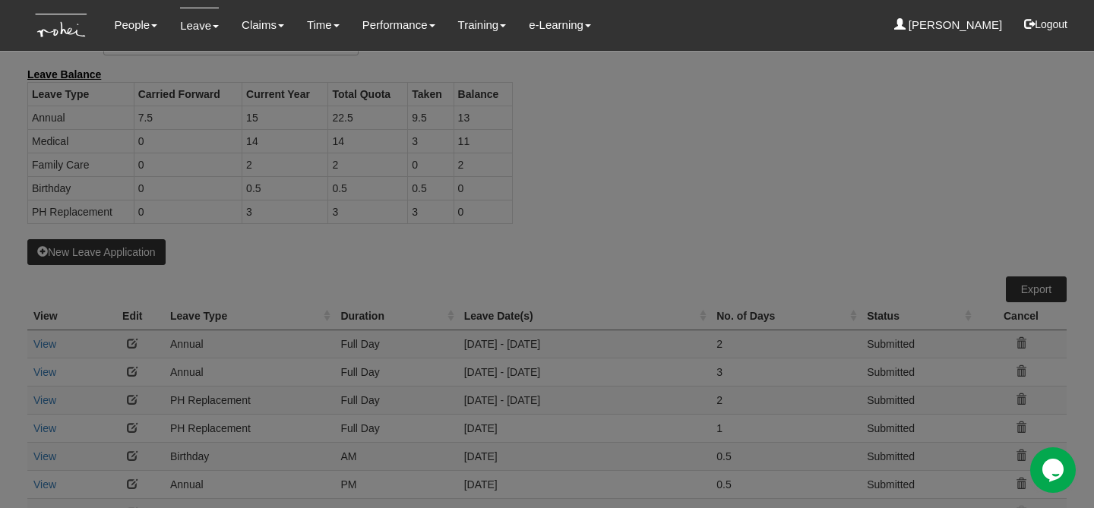
scroll to position [0, 0]
select select "50"
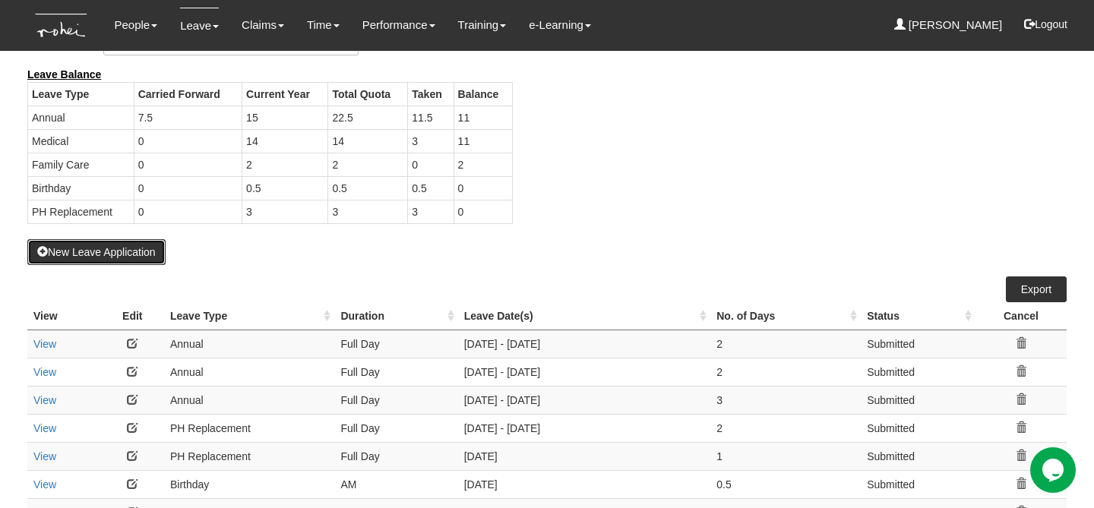
click at [144, 255] on button "New Leave Application" at bounding box center [96, 252] width 138 height 26
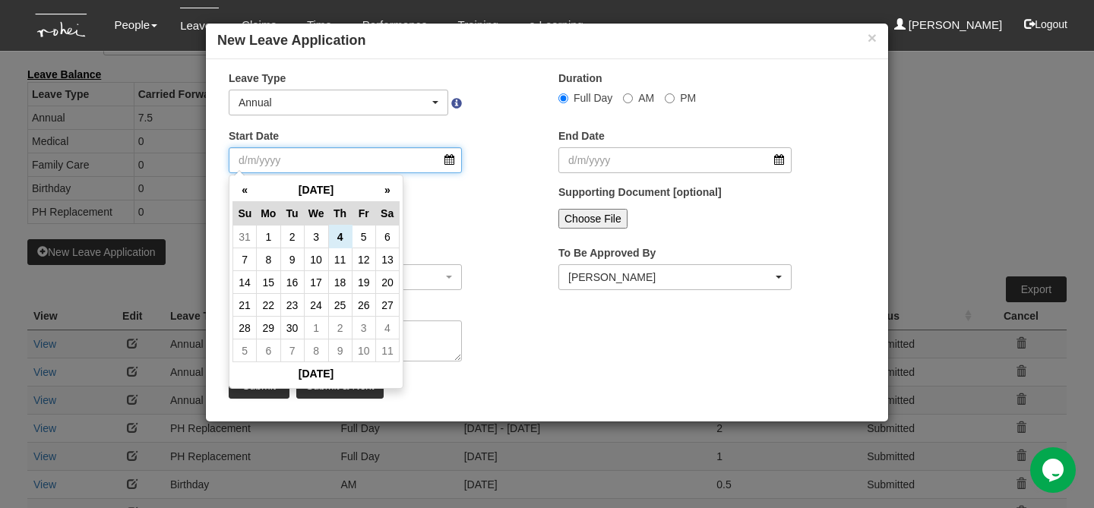
click at [320, 160] on input "Start Date" at bounding box center [345, 160] width 233 height 26
click at [387, 193] on th "»" at bounding box center [387, 191] width 24 height 24
click at [365, 303] on td "26" at bounding box center [364, 305] width 24 height 23
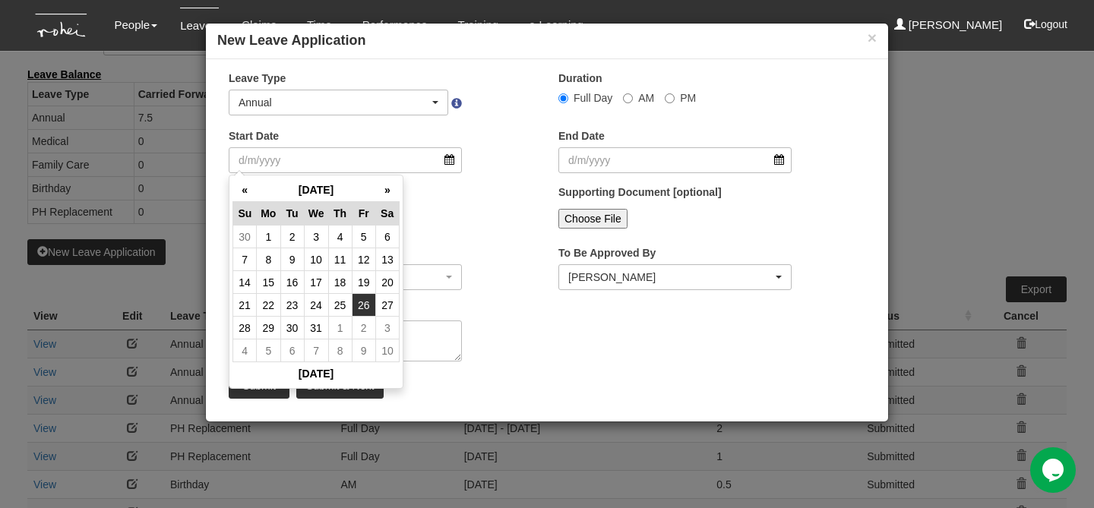
type input "26/12/2025"
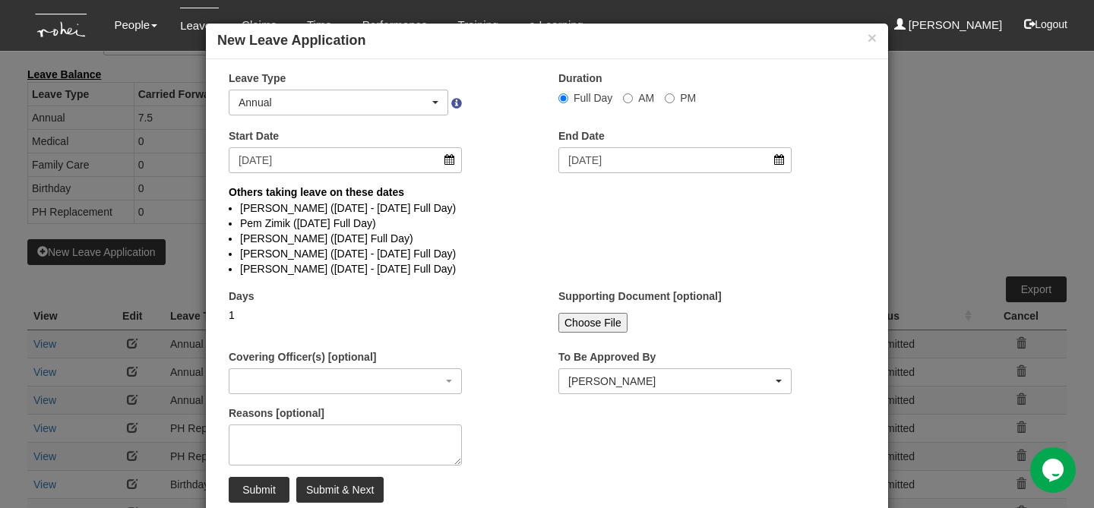
click at [498, 227] on li "Pem Zimik (26/12/2025 Full Day)" at bounding box center [547, 223] width 614 height 15
select select
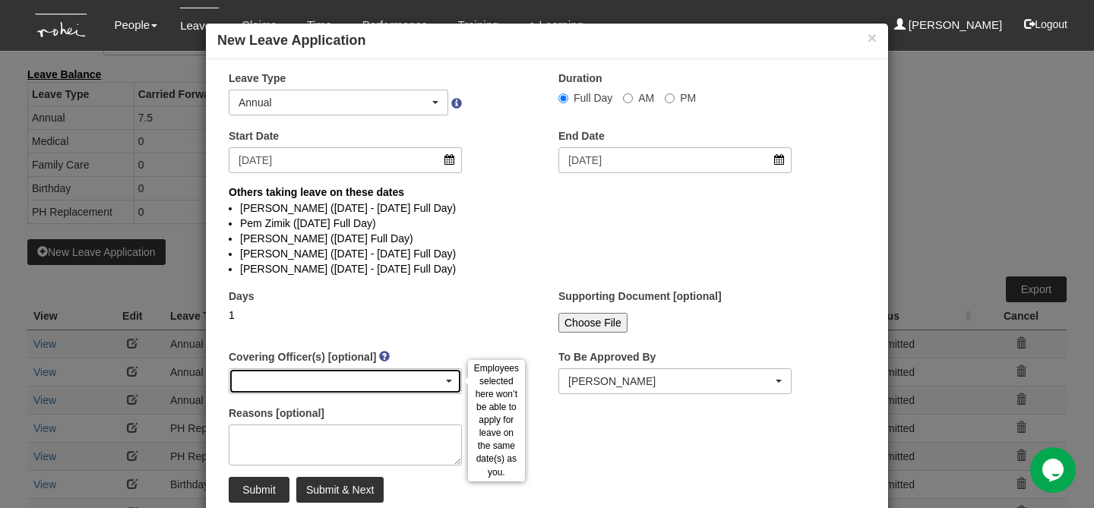
click at [319, 380] on div "button" at bounding box center [345, 381] width 232 height 24
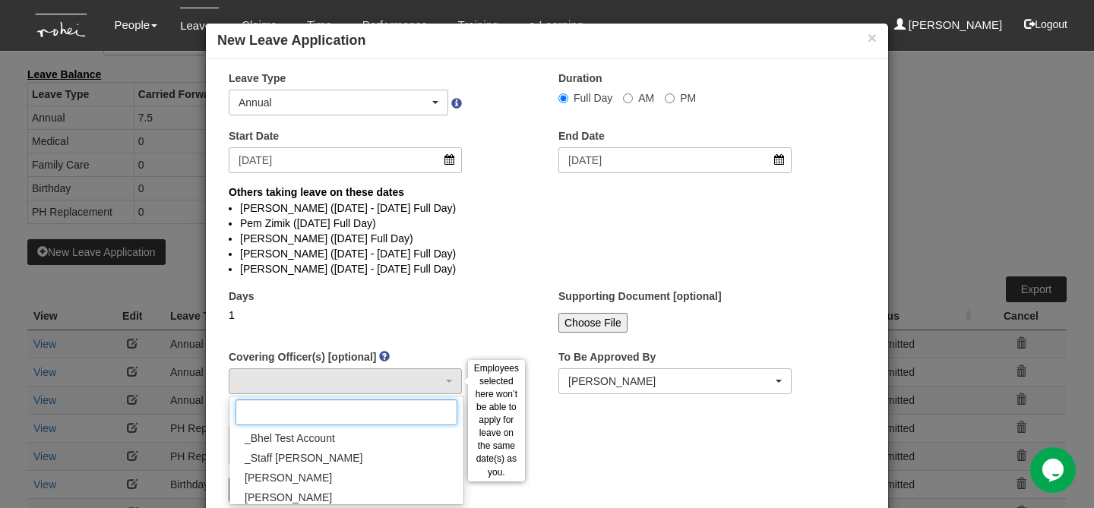
type input "e"
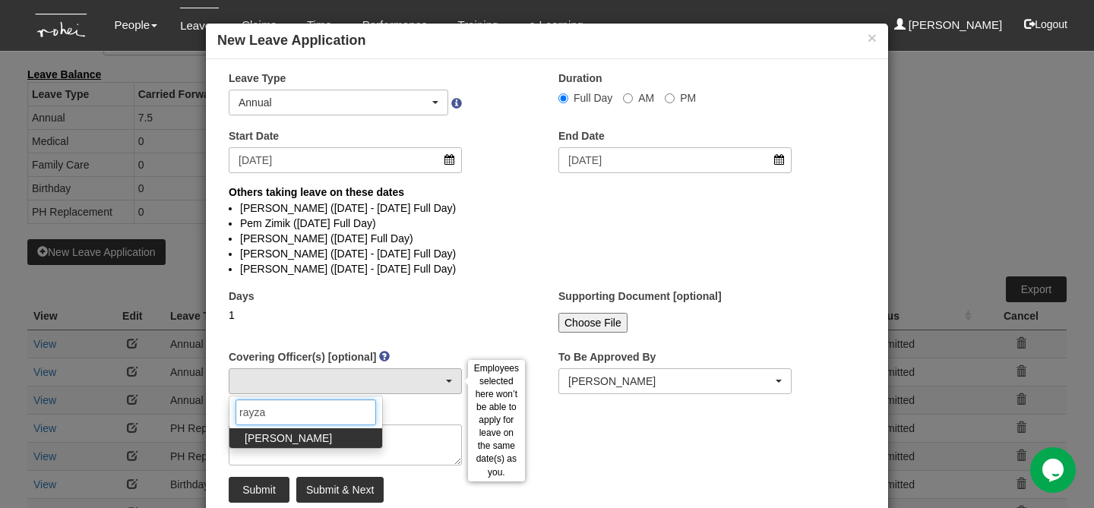
type input "rayza"
click at [269, 434] on span "Rayza Gardon" at bounding box center [288, 438] width 87 height 15
select select "14c70067-d654-436c-959d-c4e18fa1d7bc"
click at [286, 412] on input "rayza" at bounding box center [306, 413] width 141 height 26
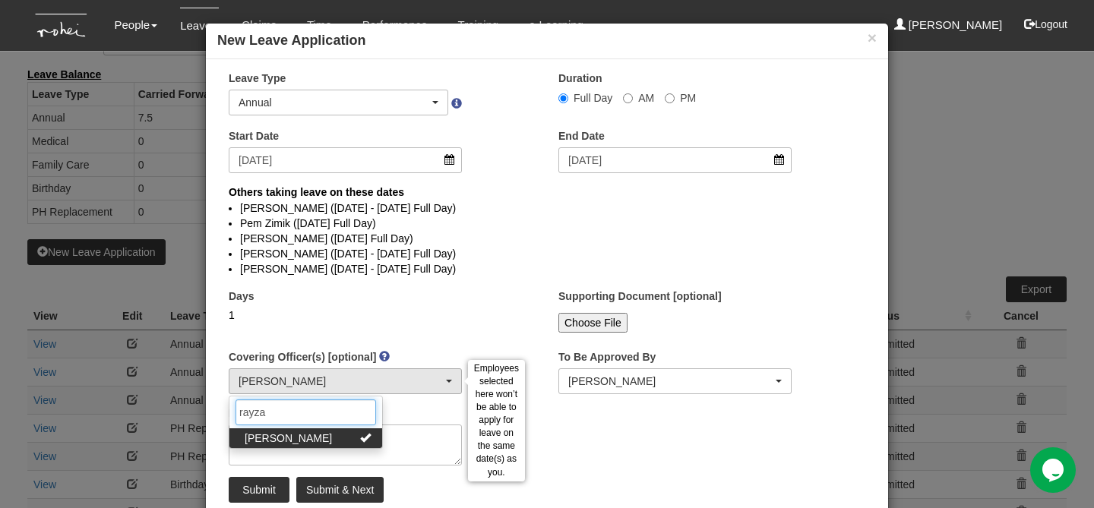
click at [286, 412] on input "rayza" at bounding box center [306, 413] width 141 height 26
type input "valer"
click at [270, 438] on span "Valerie Chui" at bounding box center [288, 438] width 87 height 15
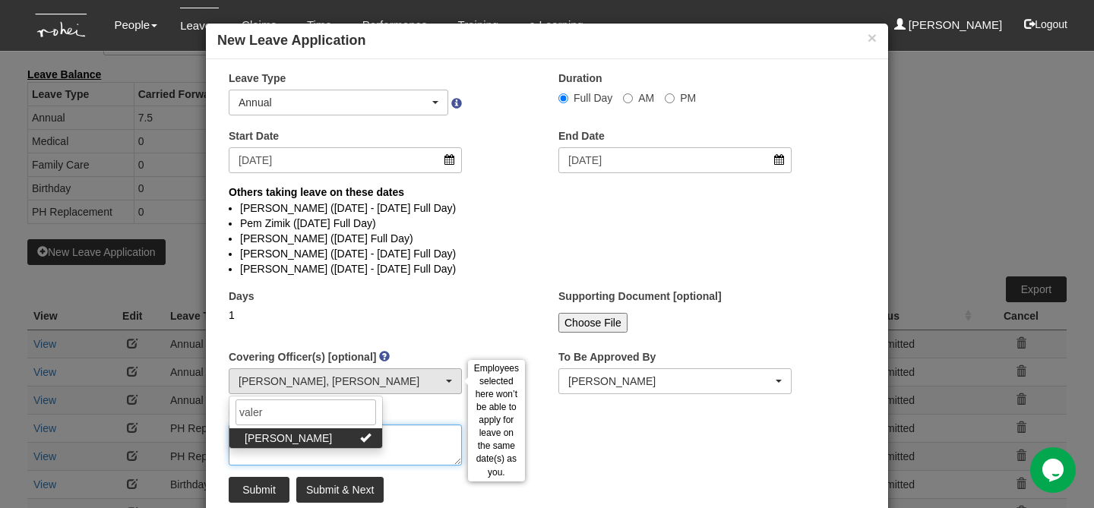
click at [372, 444] on textarea "Reasons [optional]" at bounding box center [345, 445] width 233 height 41
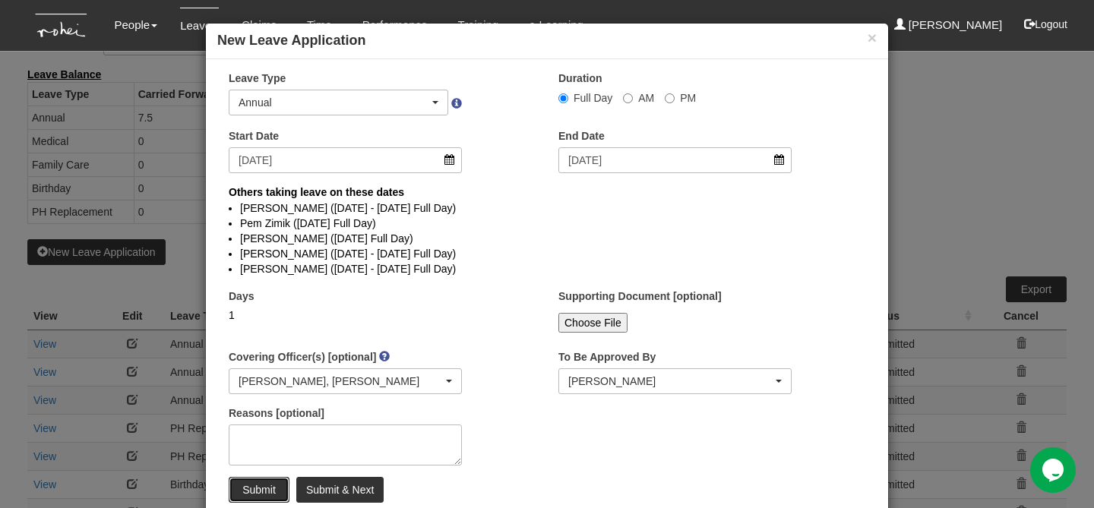
click at [257, 483] on input "Submit" at bounding box center [259, 490] width 61 height 26
select select "50"
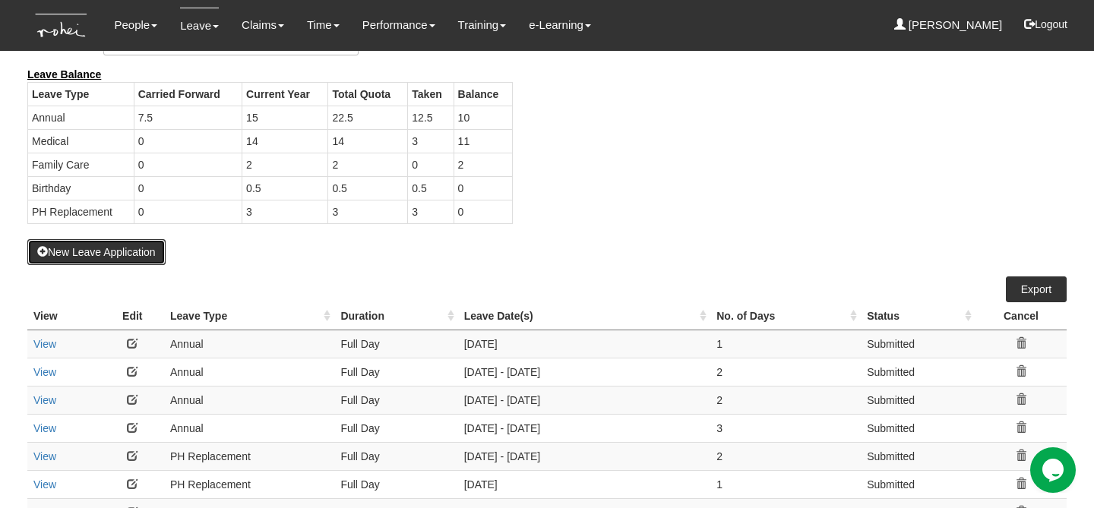
click at [122, 248] on button "New Leave Application" at bounding box center [96, 252] width 138 height 26
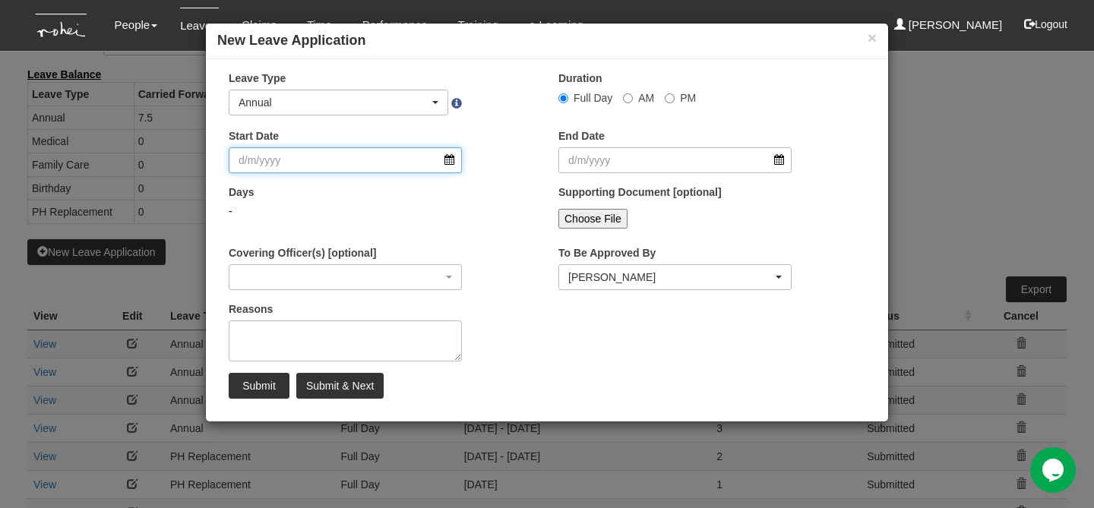
click at [292, 161] on input "Start Date" at bounding box center [345, 160] width 233 height 26
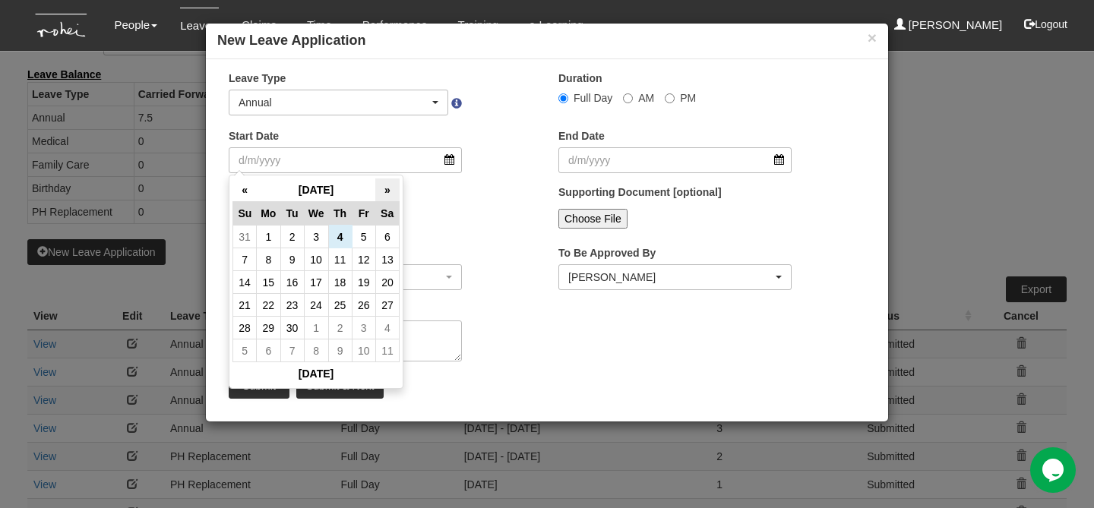
click at [384, 188] on th "»" at bounding box center [387, 191] width 24 height 24
click at [263, 333] on td "29" at bounding box center [269, 328] width 24 height 23
type input "29/12/2025"
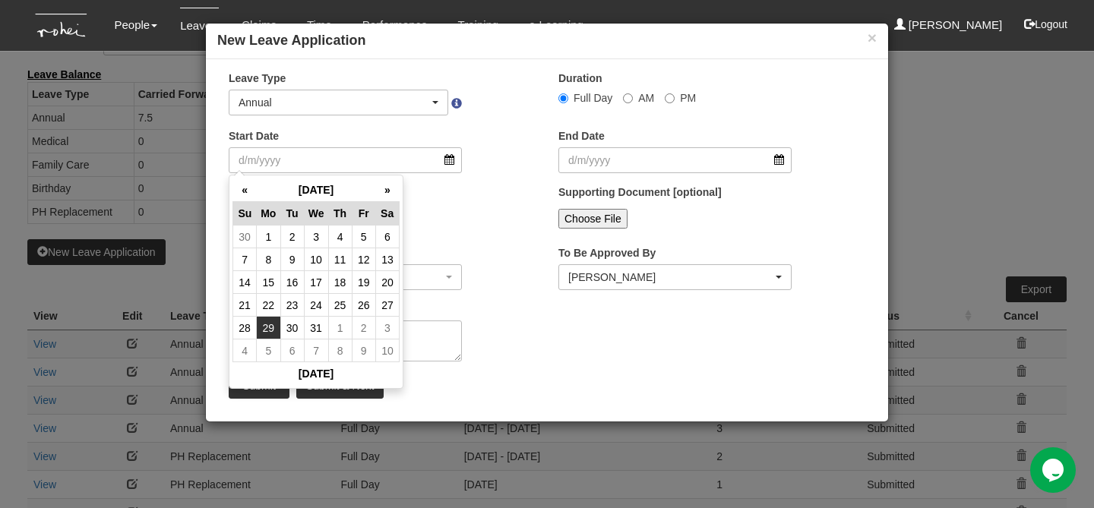
type input "29/12/2025"
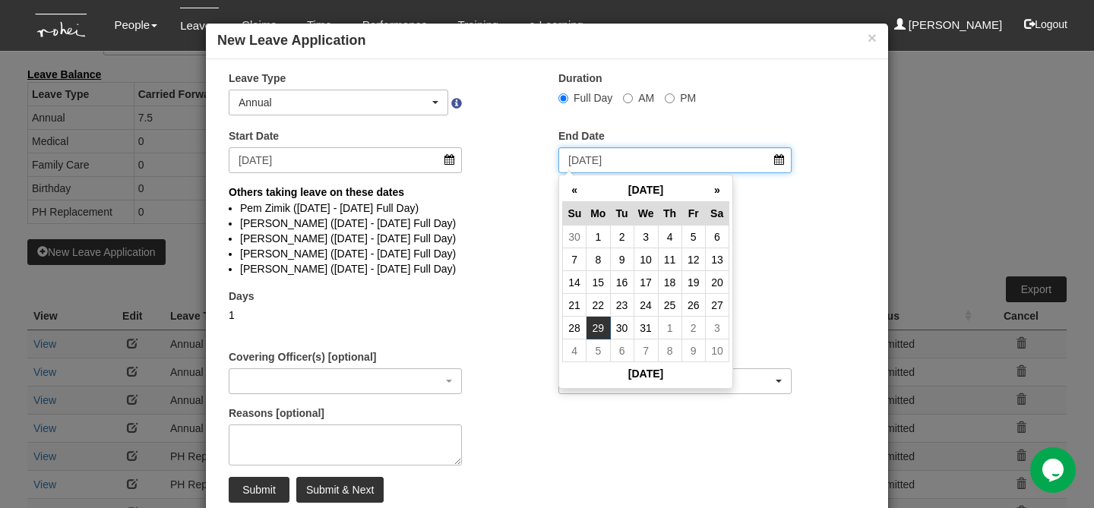
click at [595, 154] on input "29/12/2025" at bounding box center [674, 160] width 233 height 26
select select
click at [636, 324] on td "31" at bounding box center [646, 328] width 24 height 23
type input "31/12/2025"
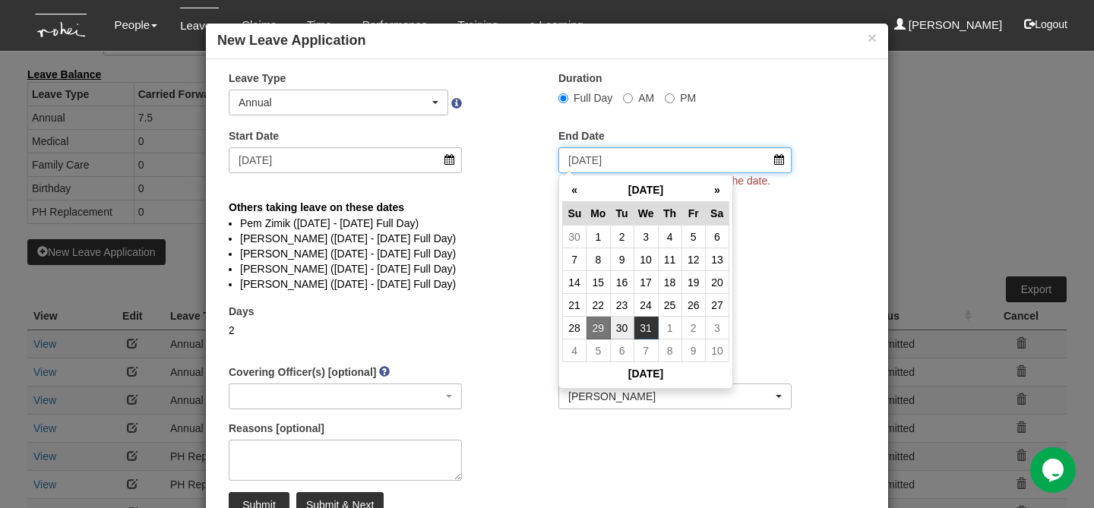
click at [596, 172] on input "31/12/2025" at bounding box center [674, 160] width 233 height 26
select select
click at [625, 329] on td "30" at bounding box center [622, 328] width 24 height 23
type input "30/12/2025"
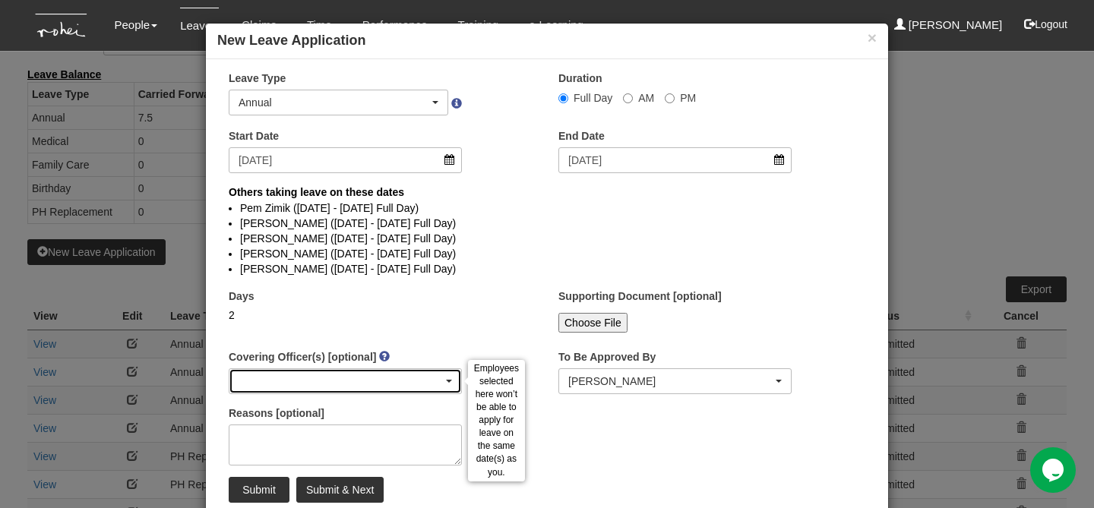
click at [291, 383] on div "button" at bounding box center [345, 381] width 232 height 24
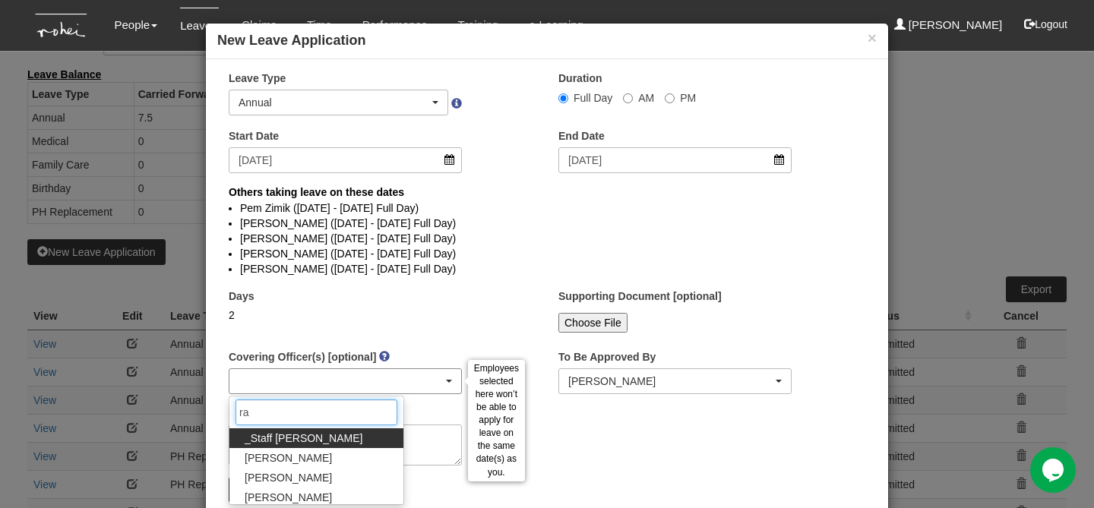
type input "ray"
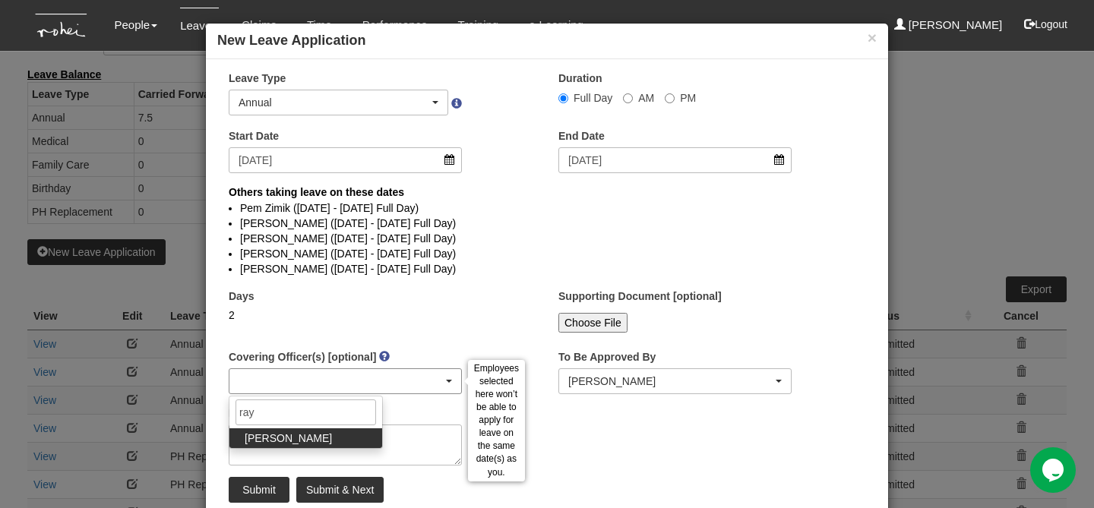
select select
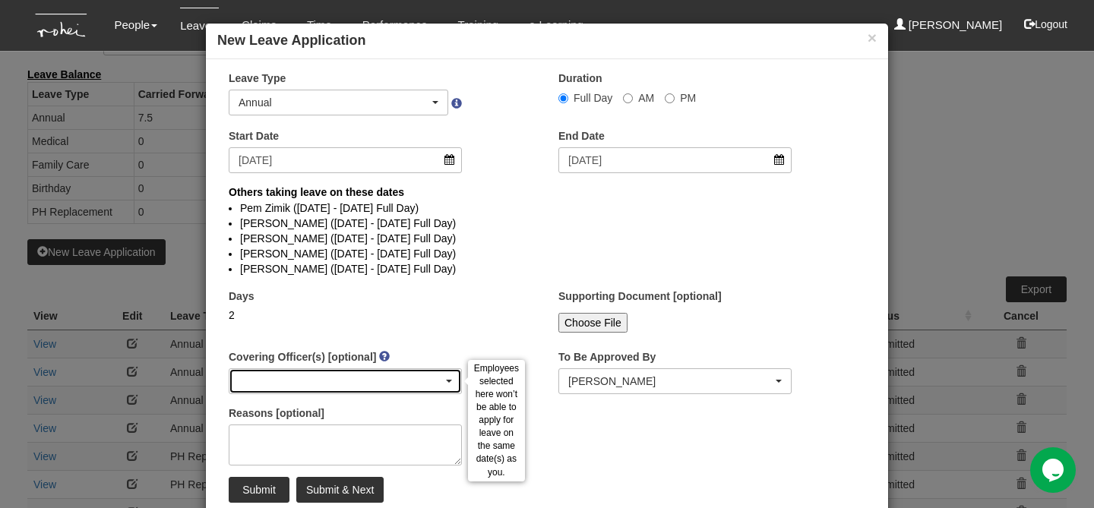
click at [254, 386] on div "button" at bounding box center [345, 381] width 232 height 24
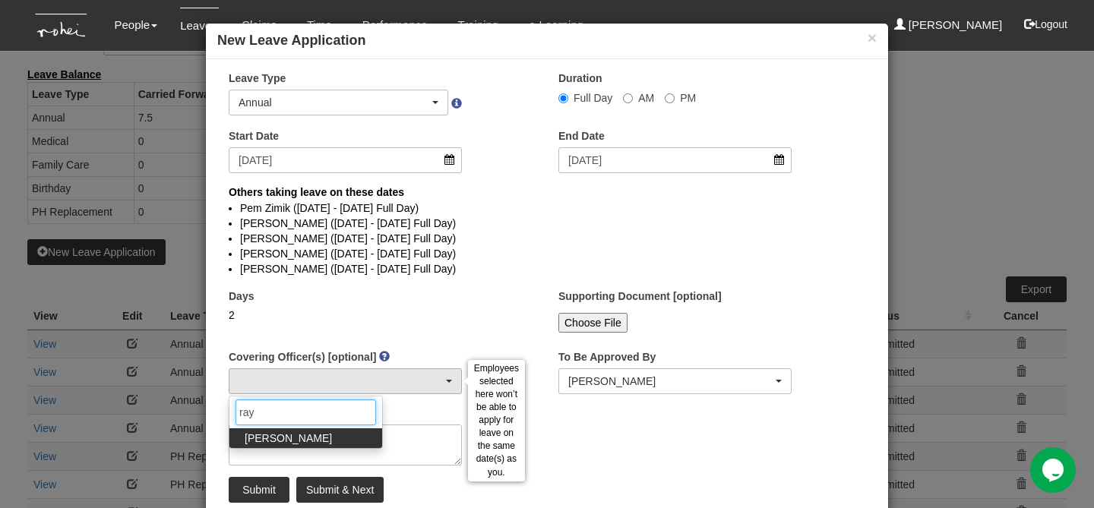
type input "ray"
click at [265, 435] on span "Rayza Gardon" at bounding box center [288, 438] width 87 height 15
select select "14c70067-d654-436c-959d-c4e18fa1d7bc"
click at [290, 408] on input "ray" at bounding box center [306, 413] width 141 height 26
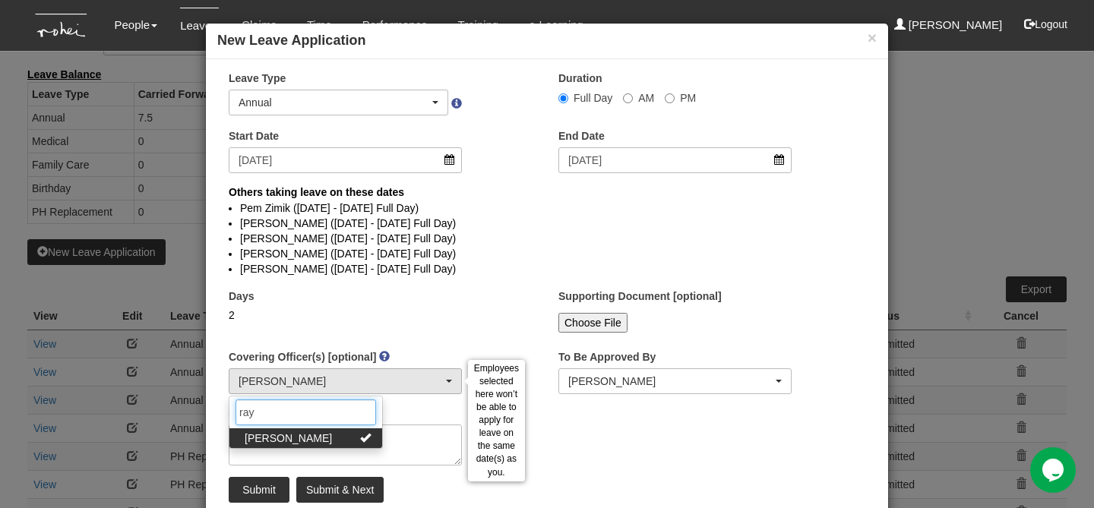
click at [290, 408] on input "ray" at bounding box center [306, 413] width 141 height 26
type input "valer"
click at [277, 437] on span "Valerie Chui" at bounding box center [288, 438] width 87 height 15
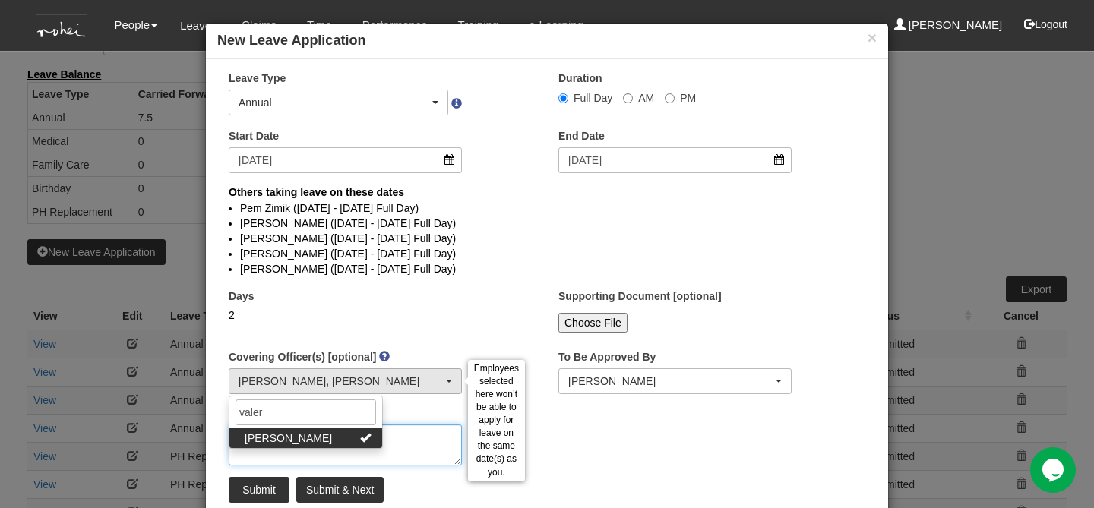
click at [260, 463] on textarea "Reasons [optional]" at bounding box center [345, 445] width 233 height 41
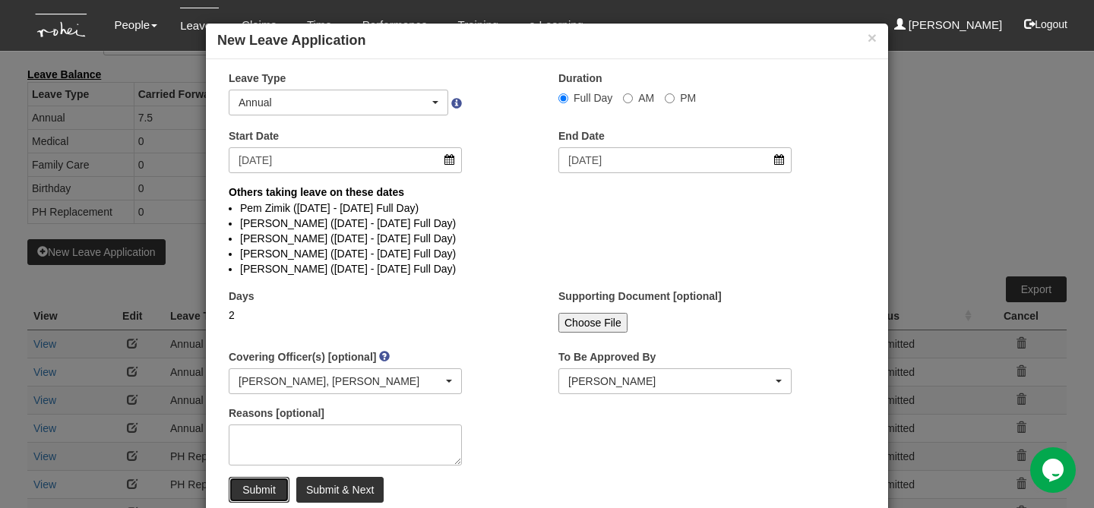
click at [260, 481] on input "Submit" at bounding box center [259, 490] width 61 height 26
select select
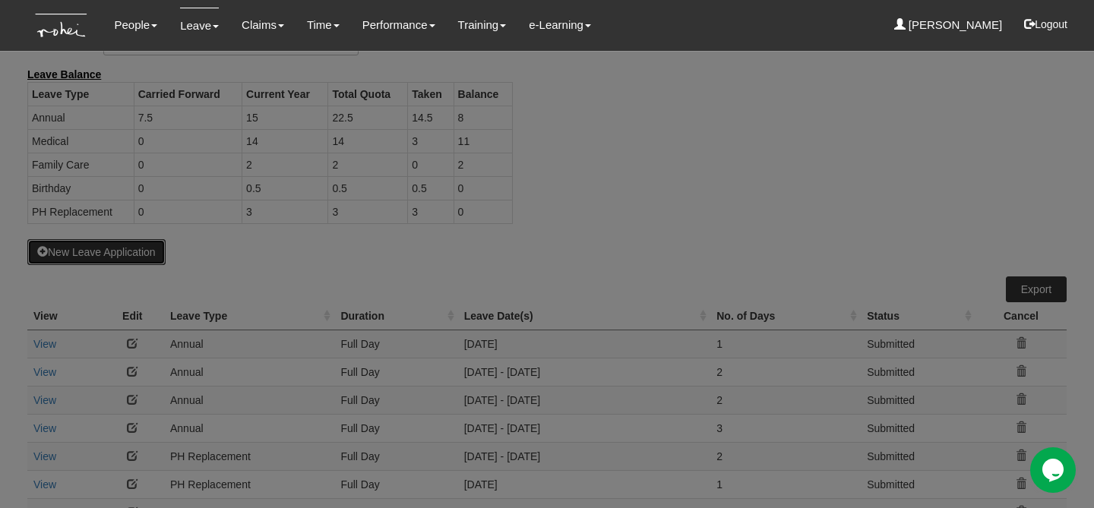
select select "50"
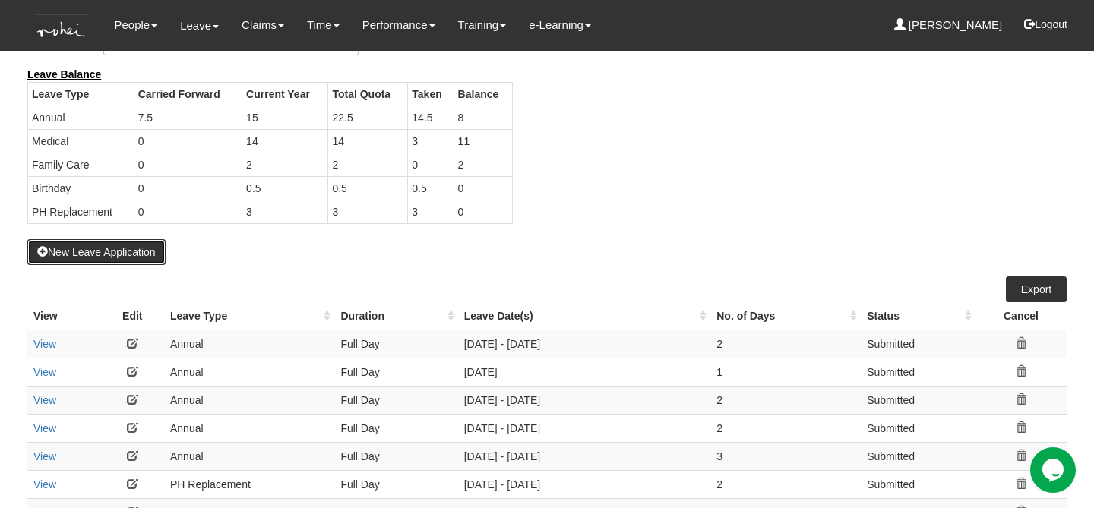
click at [131, 245] on button "New Leave Application" at bounding box center [96, 252] width 138 height 26
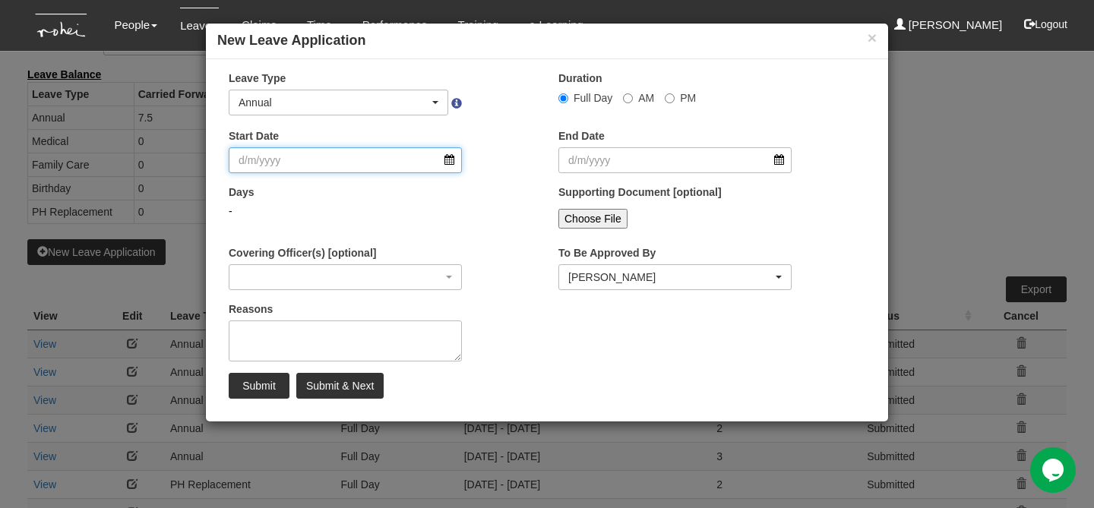
click at [265, 158] on input "Start Date" at bounding box center [345, 160] width 233 height 26
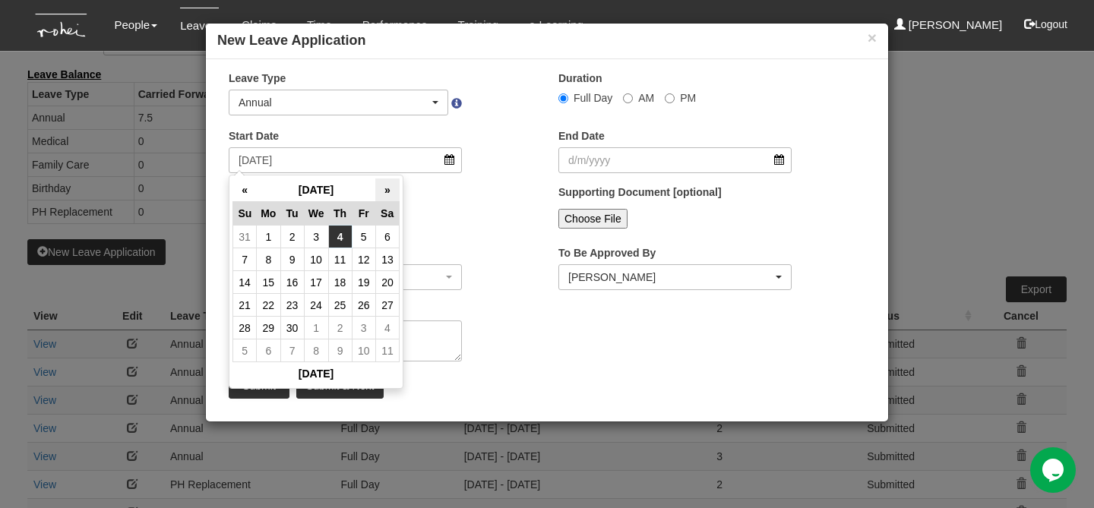
click at [380, 186] on th "»" at bounding box center [387, 191] width 24 height 24
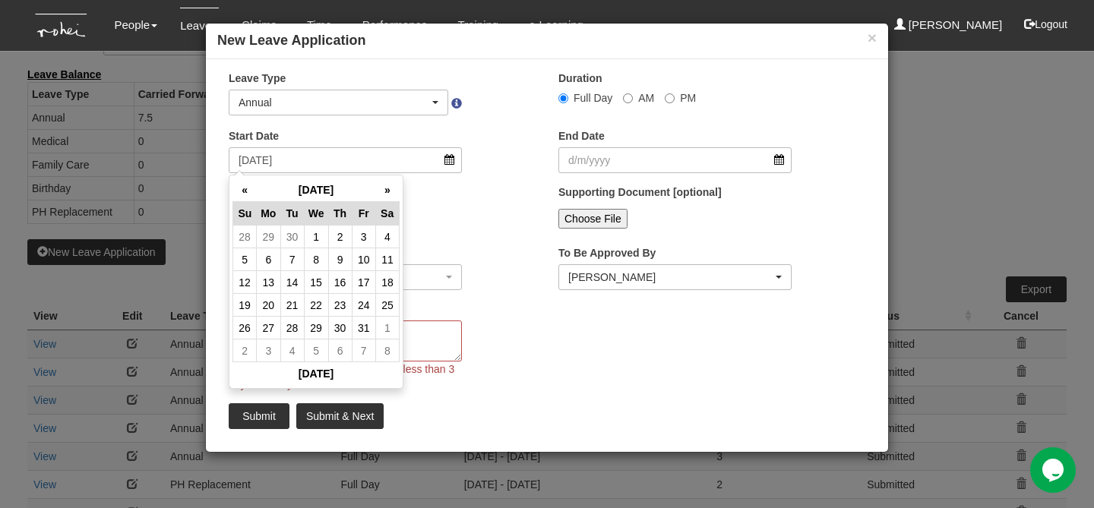
click at [380, 186] on th "»" at bounding box center [387, 191] width 24 height 24
click at [365, 241] on td "2" at bounding box center [364, 237] width 24 height 23
type input "2/1/2026"
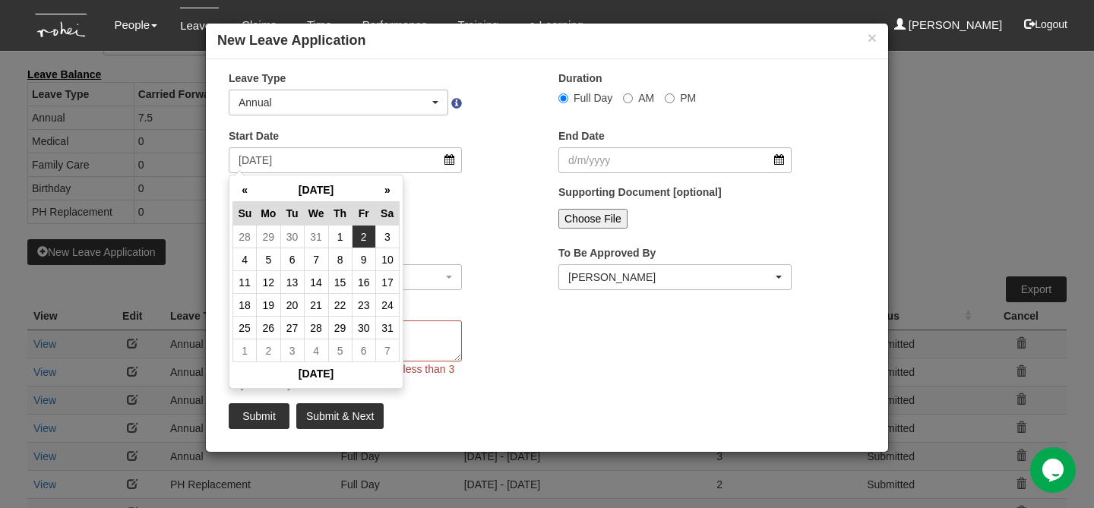
type input "2/1/2026"
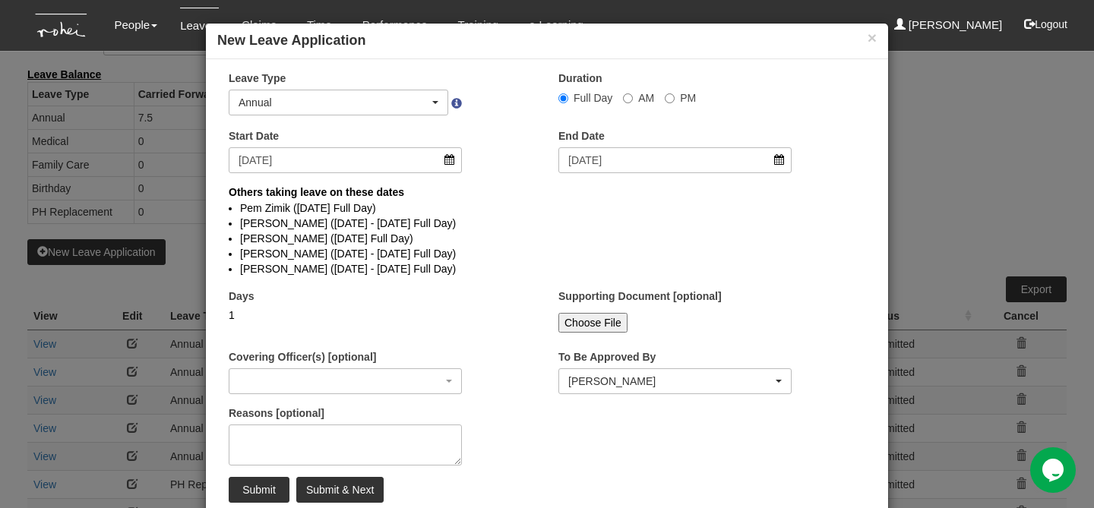
select select
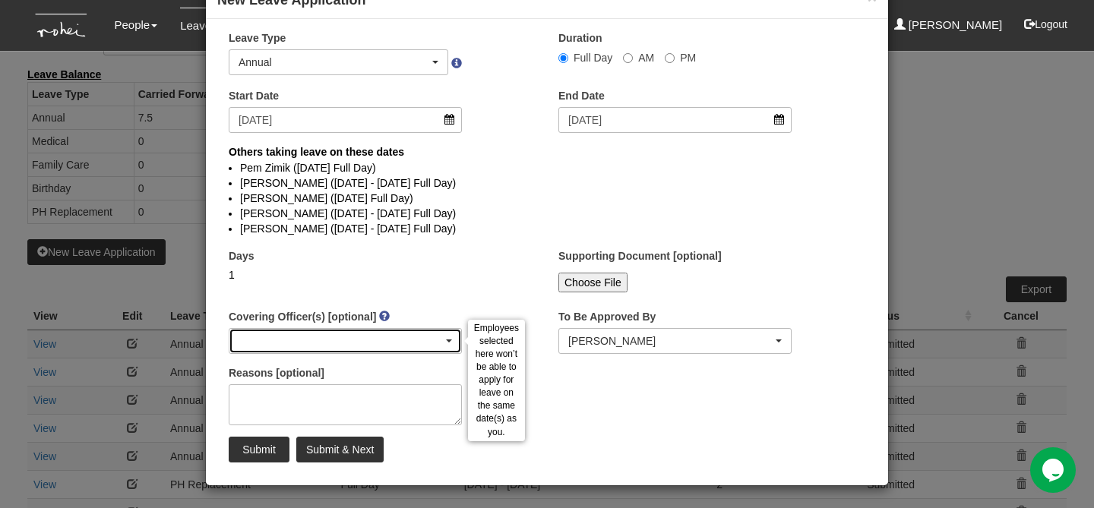
click at [270, 342] on div "button" at bounding box center [345, 341] width 232 height 24
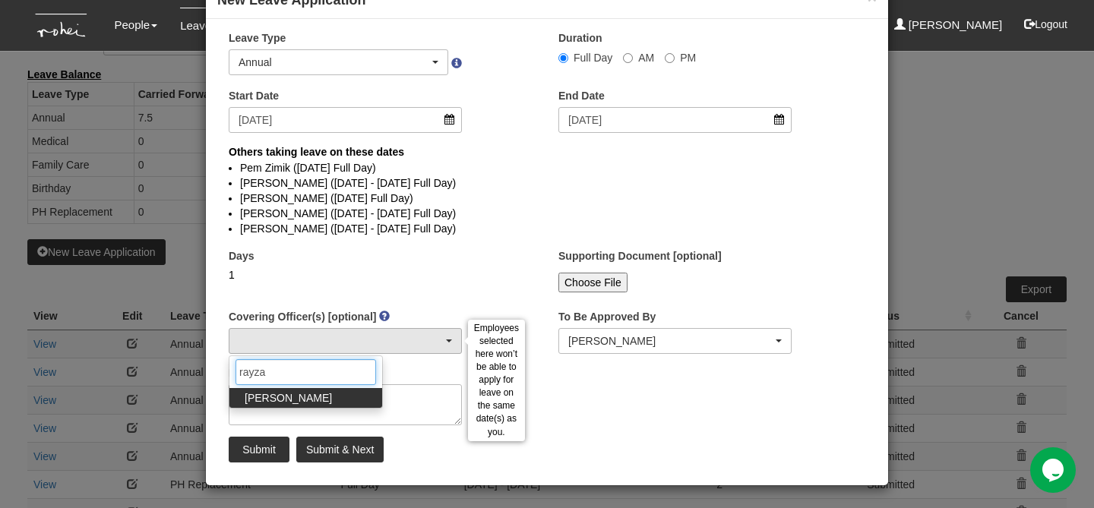
type input "rayza"
click at [255, 396] on span "Rayza Gardon" at bounding box center [288, 398] width 87 height 15
select select "14c70067-d654-436c-959d-c4e18fa1d7bc"
click at [262, 374] on input "rayza" at bounding box center [306, 372] width 141 height 26
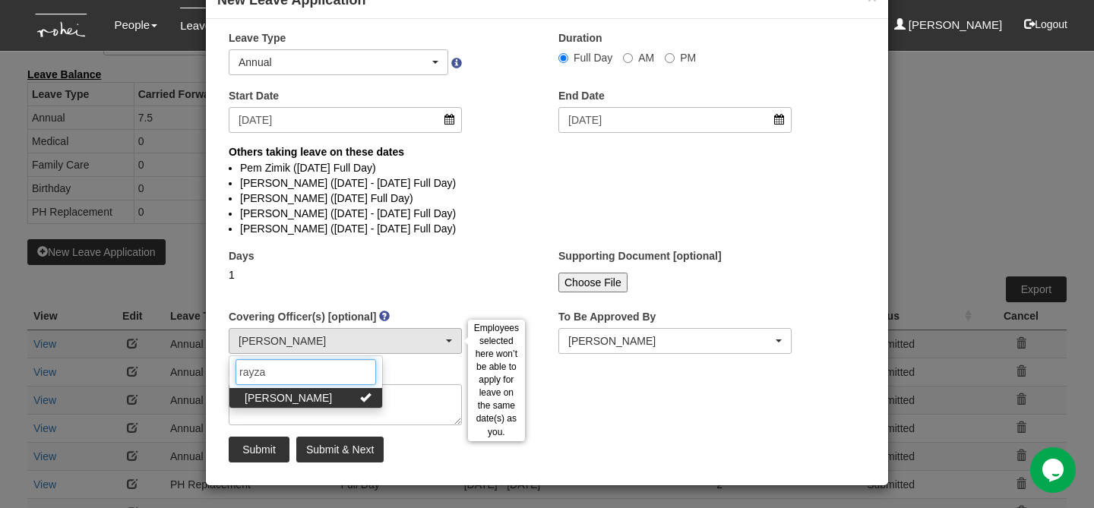
click at [262, 374] on input "rayza" at bounding box center [306, 372] width 141 height 26
type input "val"
click at [261, 397] on span "Valerie Chui" at bounding box center [288, 398] width 87 height 15
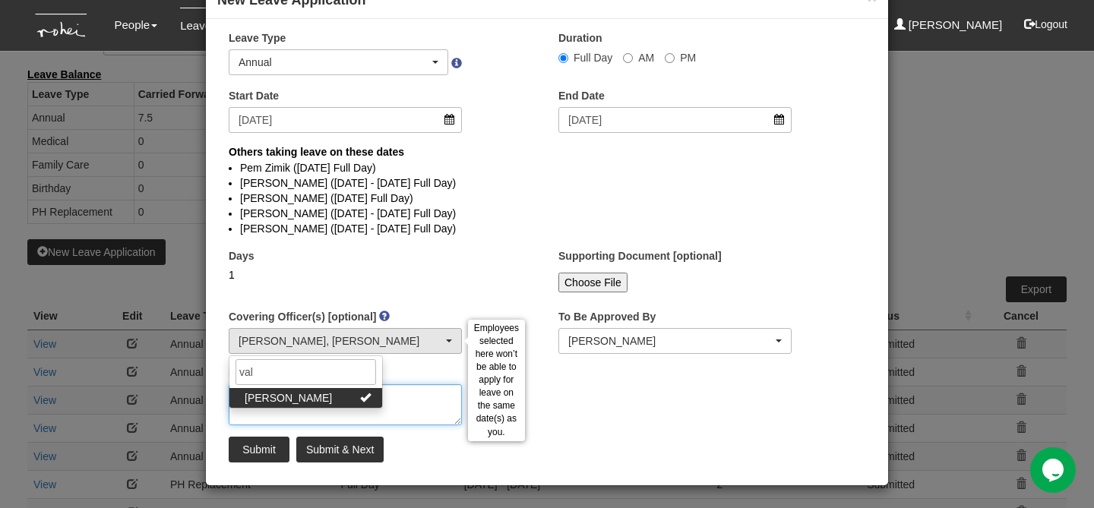
click at [391, 410] on textarea "Reasons [optional]" at bounding box center [345, 404] width 233 height 41
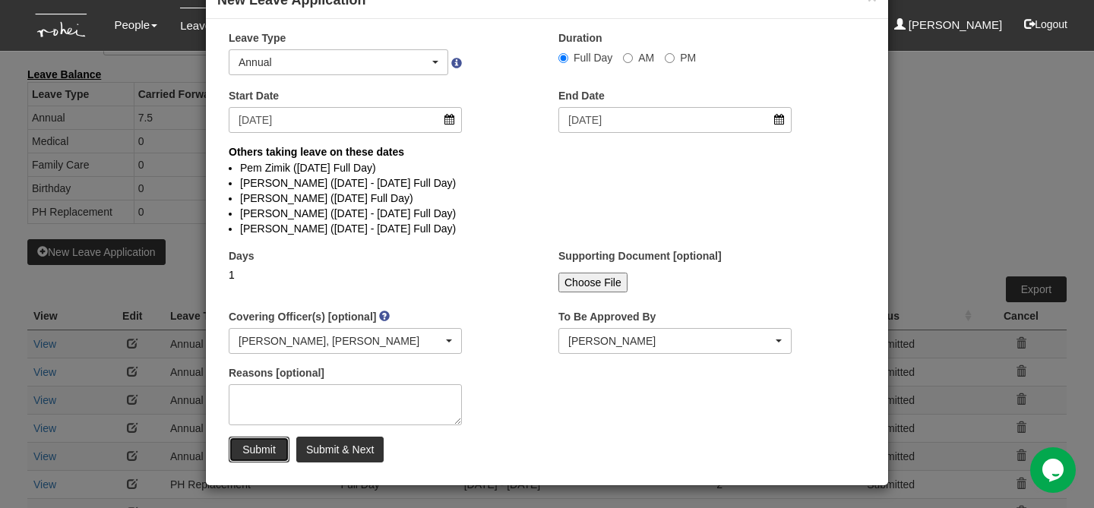
click at [254, 448] on input "Submit" at bounding box center [259, 450] width 61 height 26
select select "50"
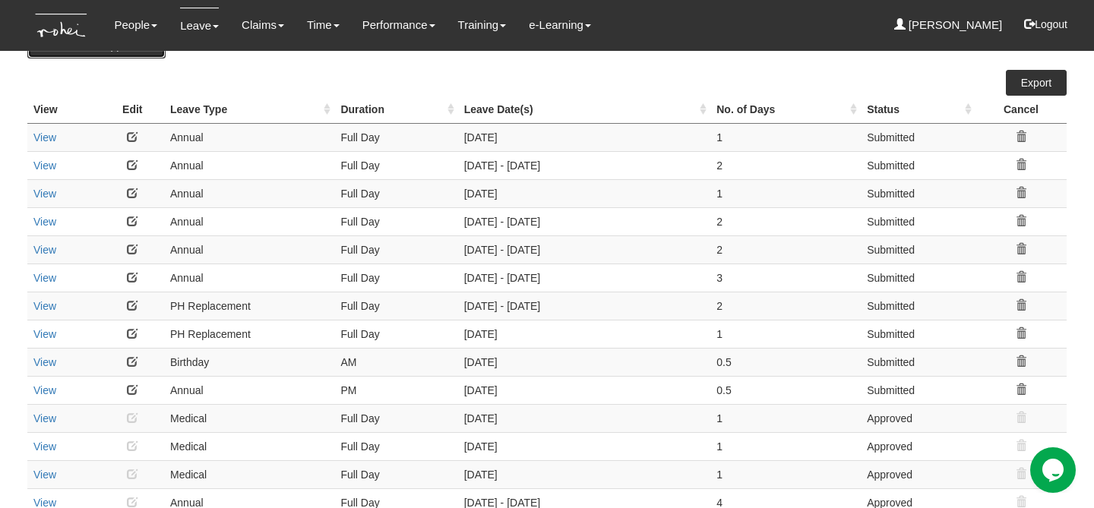
scroll to position [274, 0]
